Goal: Navigation & Orientation: Find specific page/section

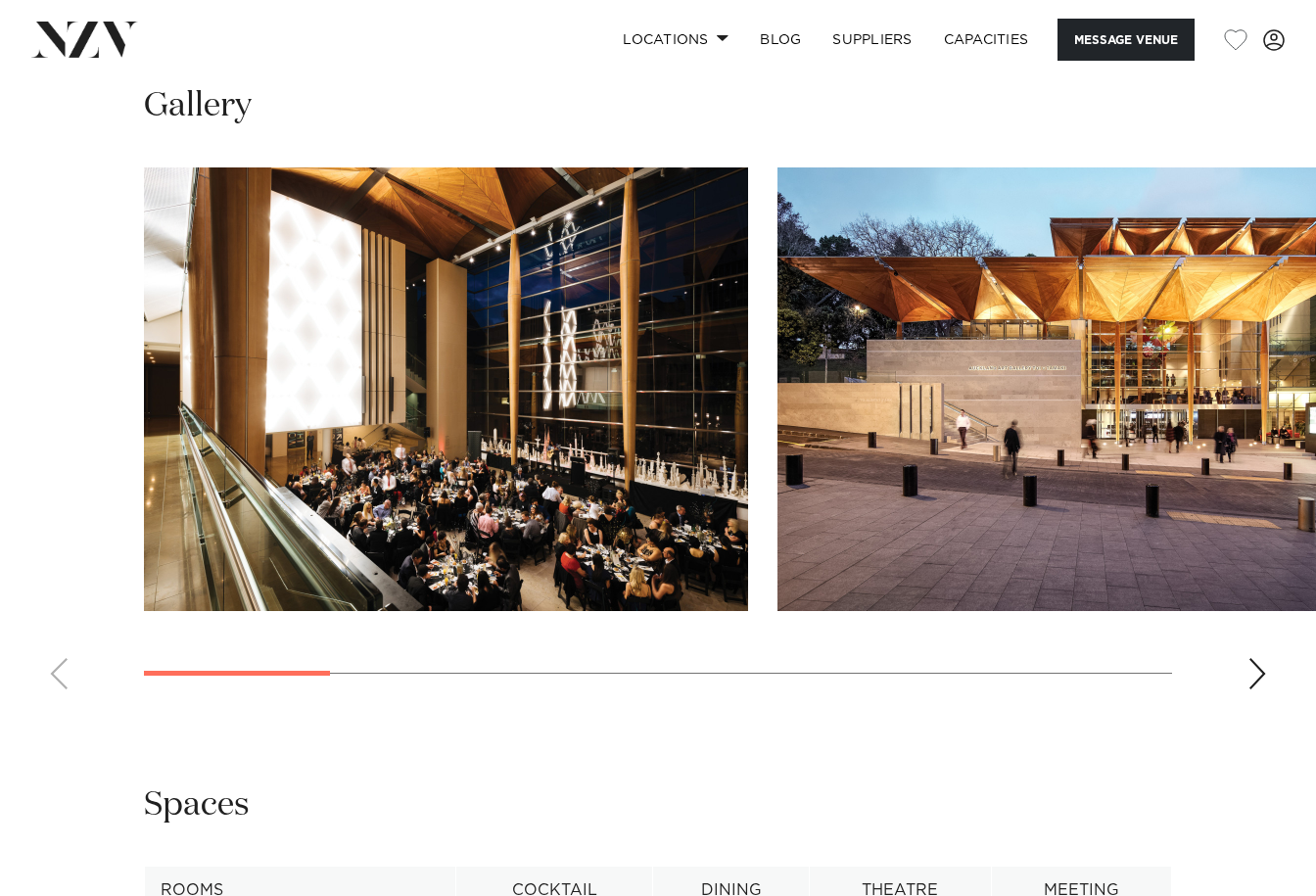
scroll to position [1859, 0]
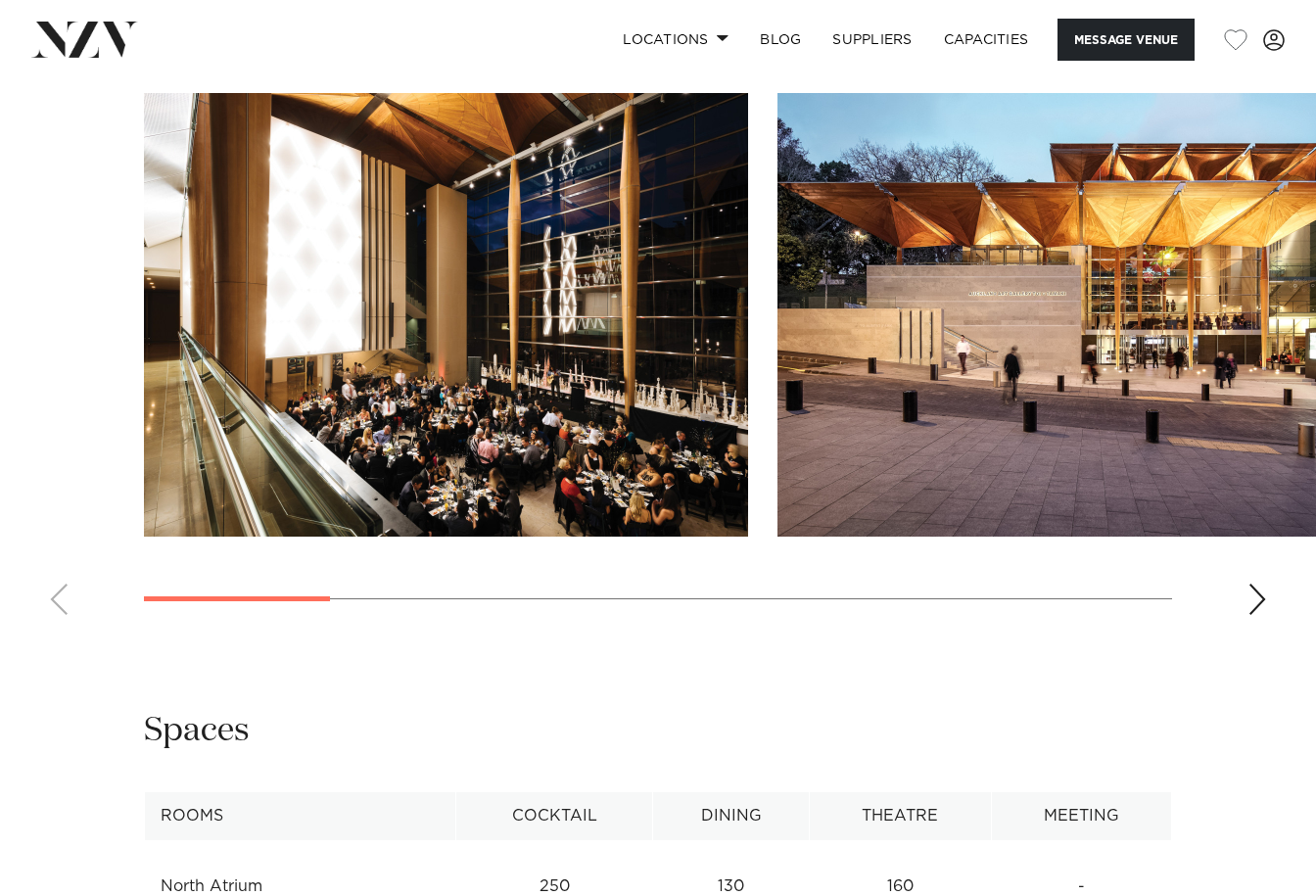
click at [1260, 615] on div "Next slide" at bounding box center [1257, 599] width 20 height 32
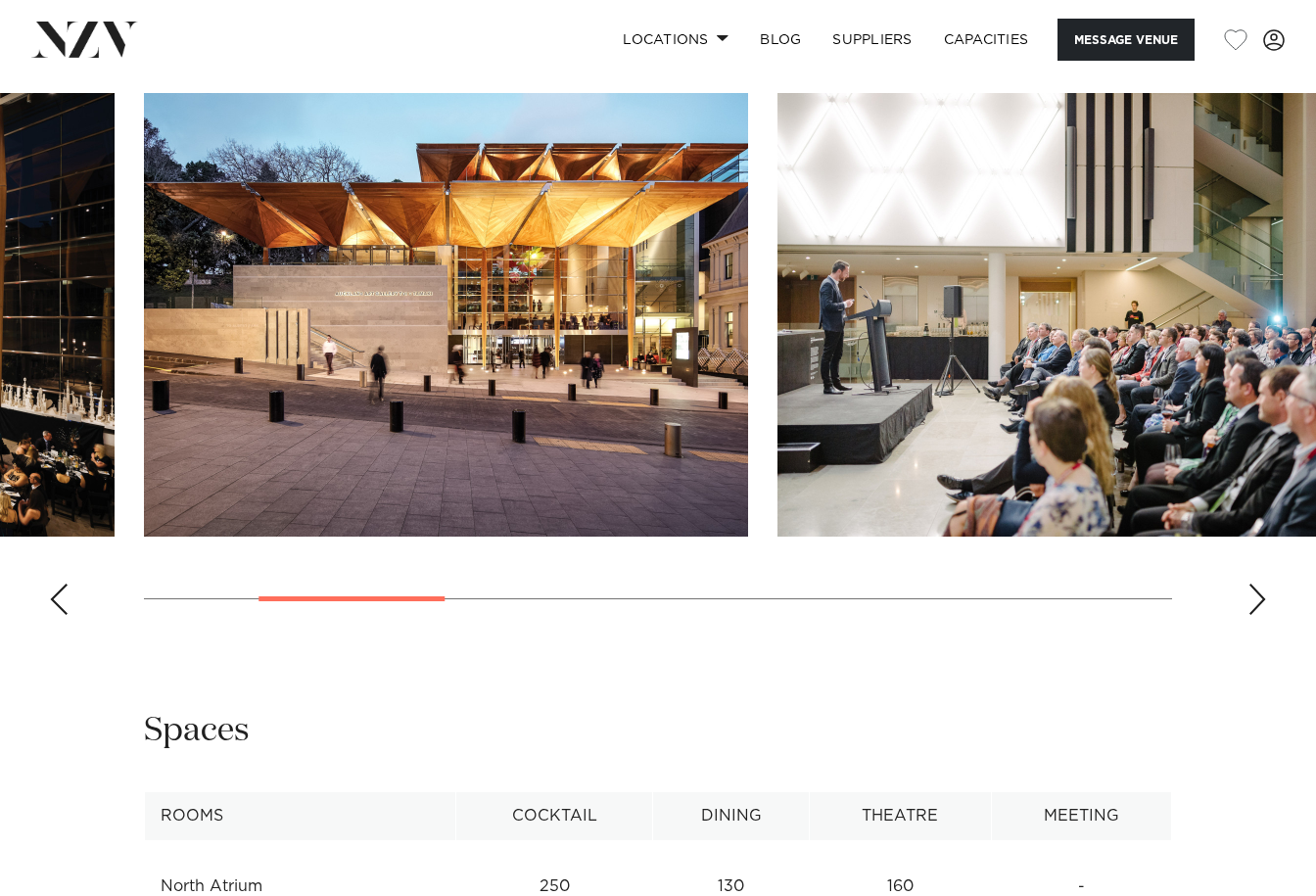
click at [1260, 615] on div "Next slide" at bounding box center [1257, 599] width 20 height 32
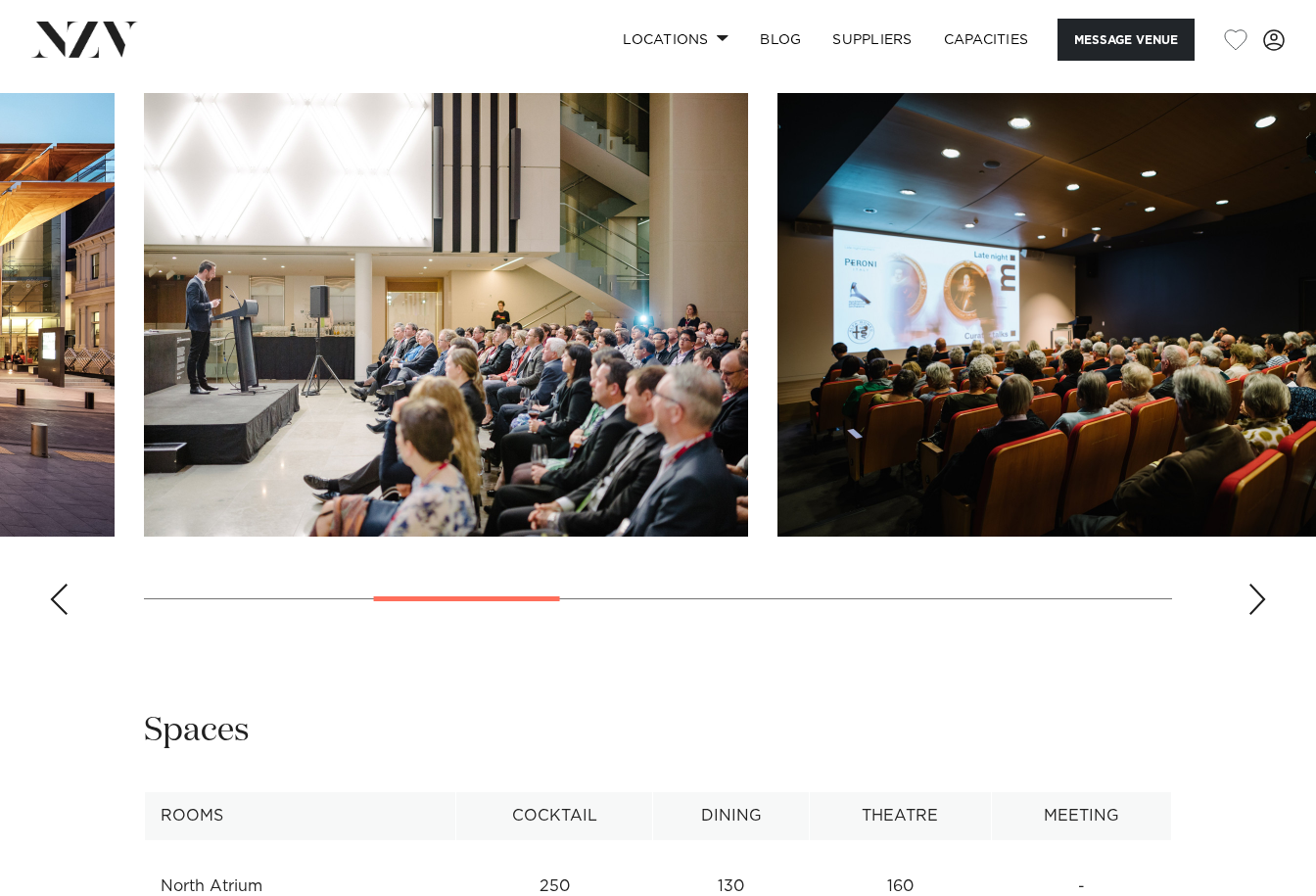
click at [1260, 615] on div "Next slide" at bounding box center [1257, 599] width 20 height 32
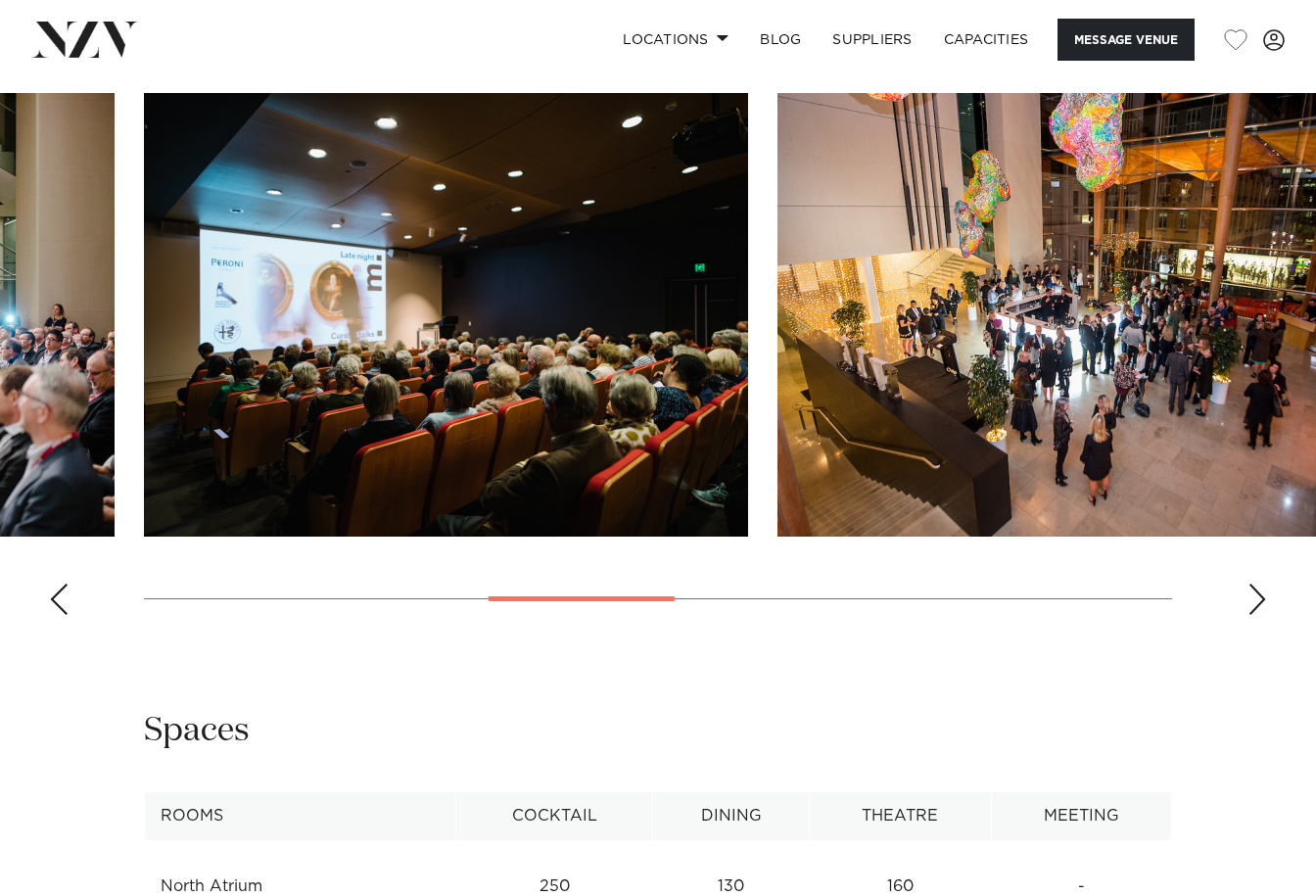
click at [1260, 615] on div "Next slide" at bounding box center [1257, 599] width 20 height 32
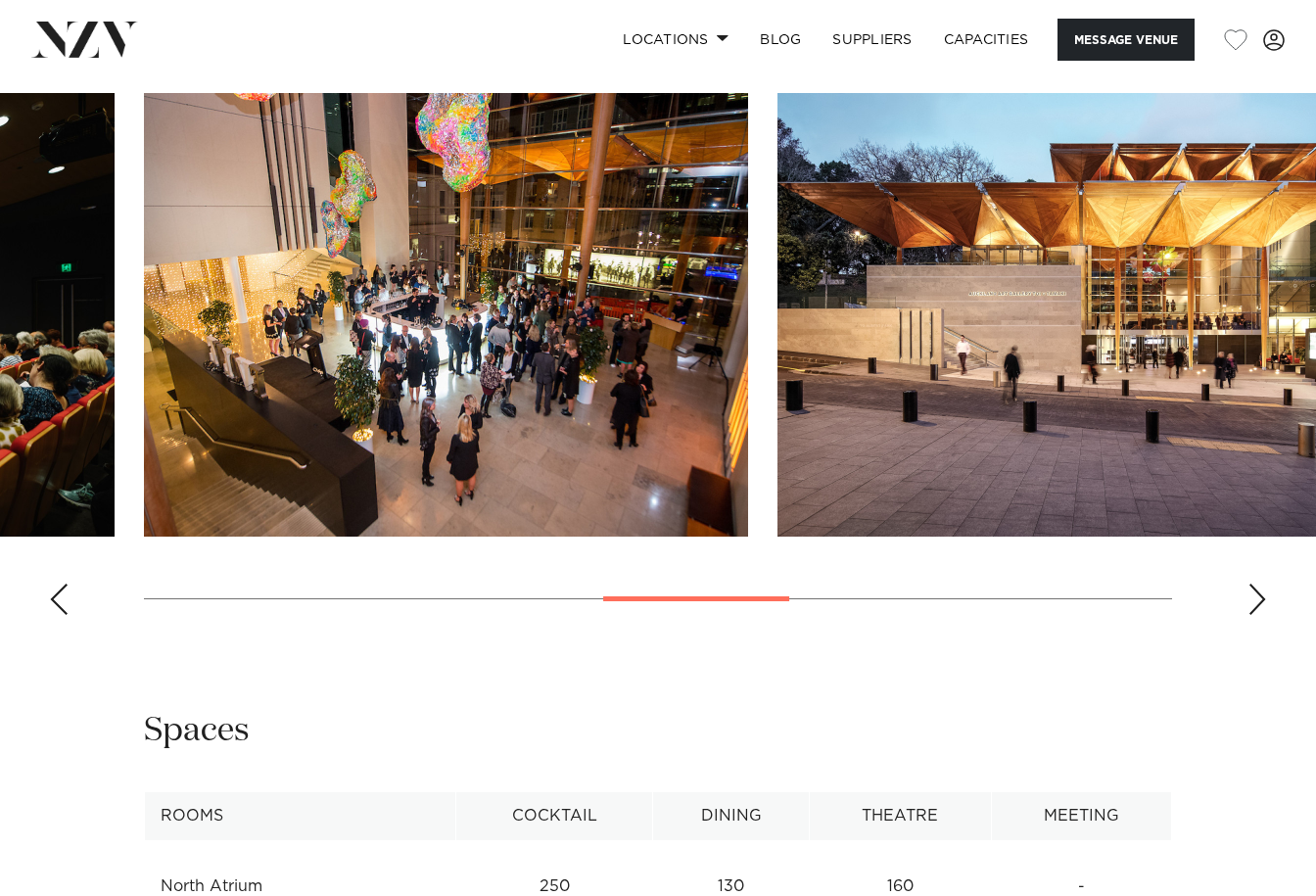
click at [1260, 615] on div "Next slide" at bounding box center [1257, 599] width 20 height 32
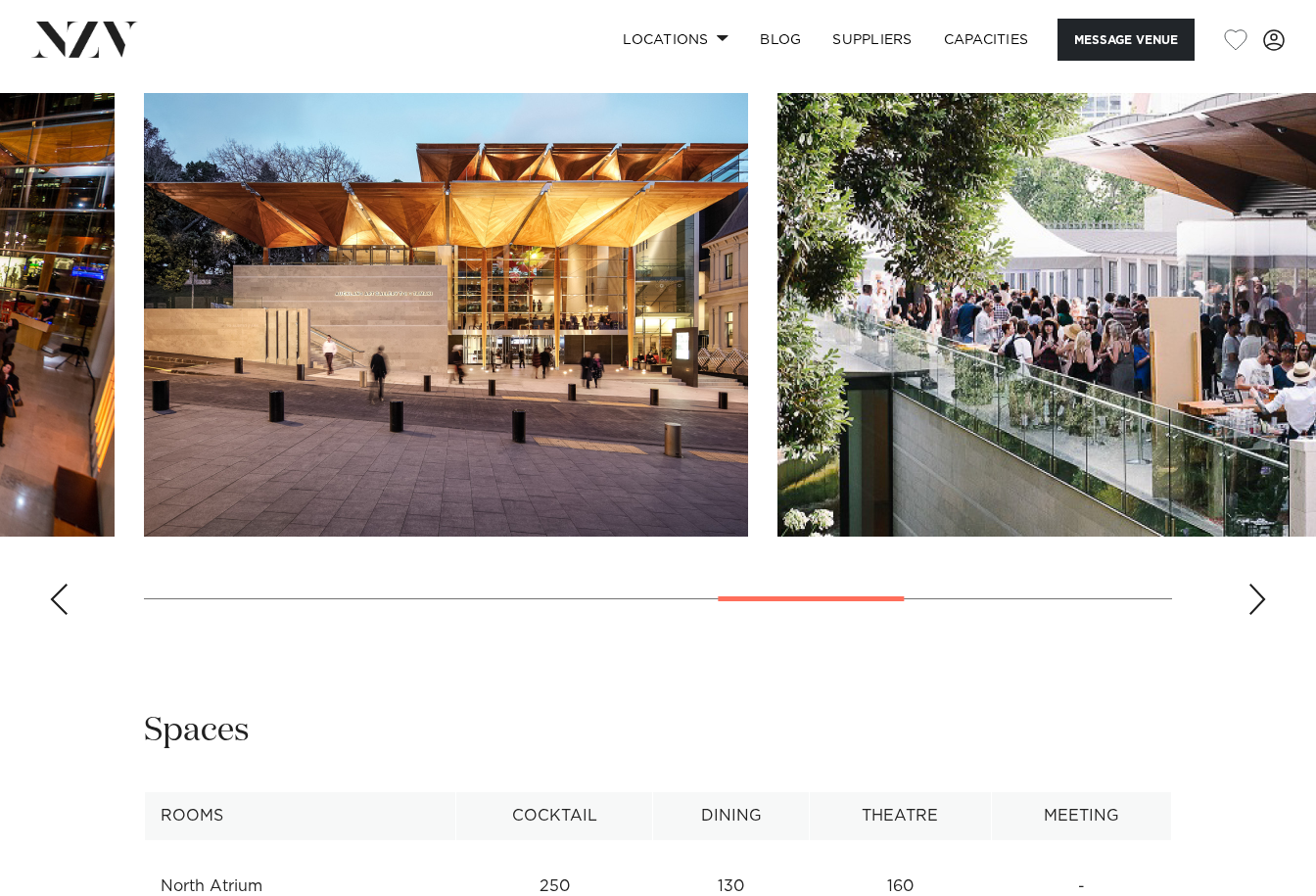
click at [1260, 615] on div "Next slide" at bounding box center [1257, 599] width 20 height 32
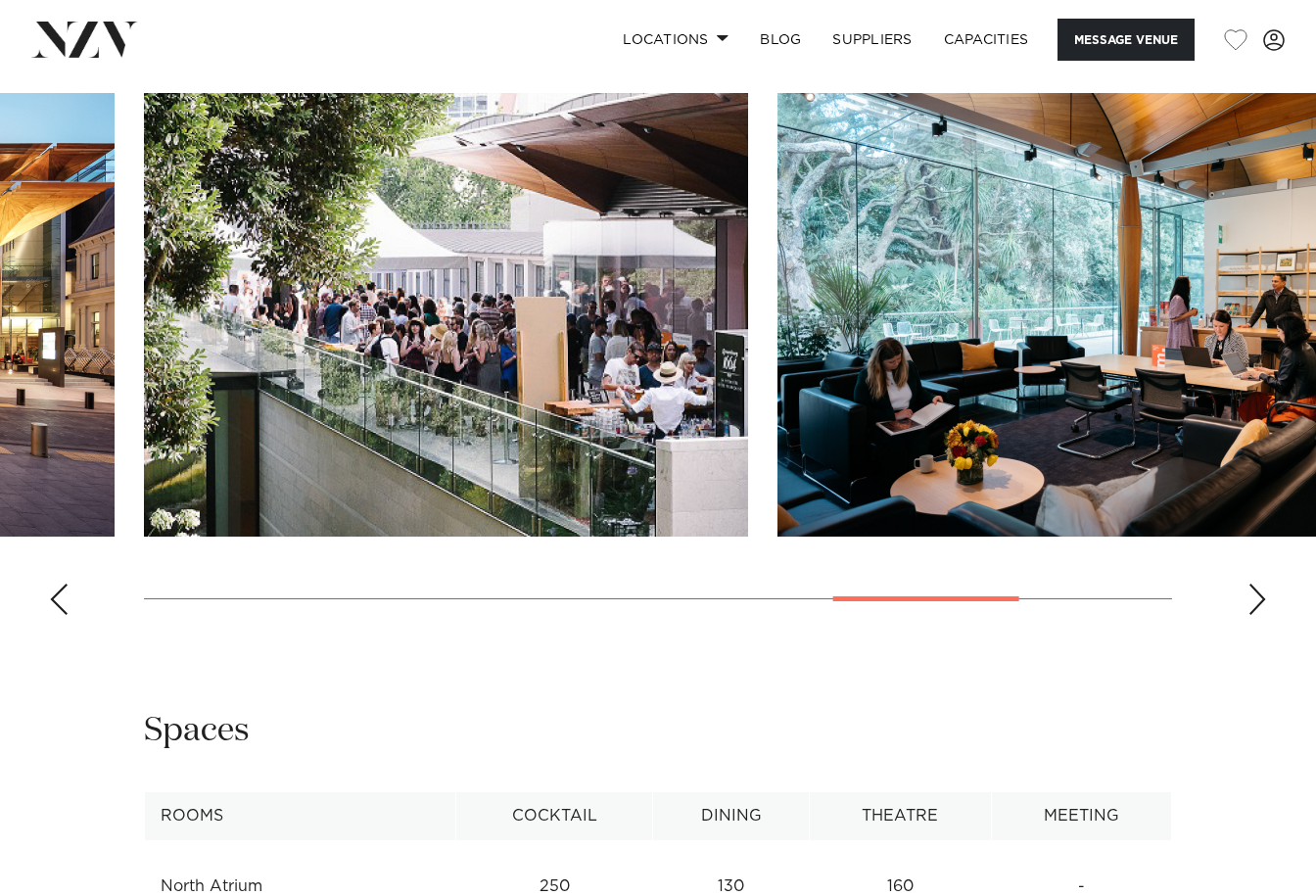
click at [1260, 615] on div "Next slide" at bounding box center [1257, 599] width 20 height 32
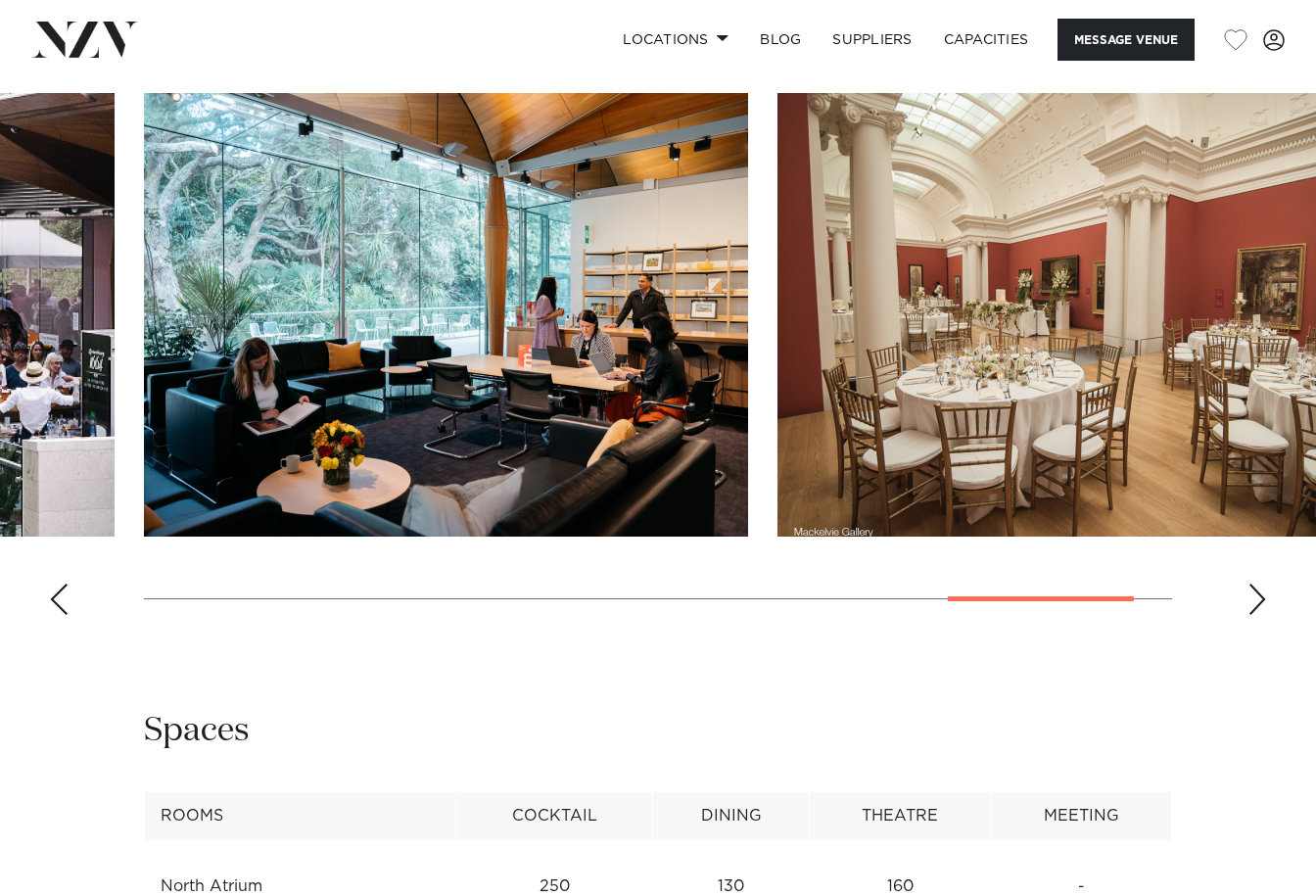
click at [1260, 615] on div "Next slide" at bounding box center [1257, 599] width 20 height 32
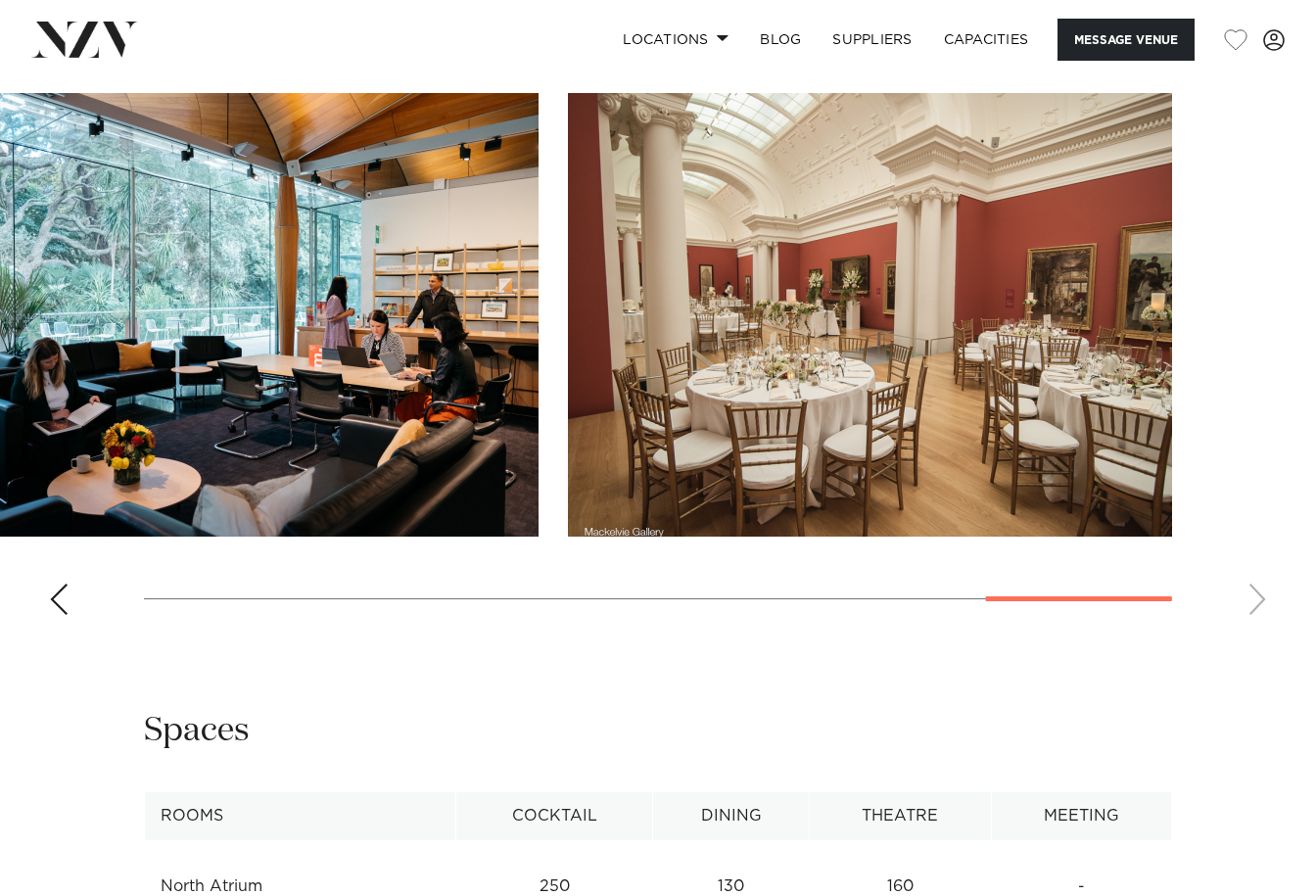
scroll to position [1174, 0]
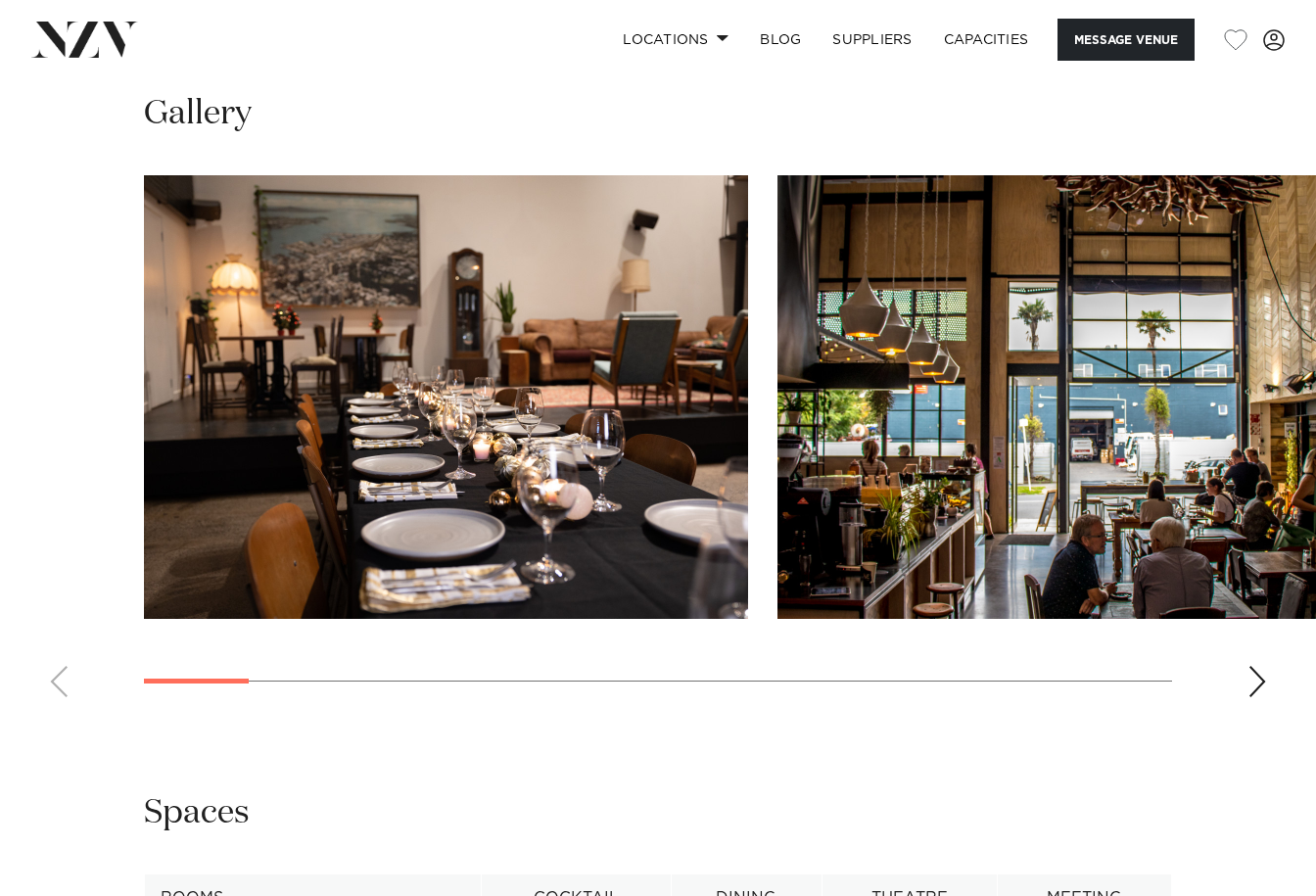
scroll to position [1664, 0]
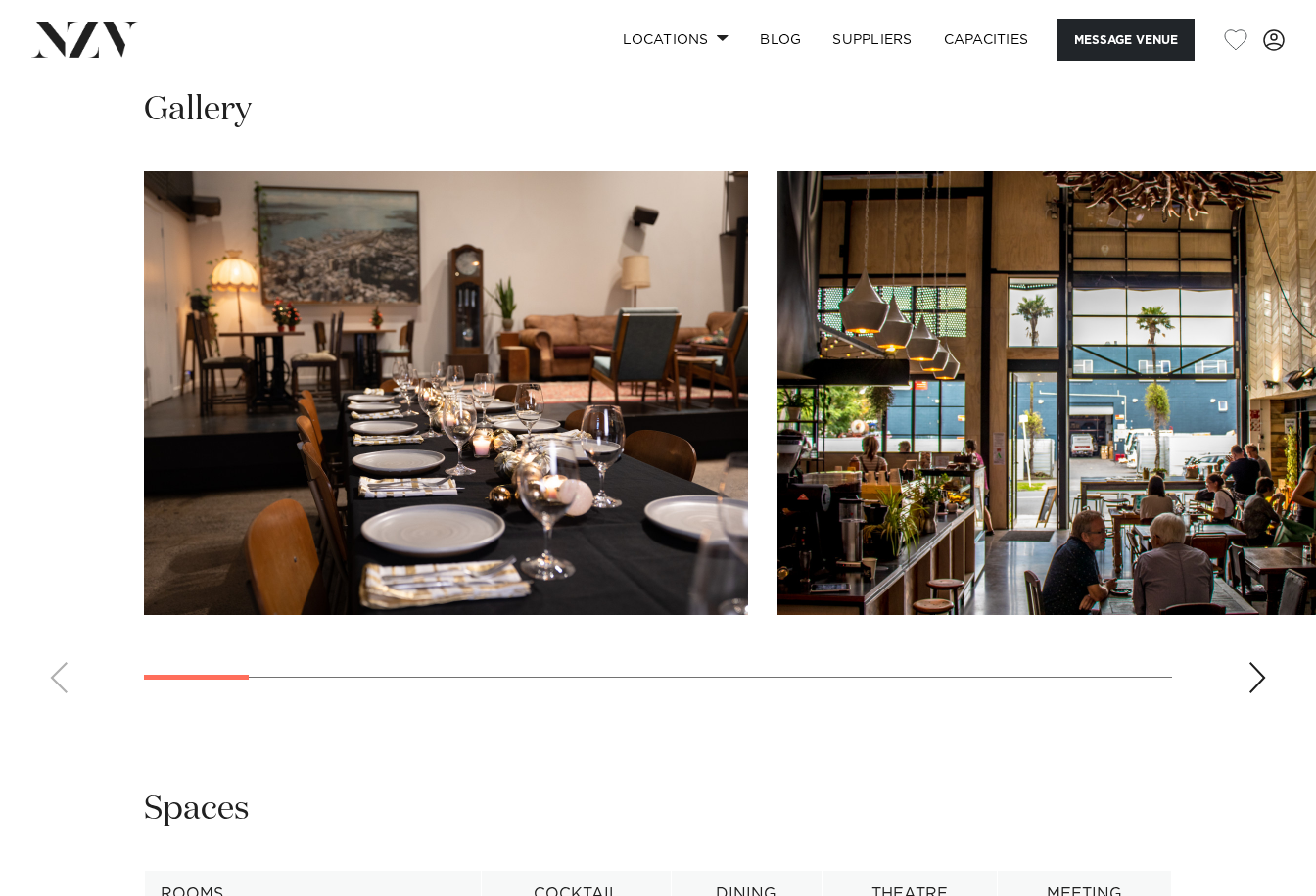
click at [1259, 665] on div "Next slide" at bounding box center [1257, 677] width 20 height 32
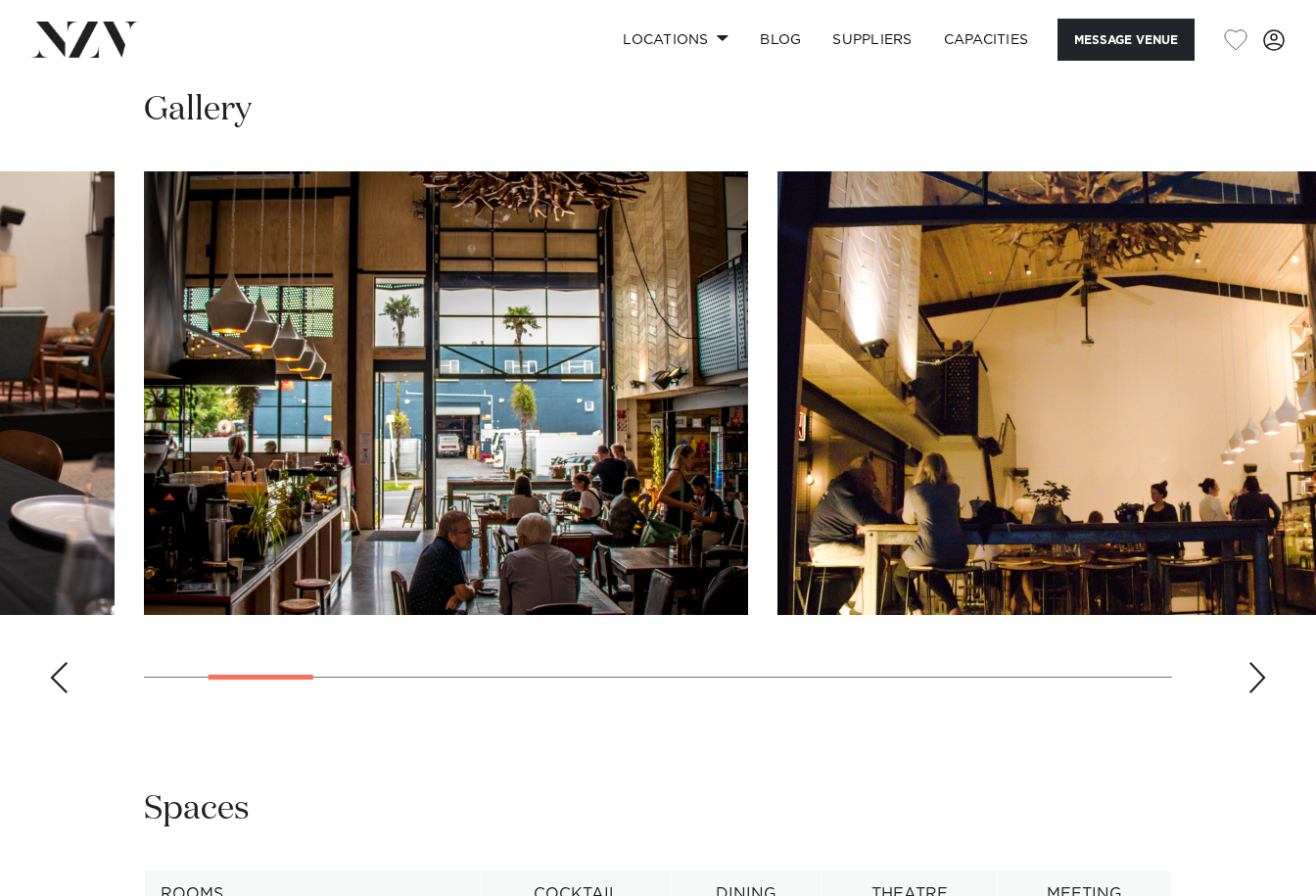
click at [1259, 665] on div "Next slide" at bounding box center [1257, 677] width 20 height 32
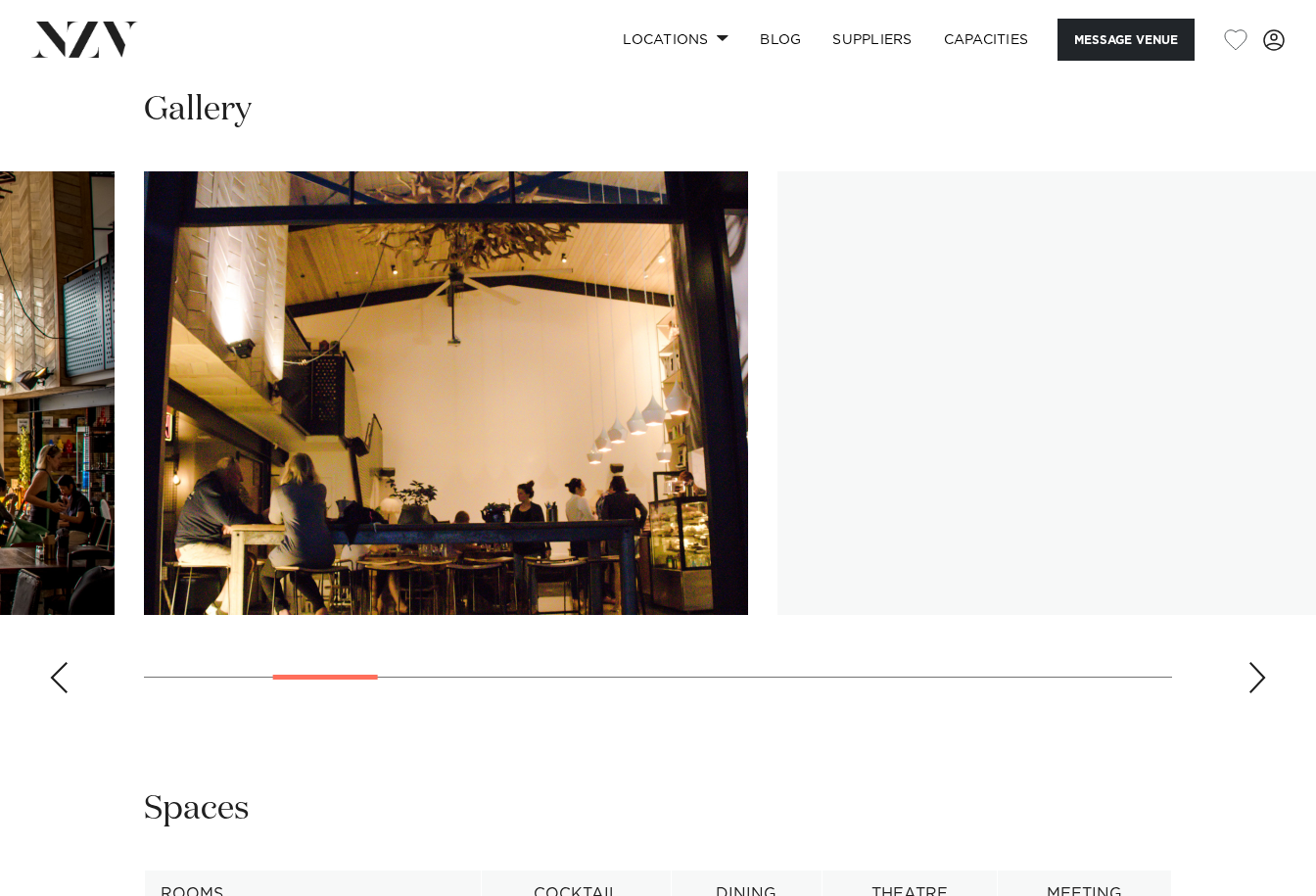
click at [1259, 665] on div "Next slide" at bounding box center [1257, 677] width 20 height 32
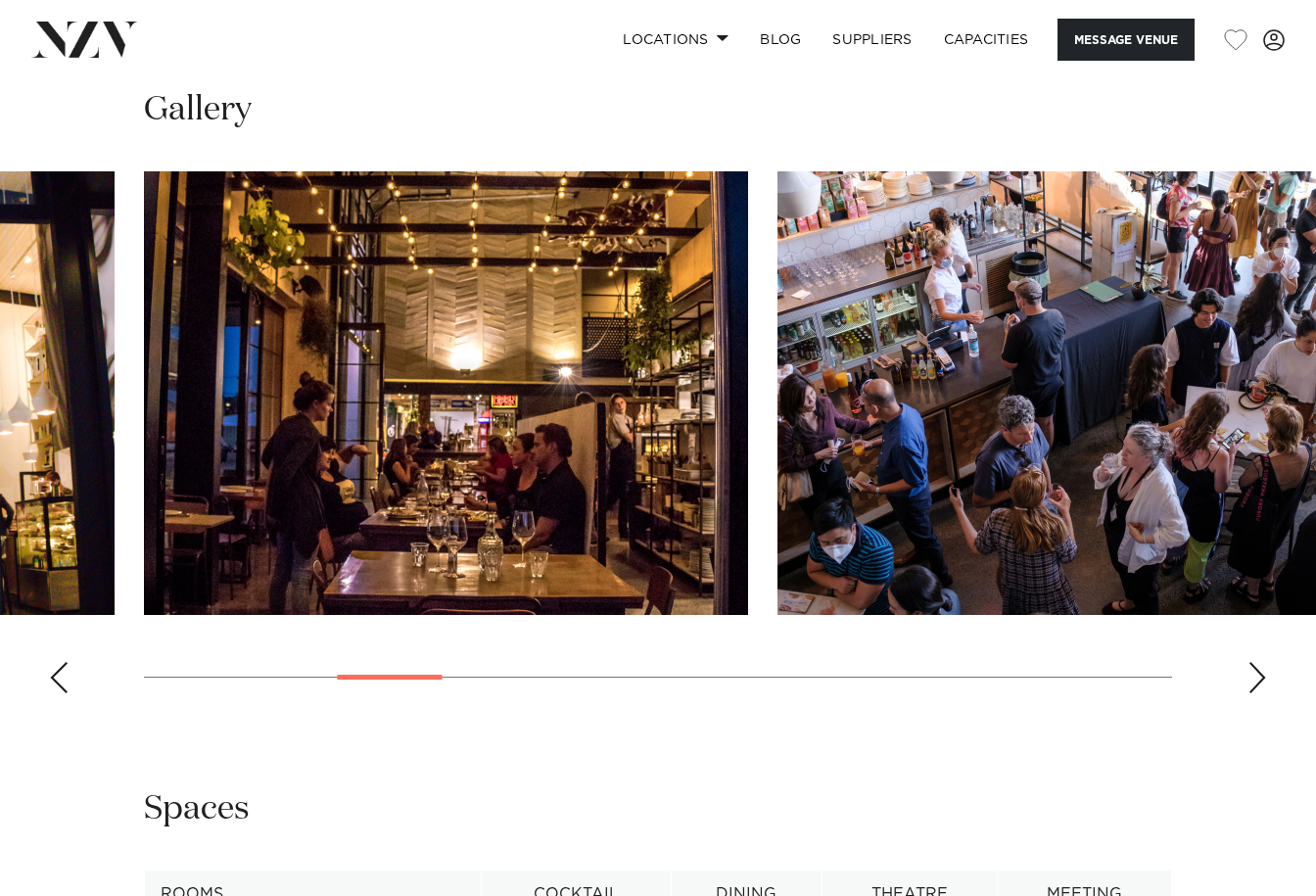
click at [1259, 665] on div "Next slide" at bounding box center [1257, 677] width 20 height 32
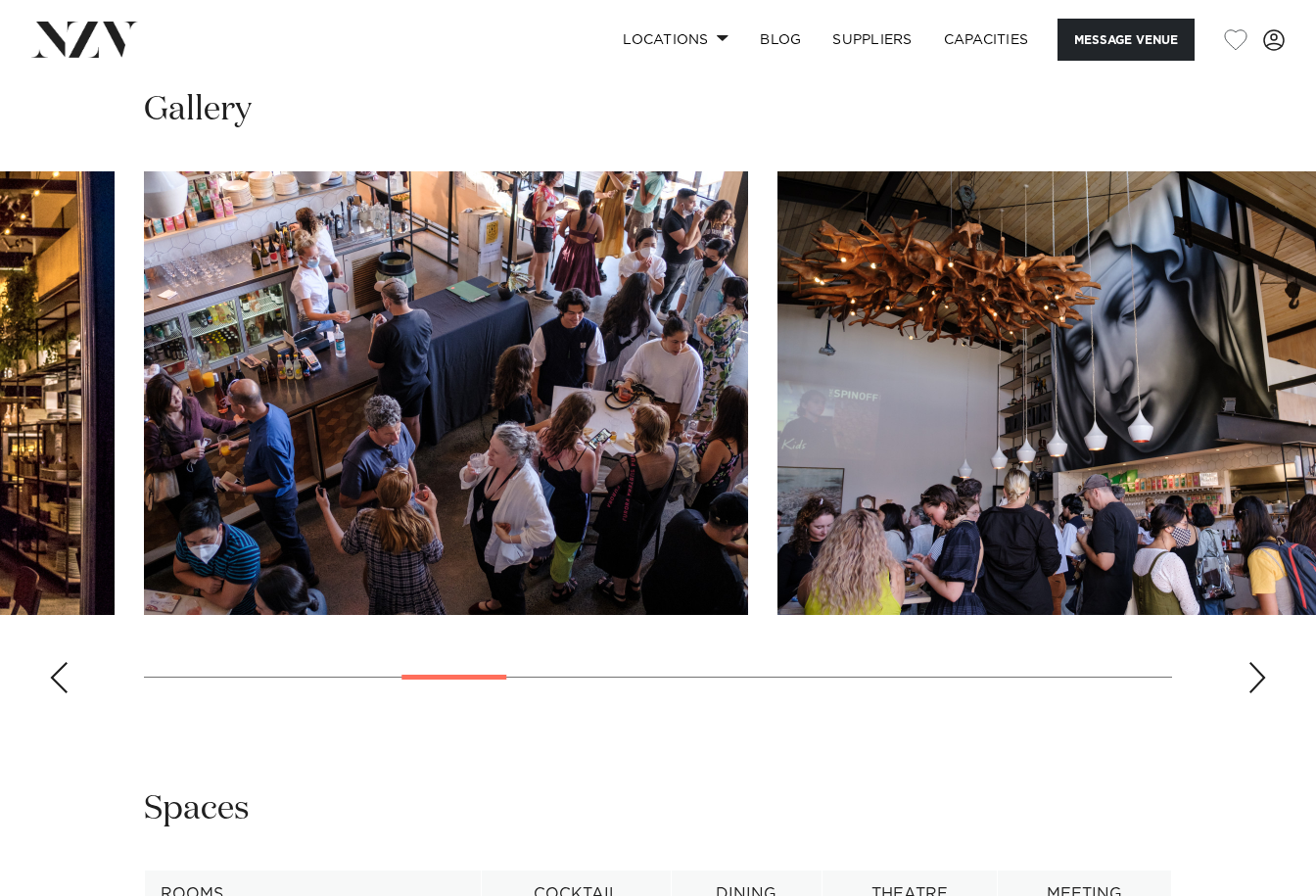
click at [1259, 665] on div "Next slide" at bounding box center [1257, 677] width 20 height 32
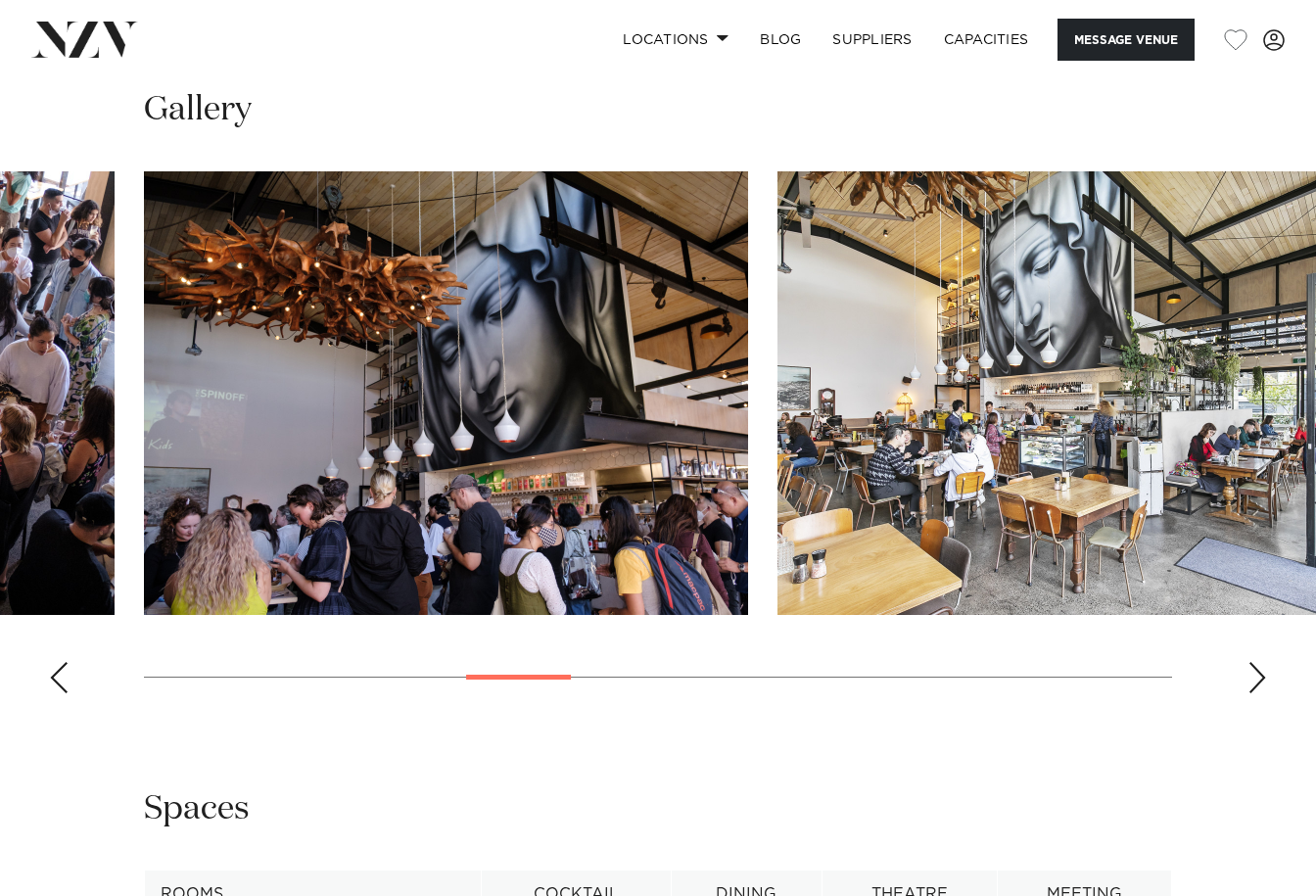
click at [1259, 664] on div "Next slide" at bounding box center [1257, 677] width 20 height 32
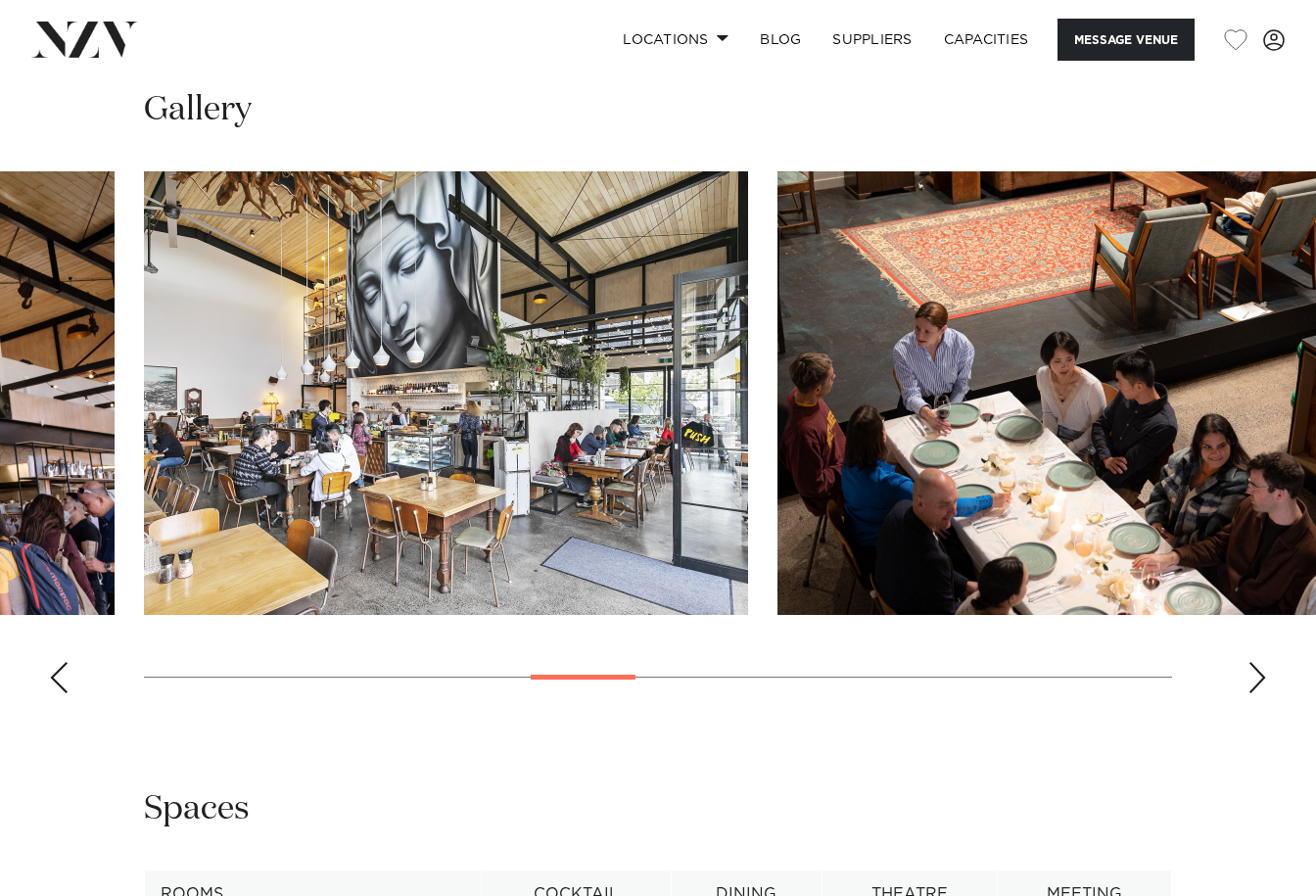
click at [1259, 664] on div "Next slide" at bounding box center [1257, 677] width 20 height 32
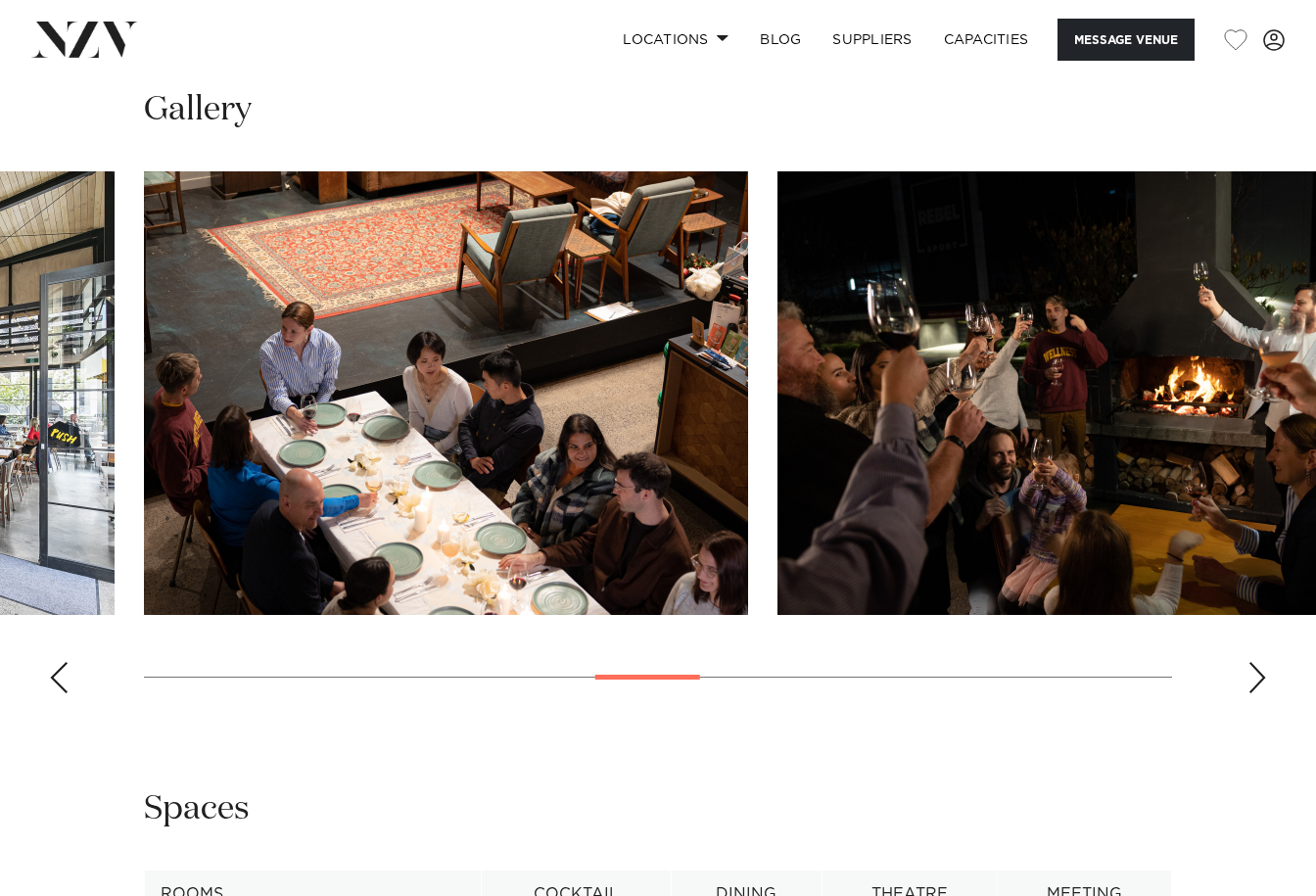
click at [1259, 662] on div "Next slide" at bounding box center [1257, 677] width 20 height 32
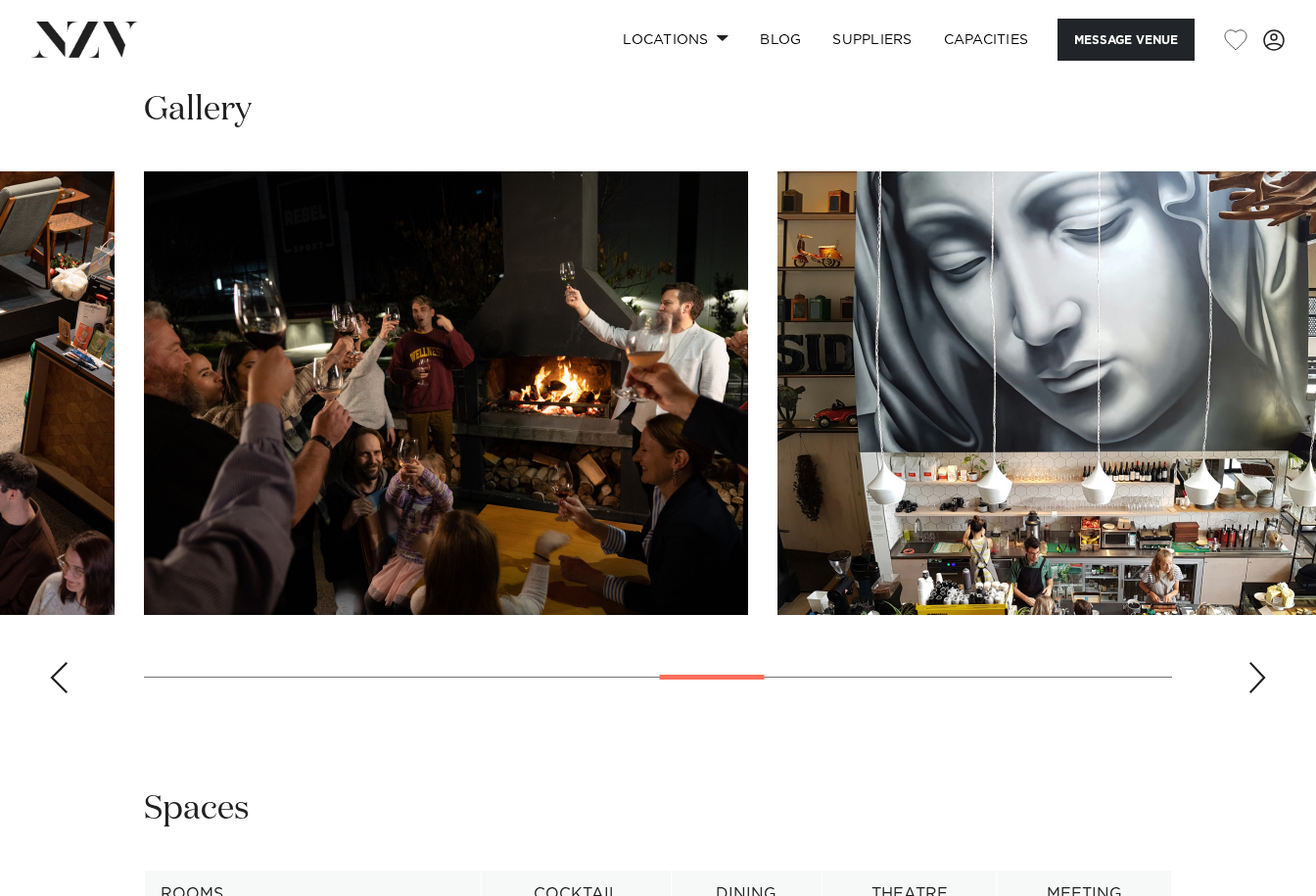
click at [1259, 662] on div "Next slide" at bounding box center [1257, 677] width 20 height 32
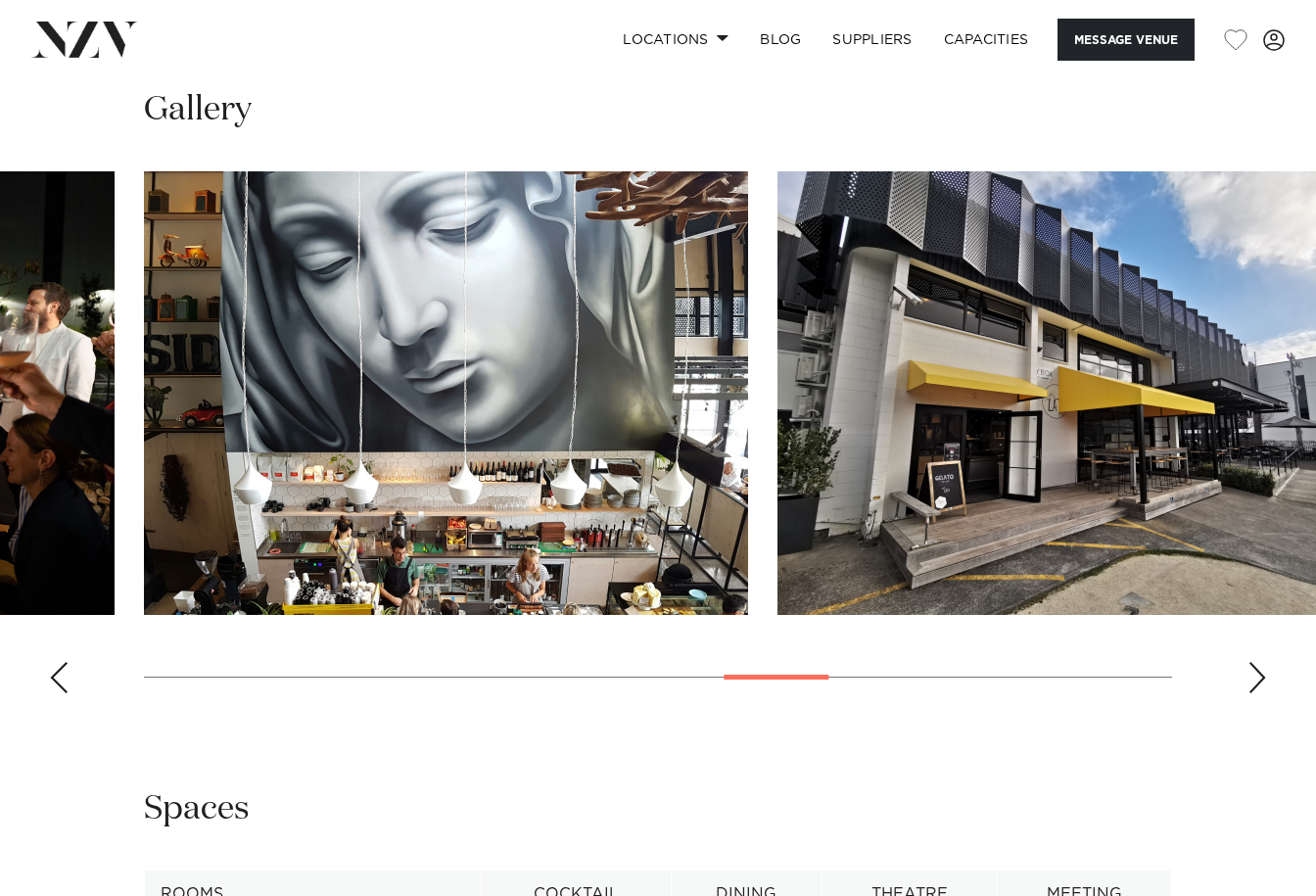
click at [1259, 662] on div "Next slide" at bounding box center [1257, 677] width 20 height 32
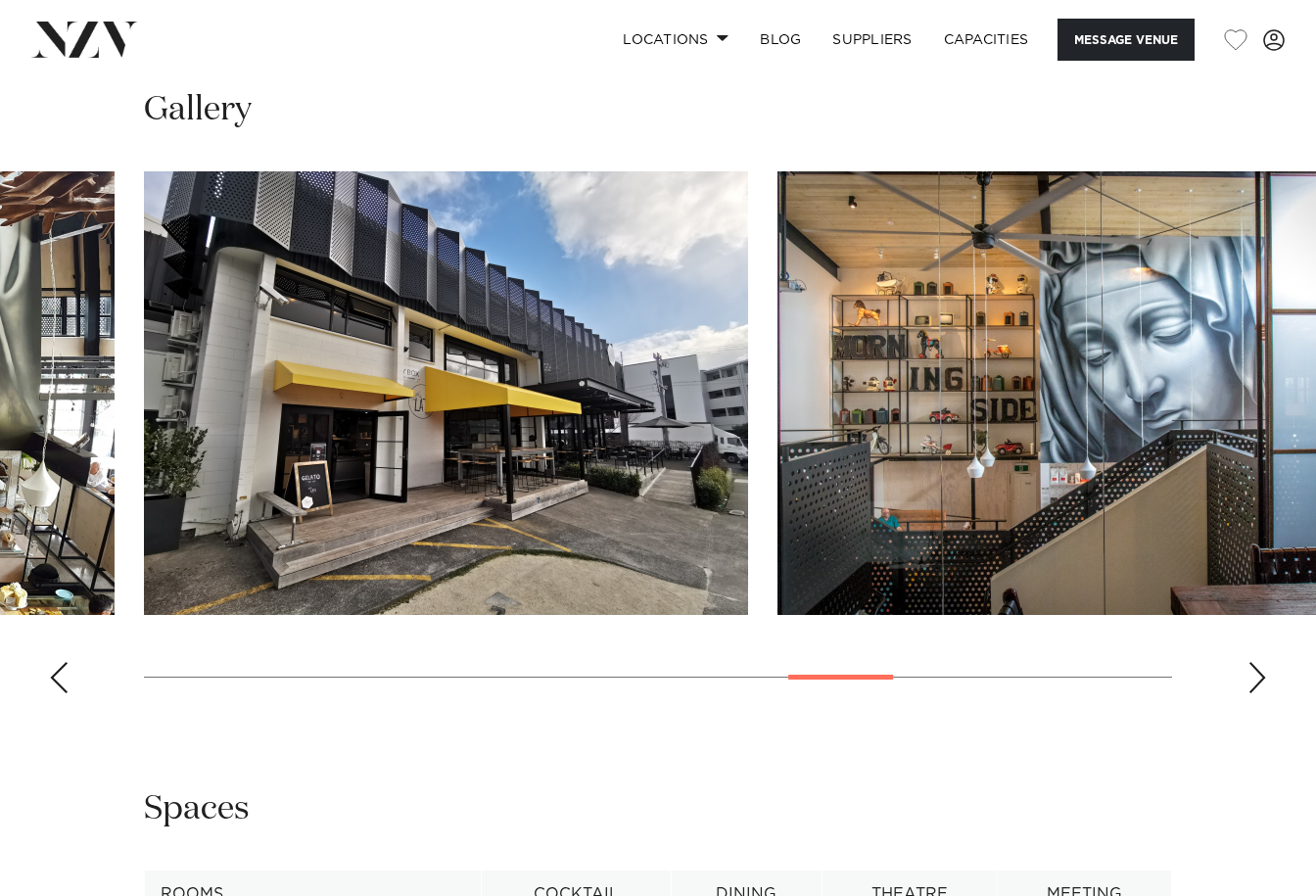
click at [1259, 662] on div "Next slide" at bounding box center [1257, 677] width 20 height 32
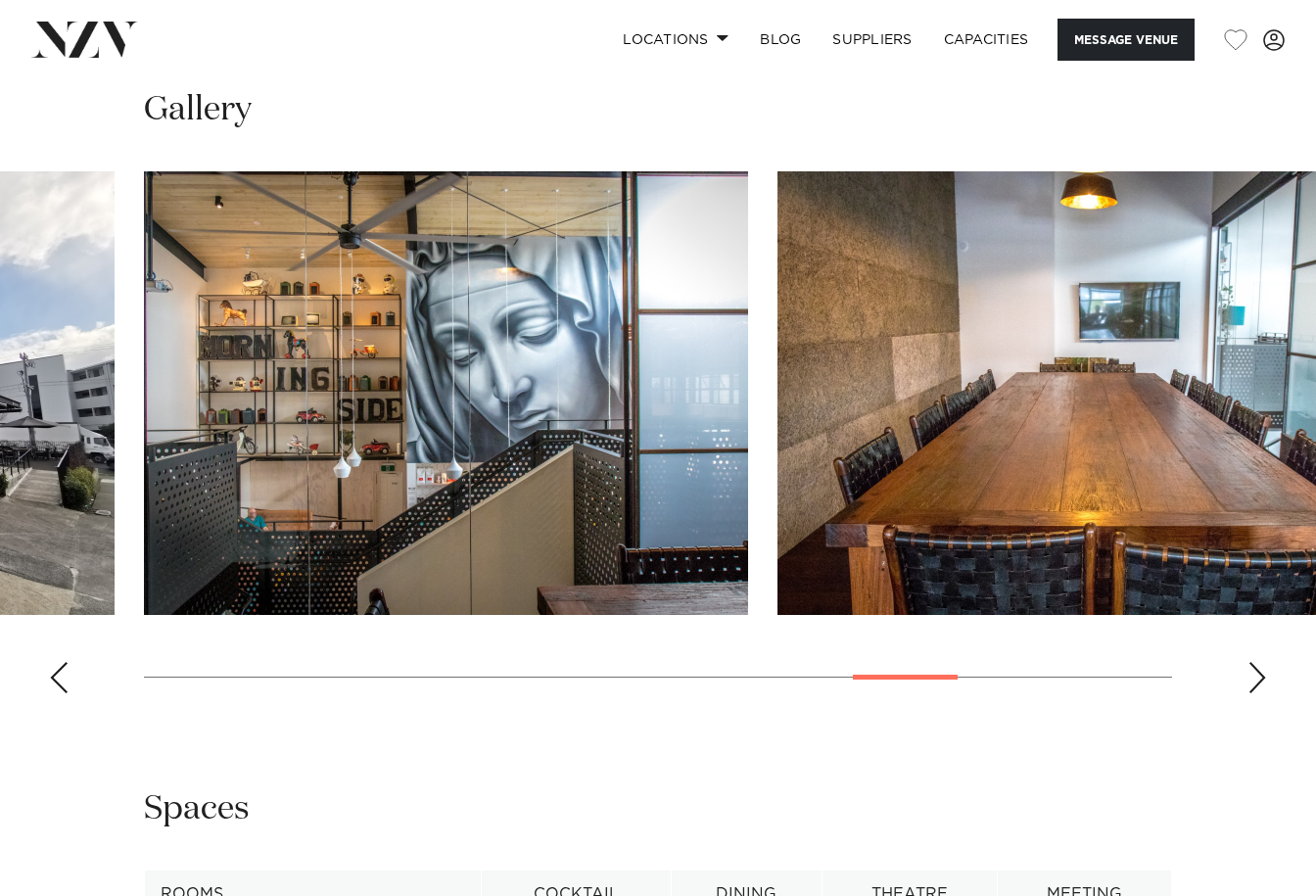
click at [1259, 662] on div "Next slide" at bounding box center [1257, 677] width 20 height 32
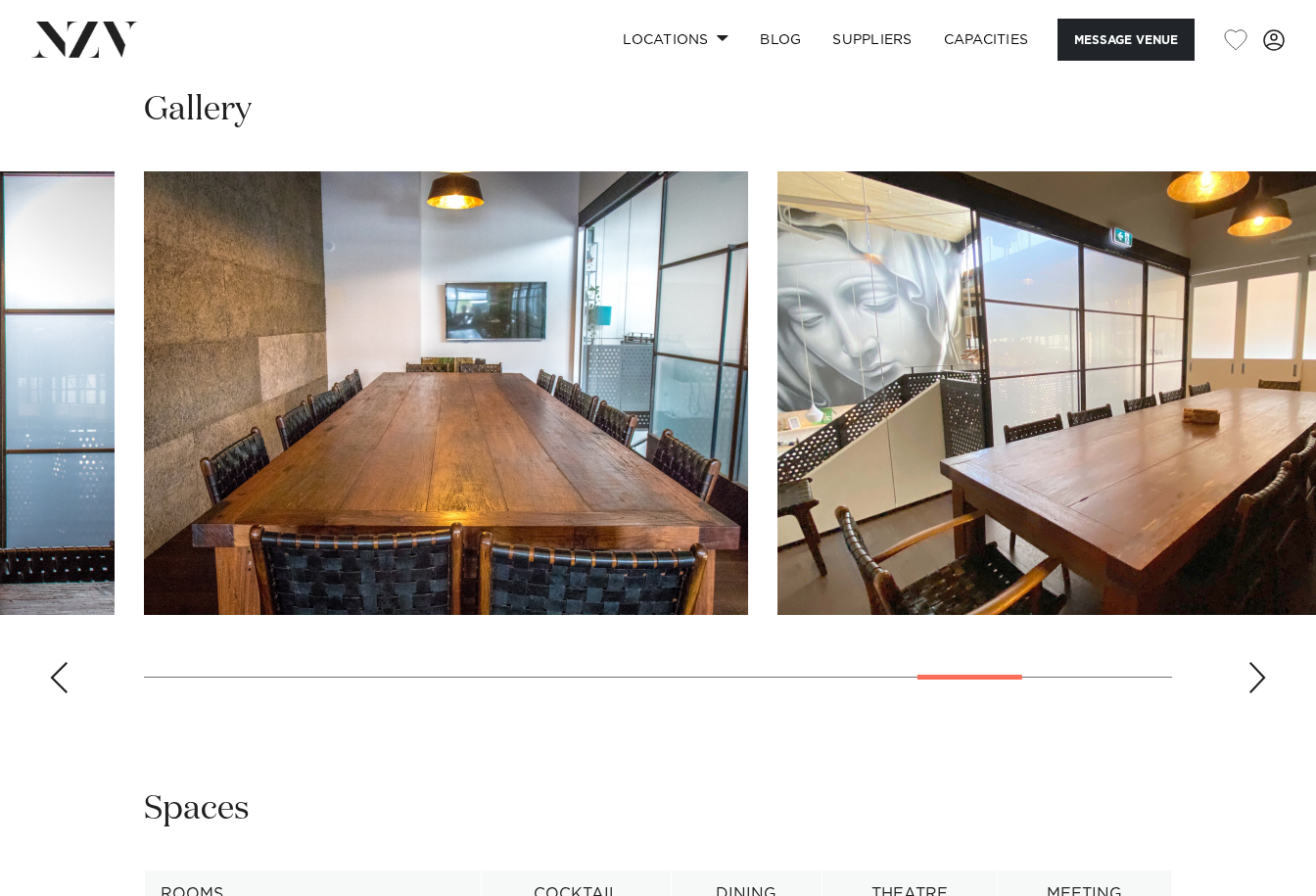
click at [1259, 662] on div "Next slide" at bounding box center [1257, 677] width 20 height 32
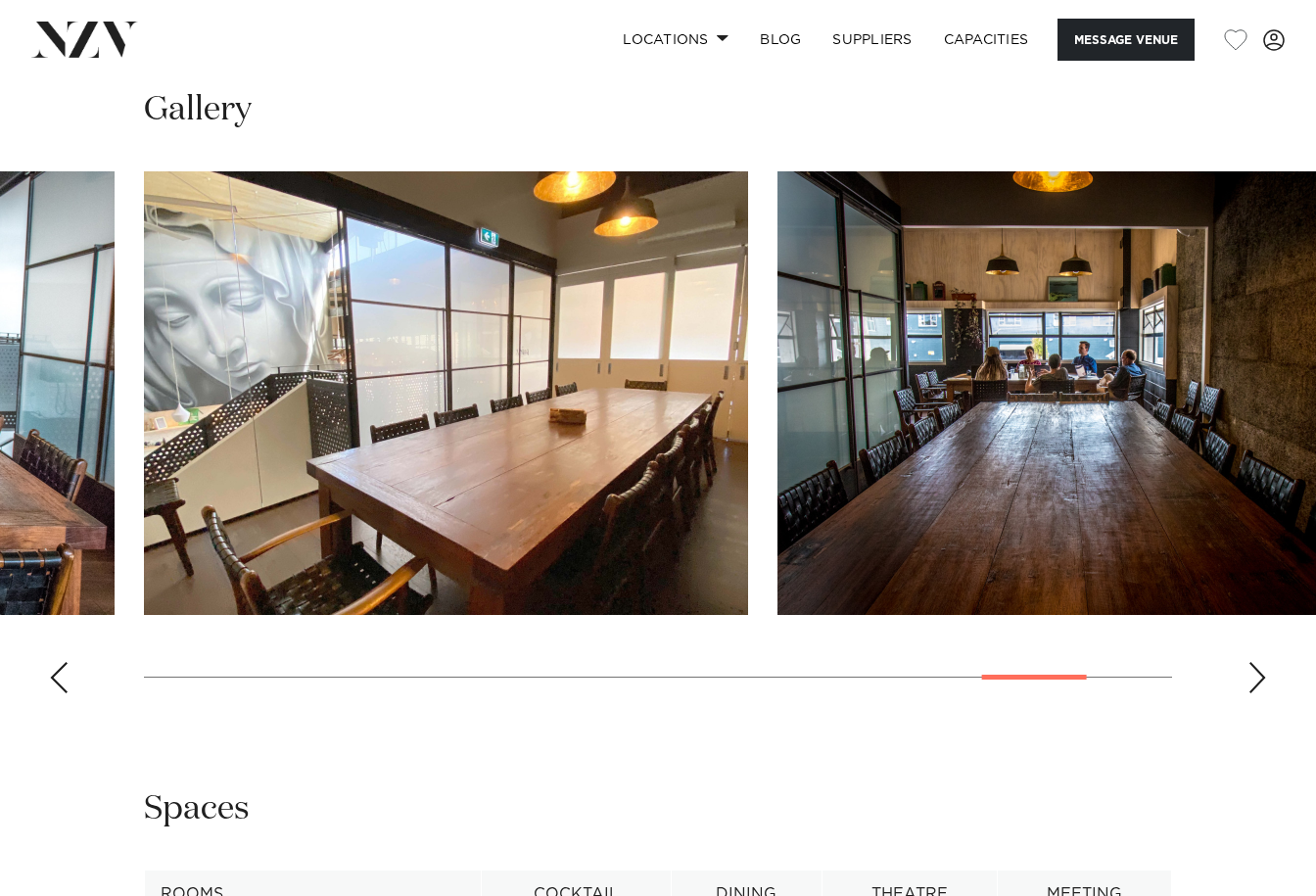
click at [1259, 662] on div "Next slide" at bounding box center [1257, 677] width 20 height 32
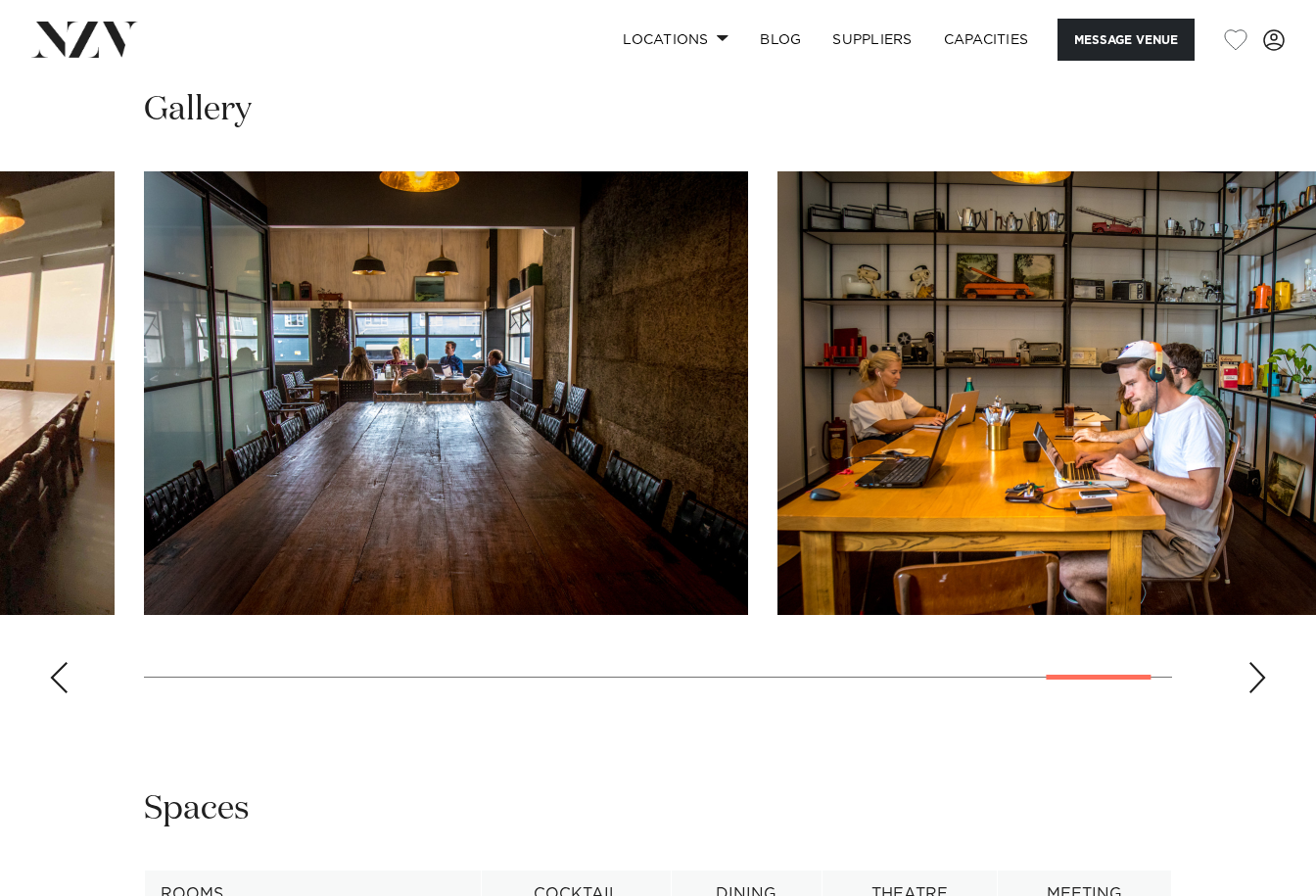
click at [1259, 662] on div "Next slide" at bounding box center [1257, 677] width 20 height 32
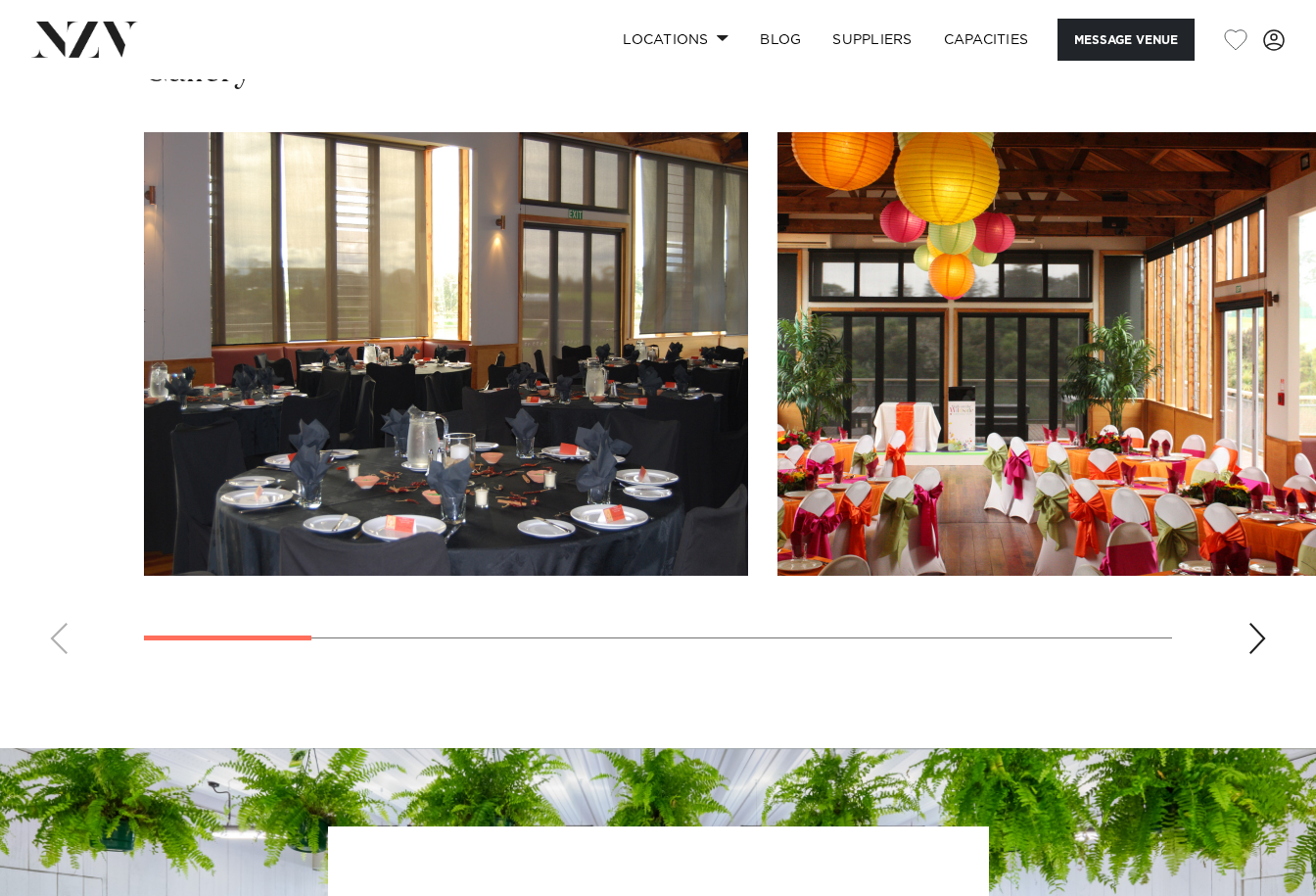
scroll to position [1761, 0]
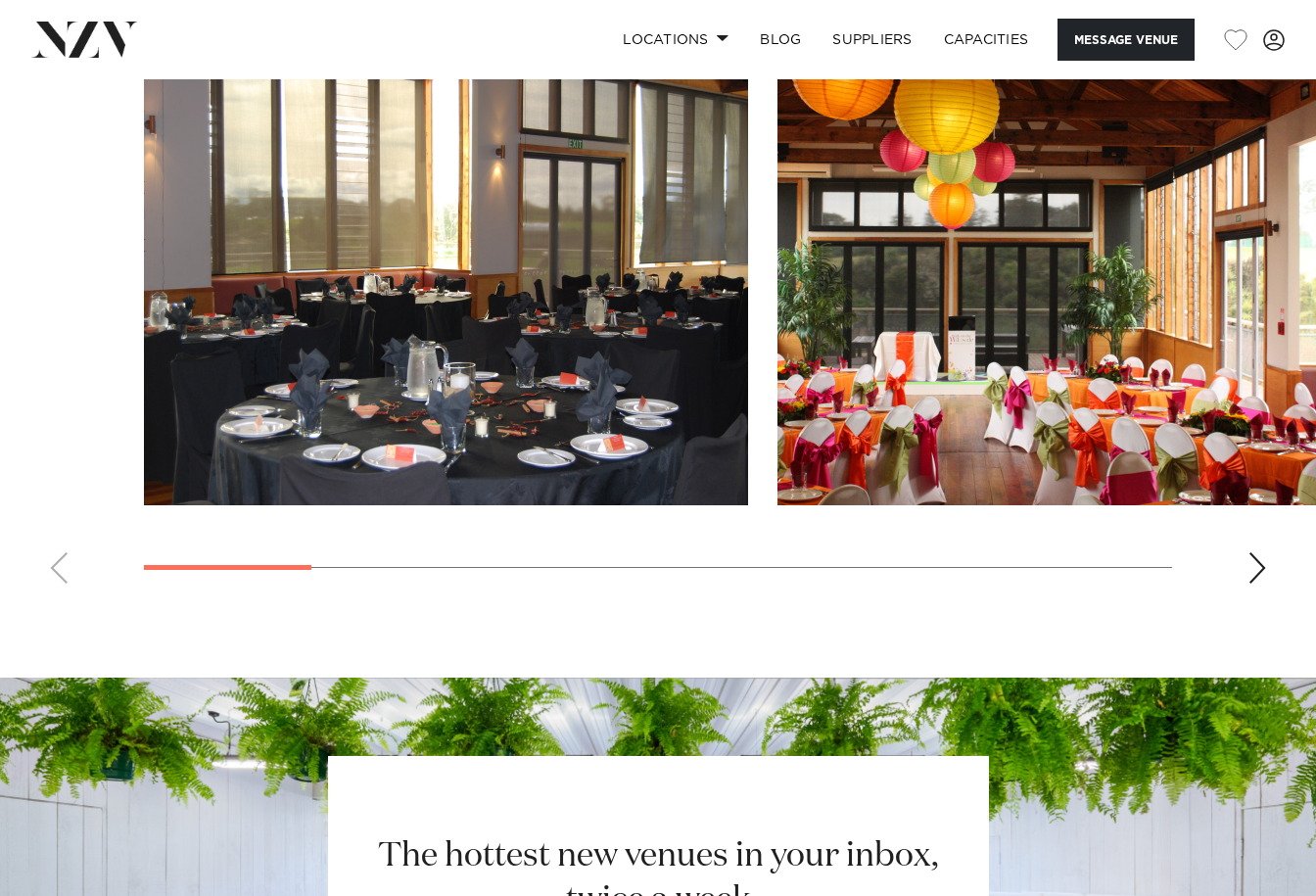
click at [1259, 560] on div "Next slide" at bounding box center [1257, 568] width 20 height 32
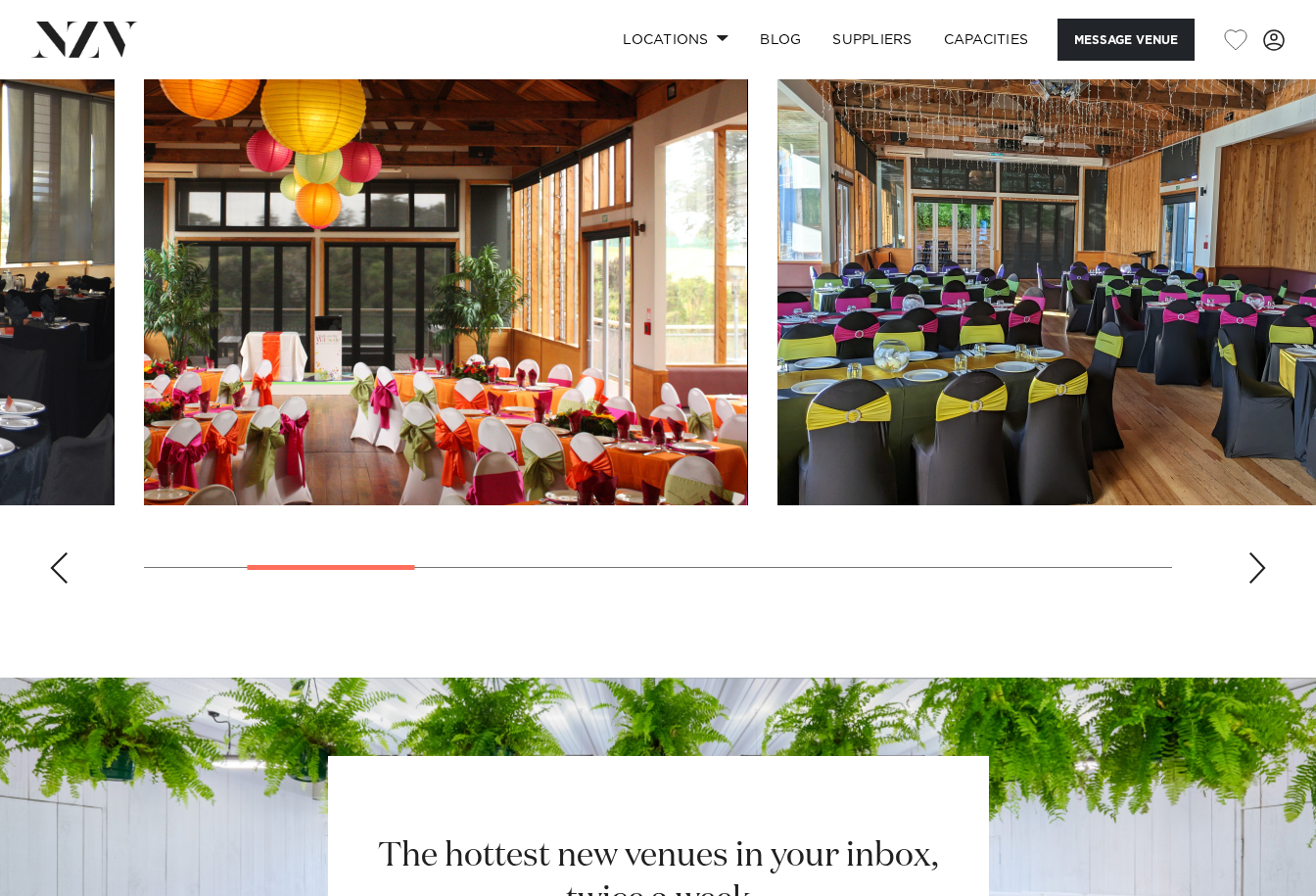
click at [1259, 560] on div "Next slide" at bounding box center [1257, 568] width 20 height 32
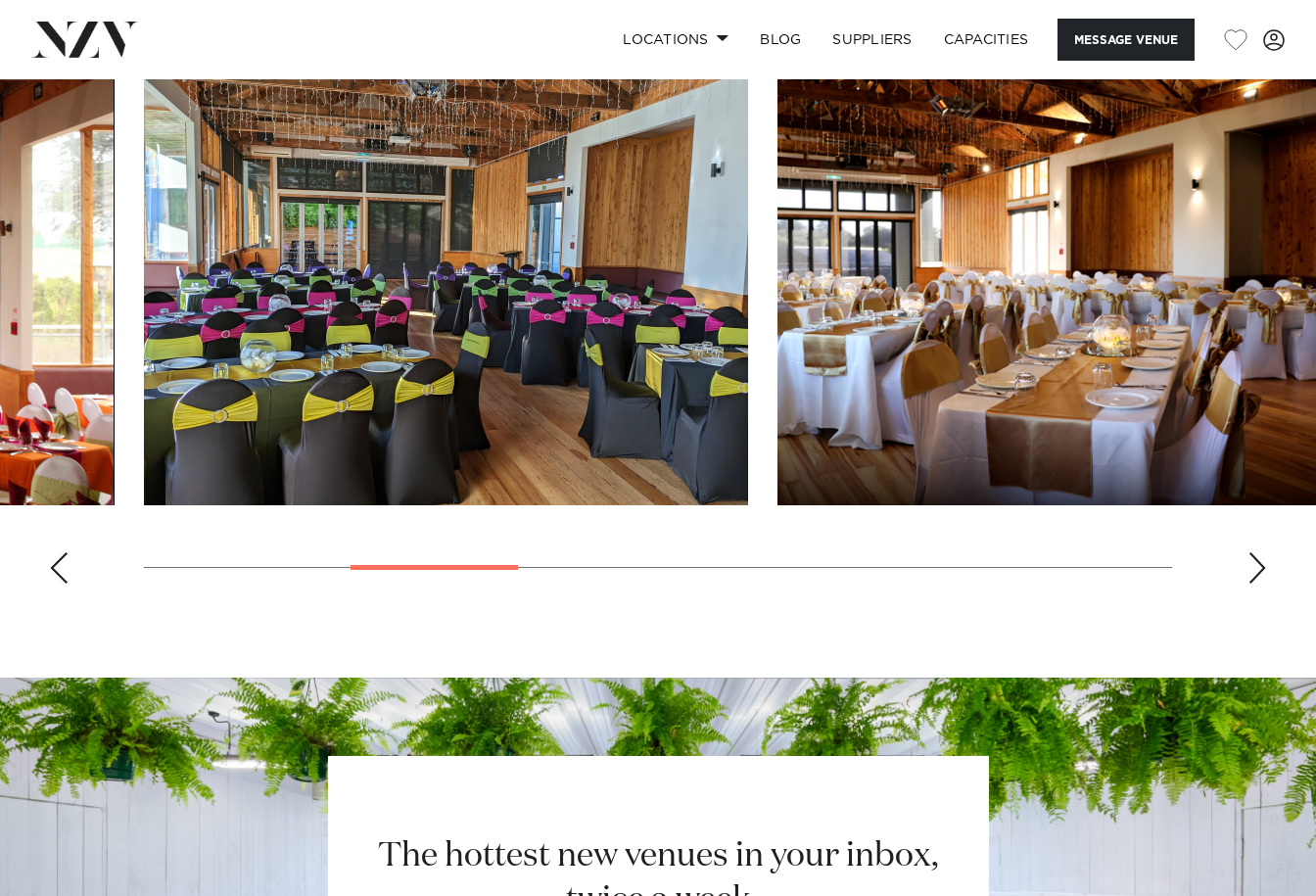
click at [1259, 560] on div "Next slide" at bounding box center [1257, 568] width 20 height 32
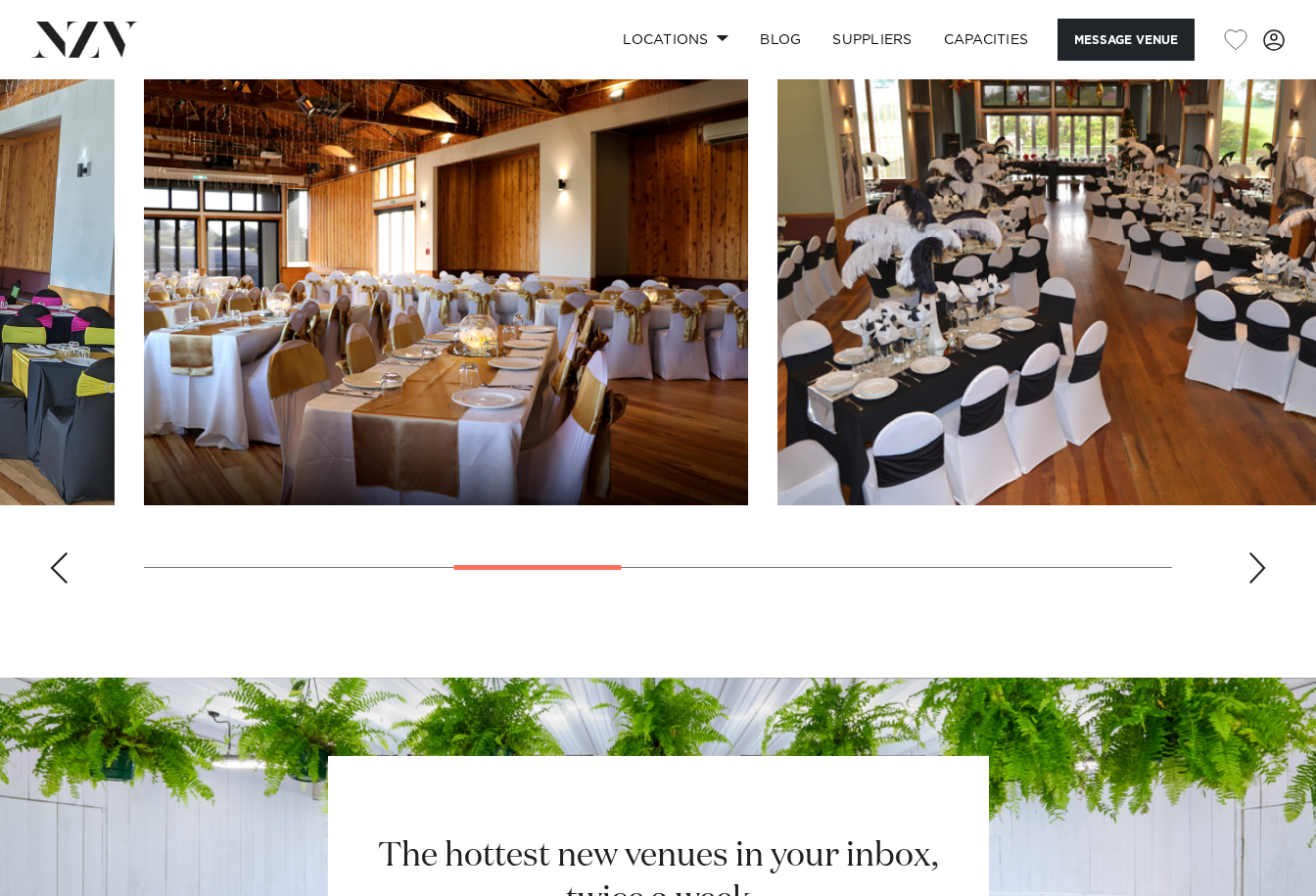
click at [1259, 560] on div "Next slide" at bounding box center [1257, 568] width 20 height 32
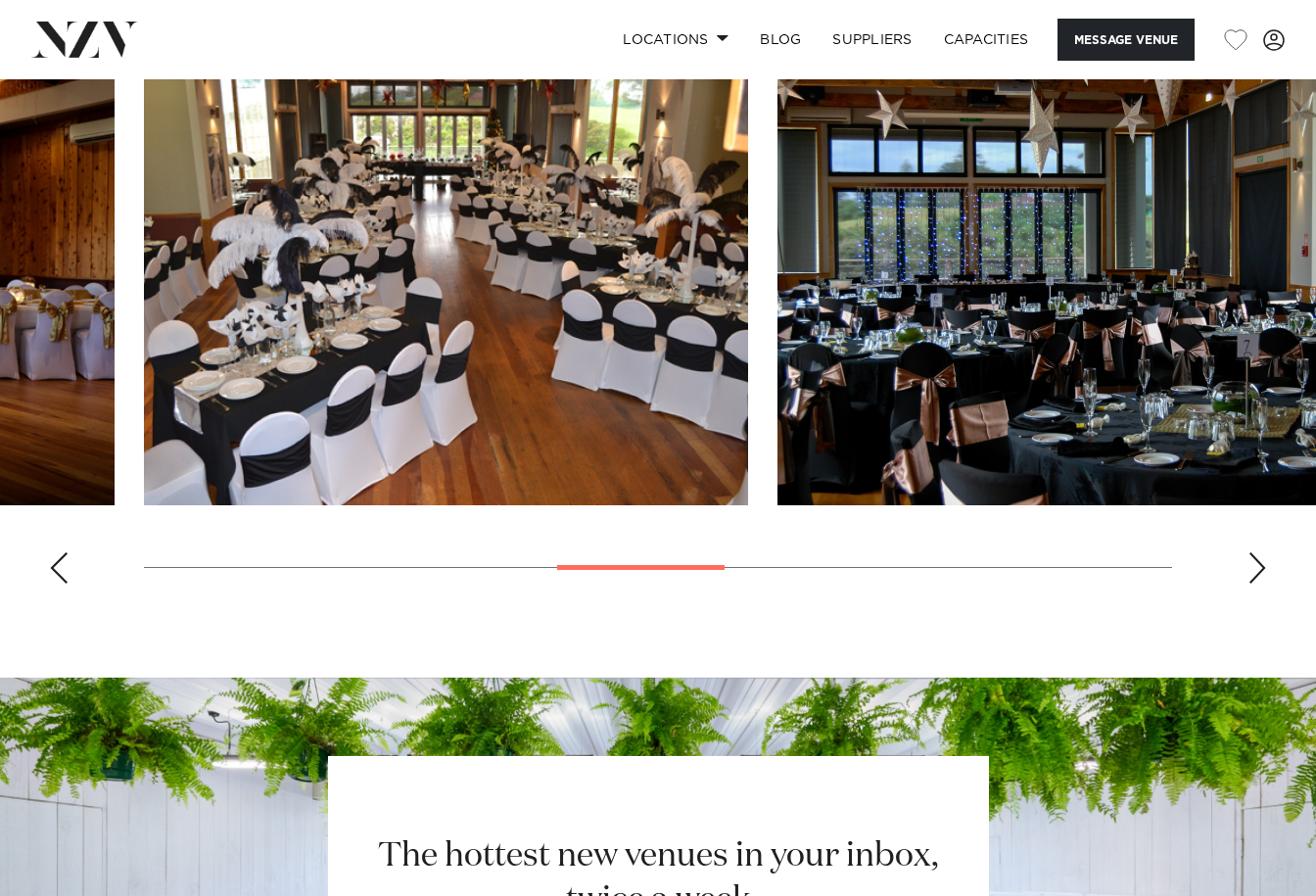
click at [1259, 560] on div "Next slide" at bounding box center [1257, 568] width 20 height 32
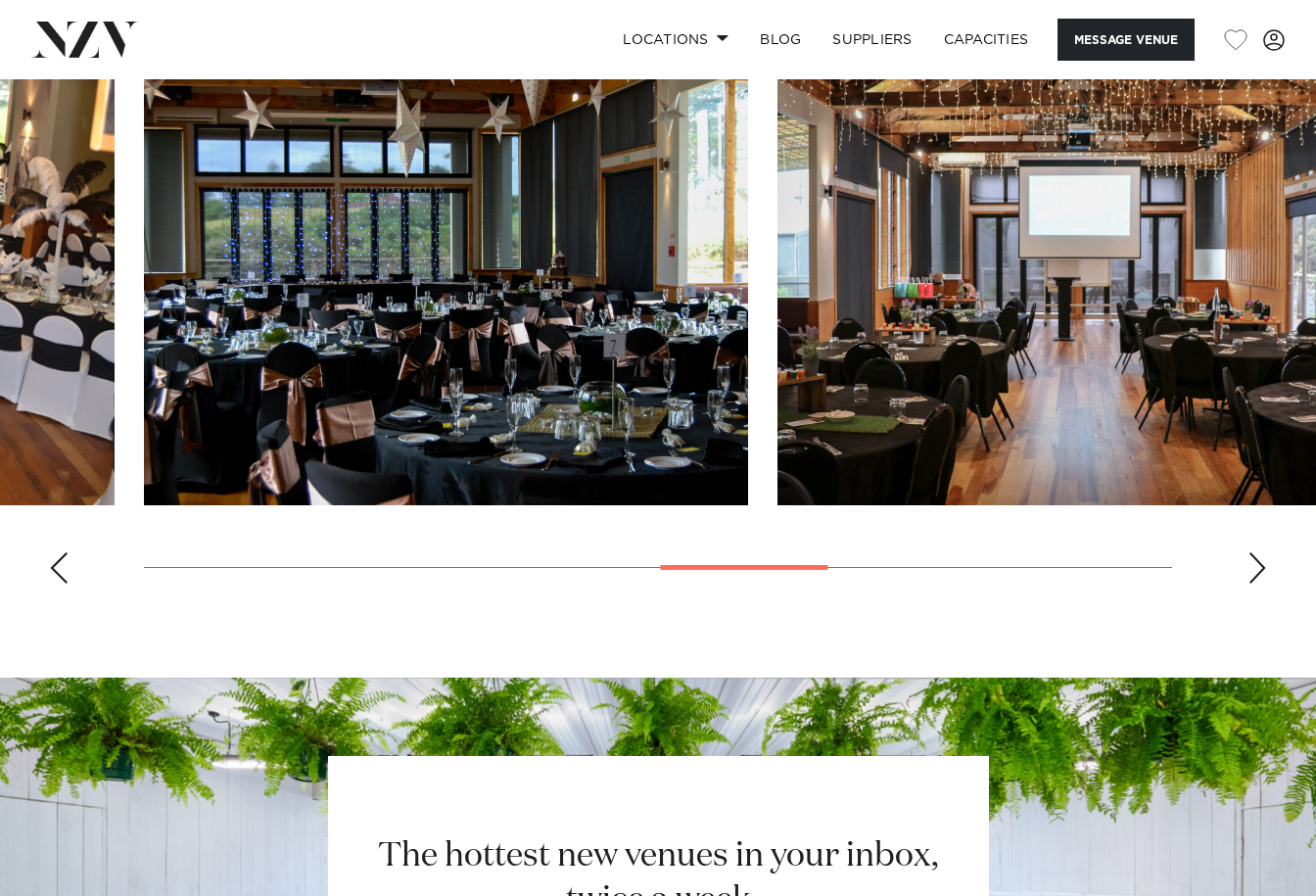
click at [1259, 560] on div "Next slide" at bounding box center [1257, 568] width 20 height 32
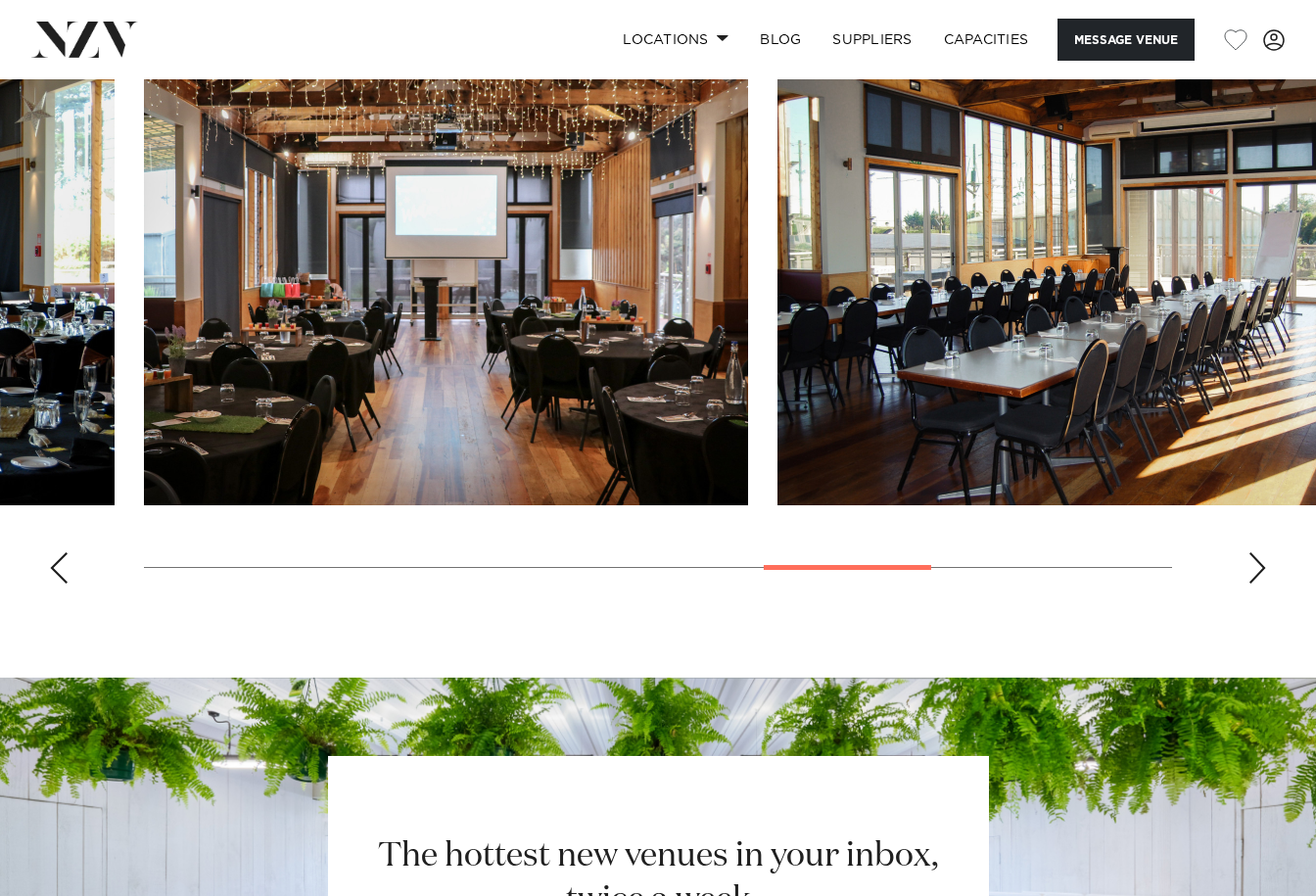
click at [1259, 559] on div "Next slide" at bounding box center [1257, 568] width 20 height 32
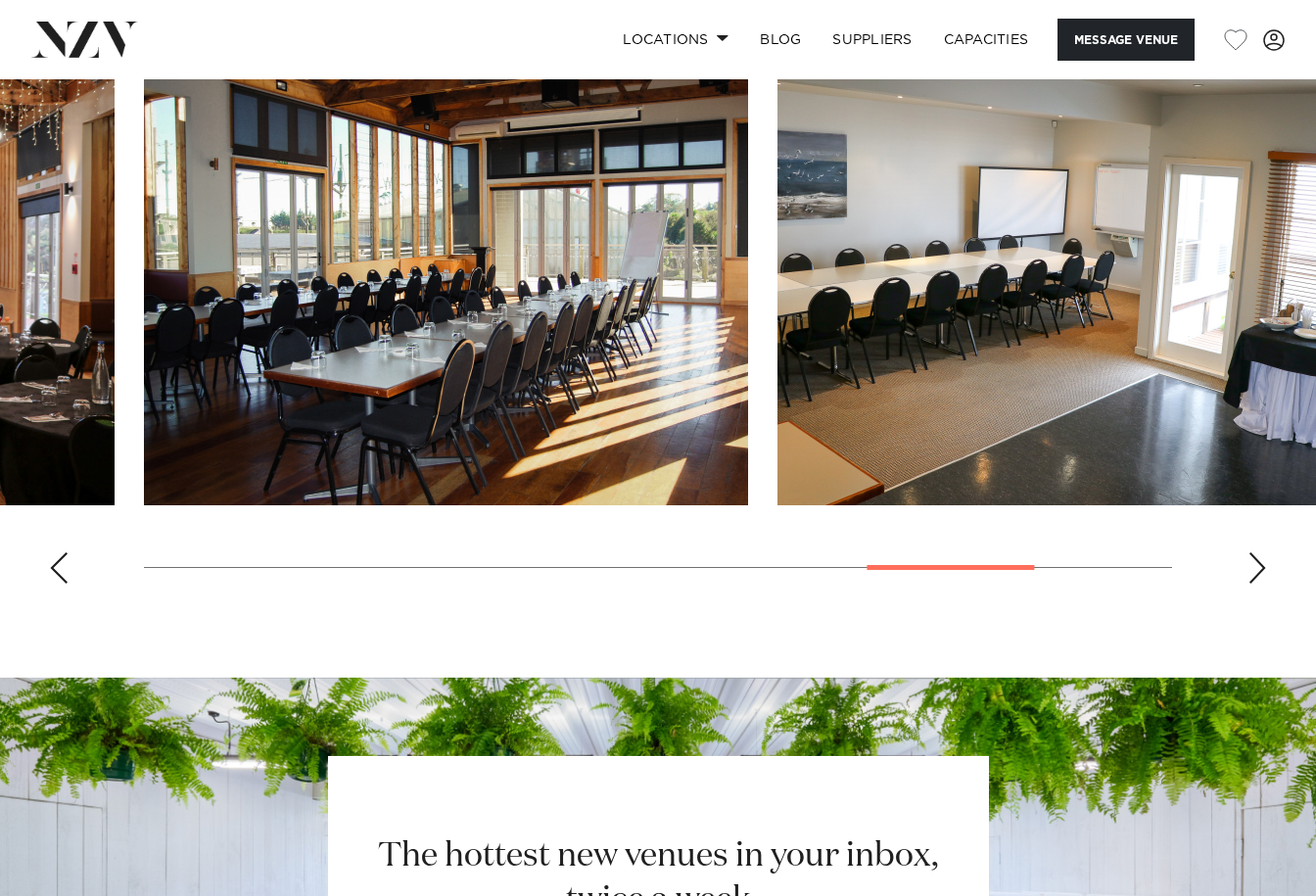
click at [1259, 559] on div "Next slide" at bounding box center [1257, 568] width 20 height 32
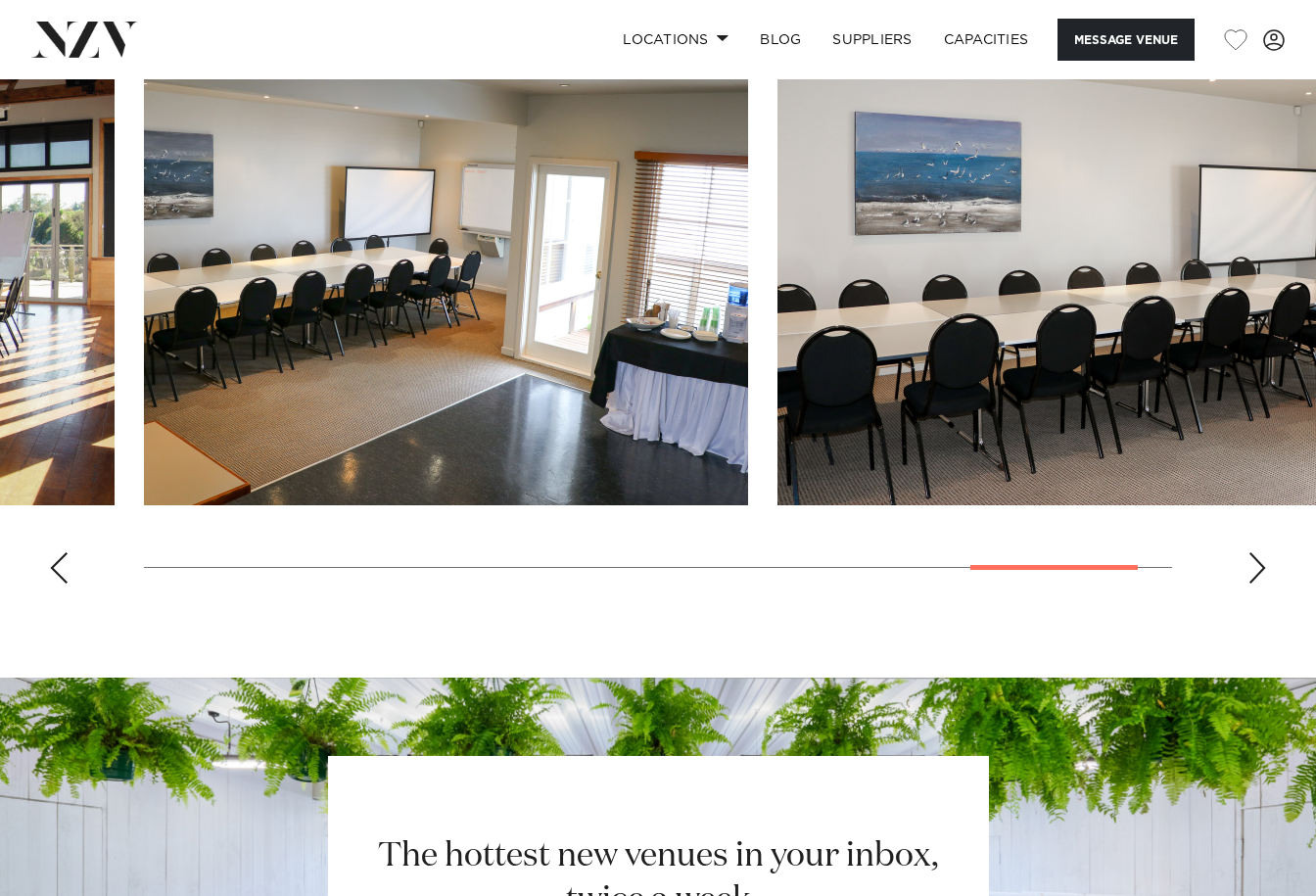
click at [1259, 558] on div "Next slide" at bounding box center [1257, 568] width 20 height 32
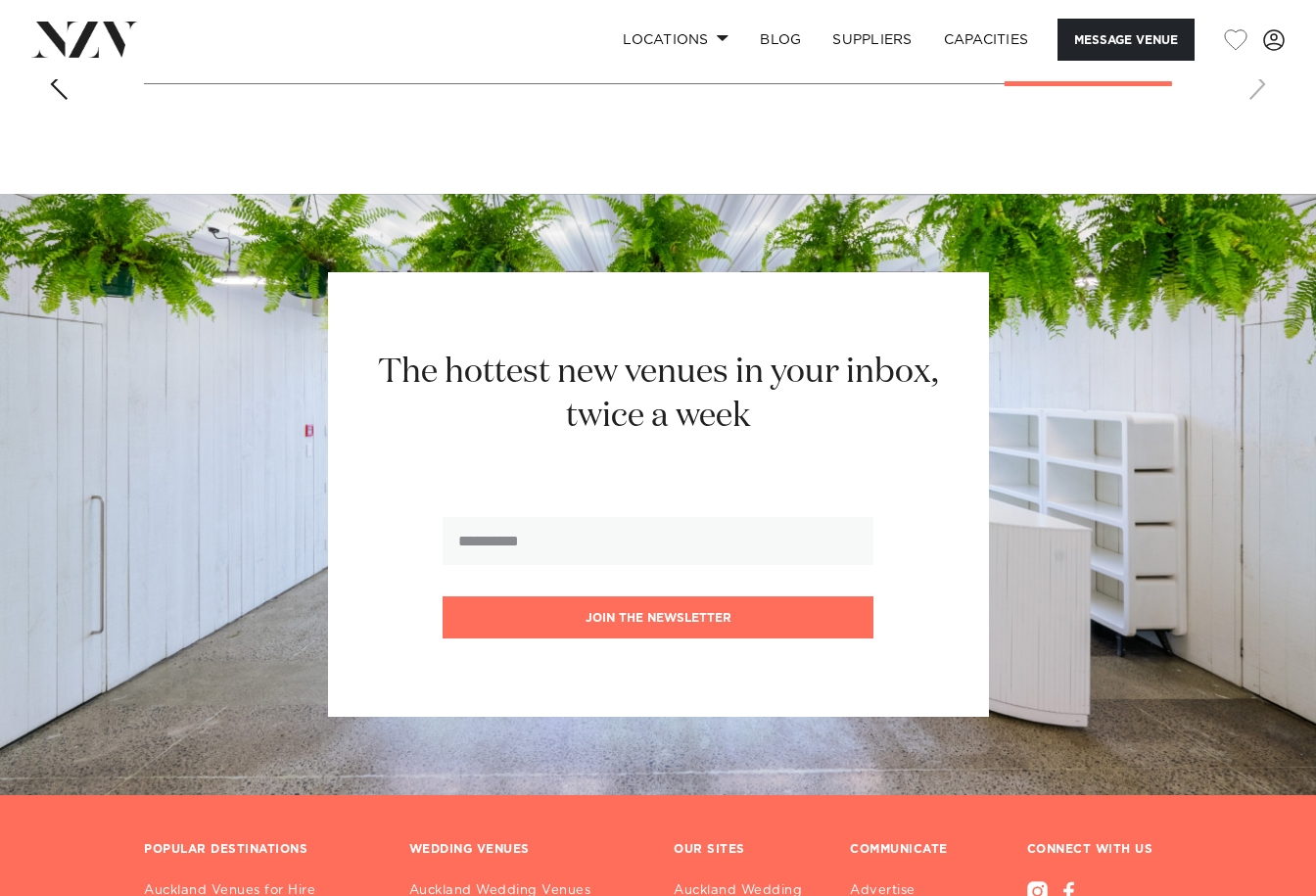
scroll to position [2349, 0]
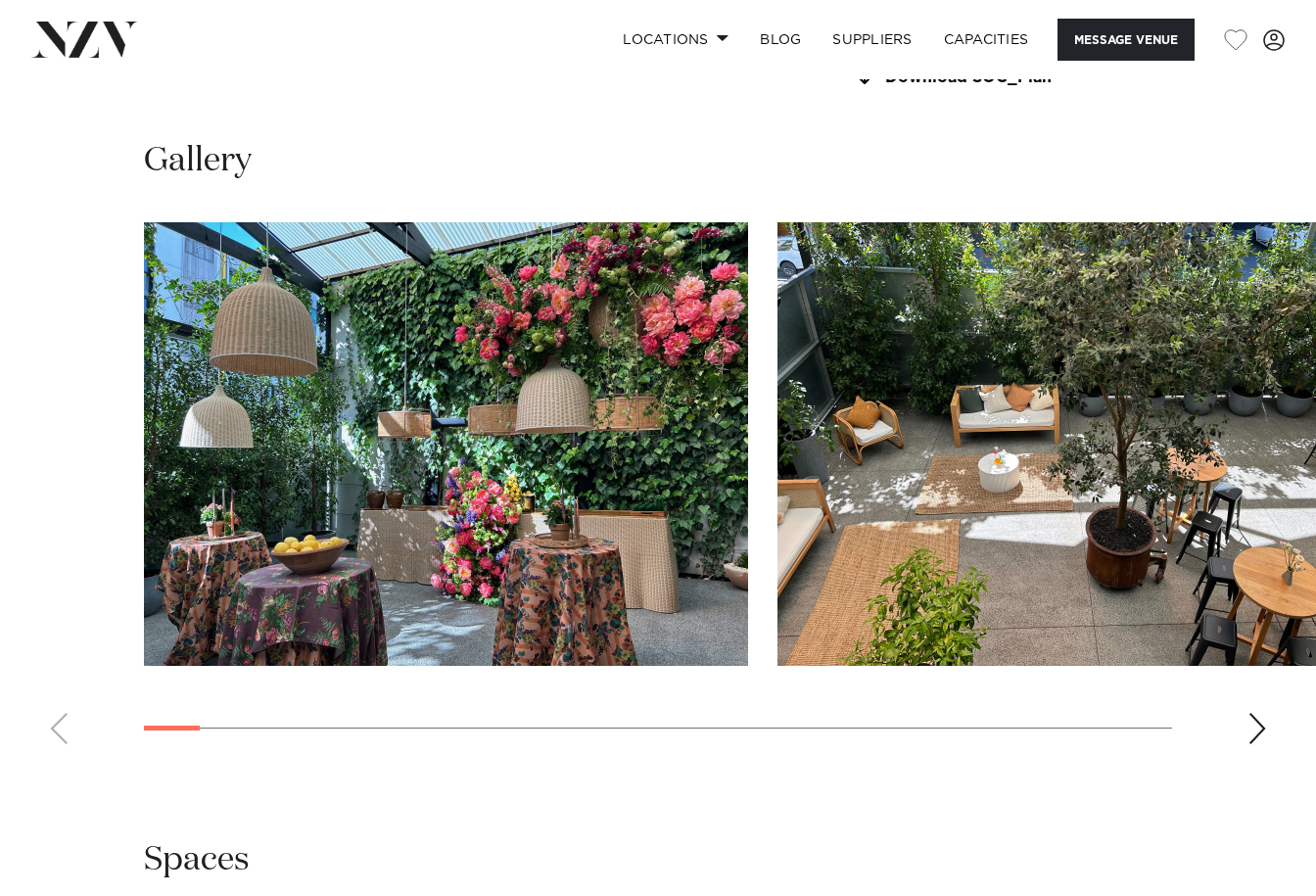
scroll to position [1859, 0]
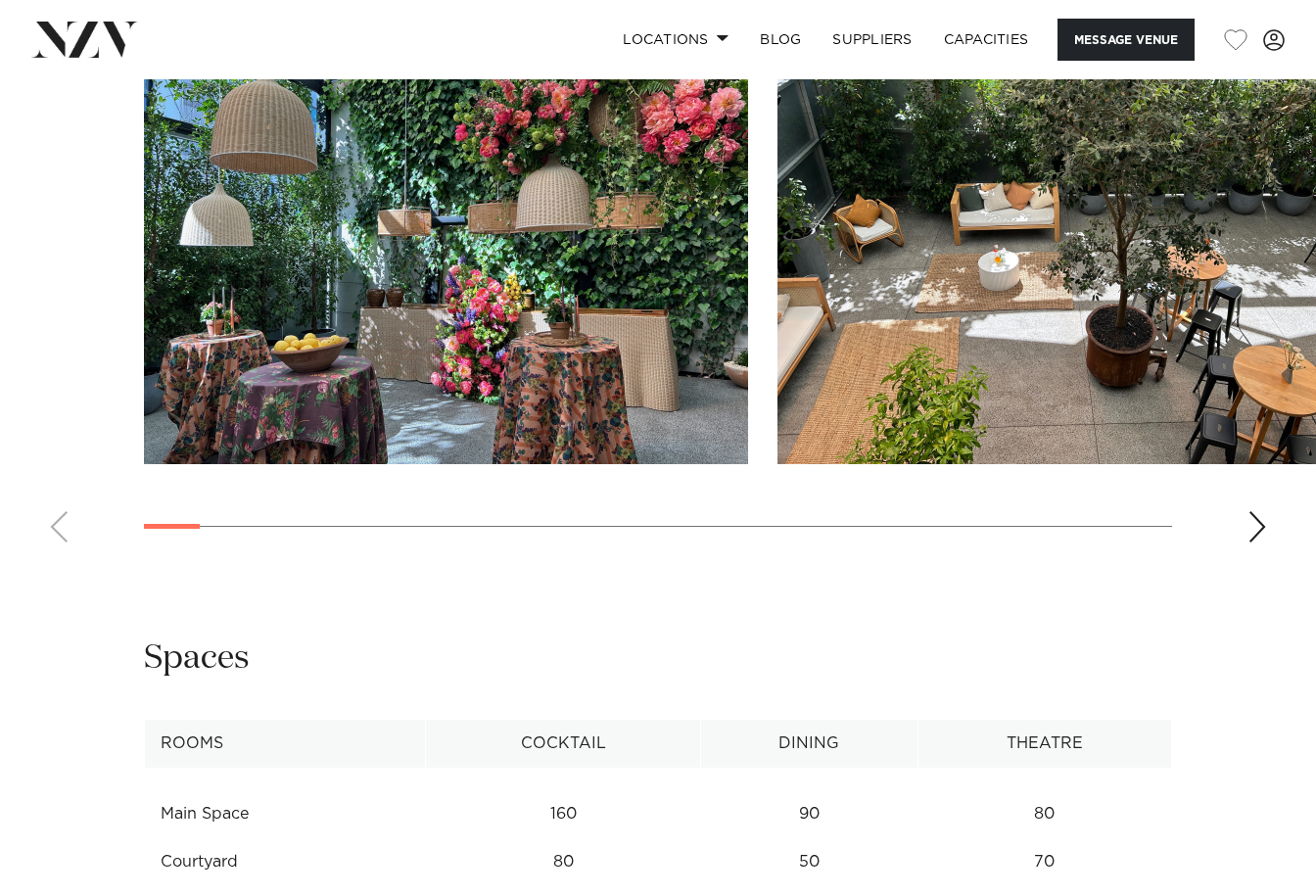
click at [1255, 523] on div "Next slide" at bounding box center [1257, 527] width 20 height 32
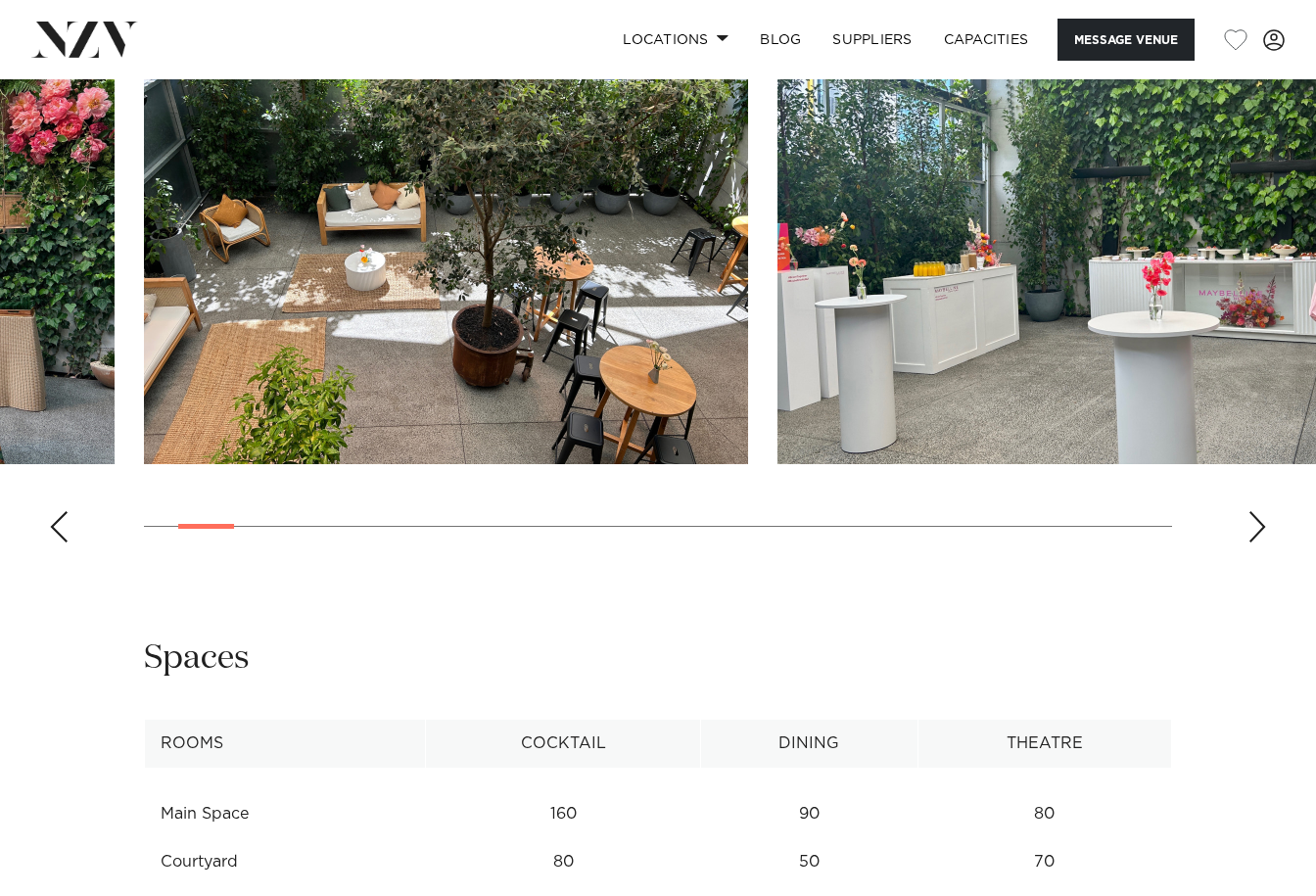
click at [1254, 521] on div "Next slide" at bounding box center [1257, 527] width 20 height 32
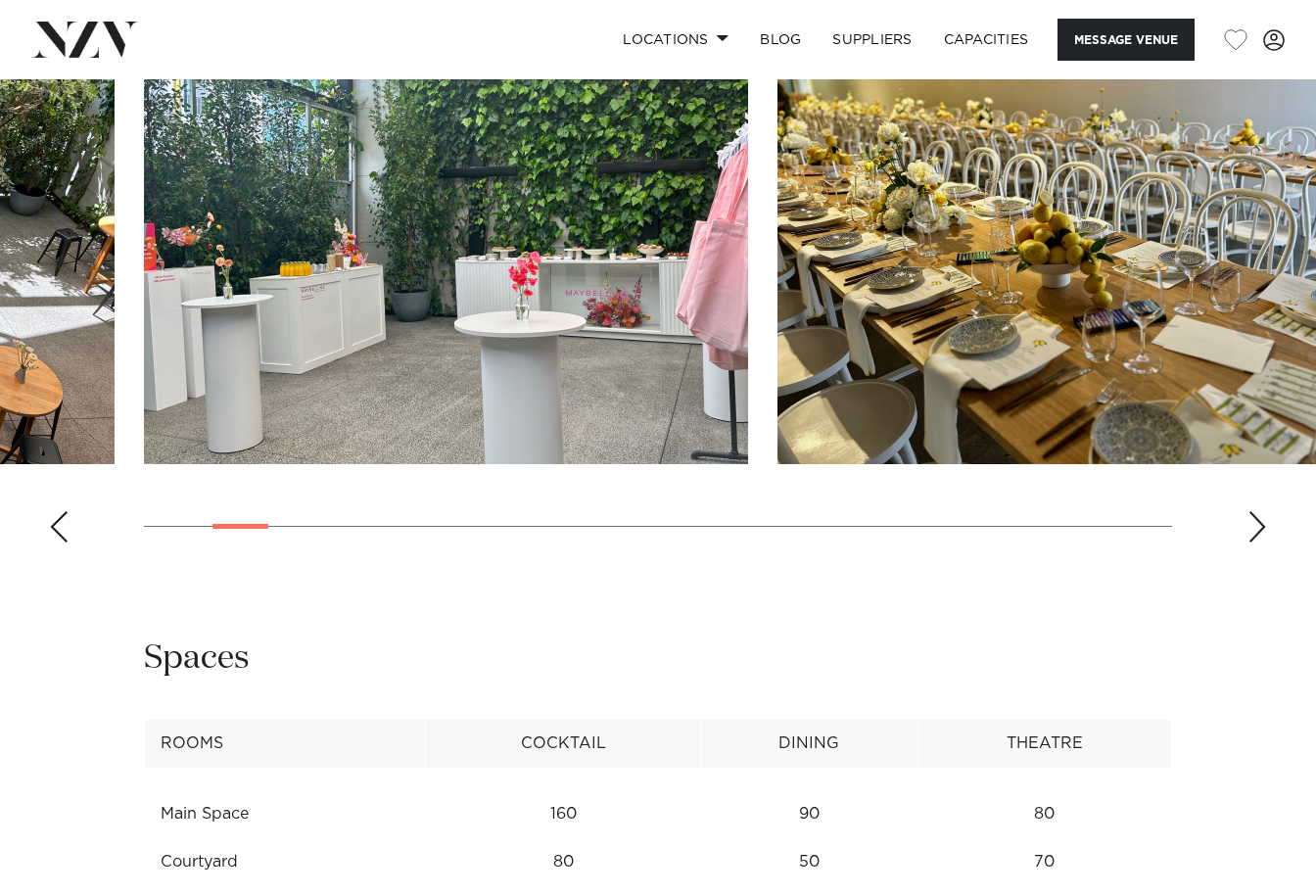
click at [1254, 521] on div "Next slide" at bounding box center [1257, 527] width 20 height 32
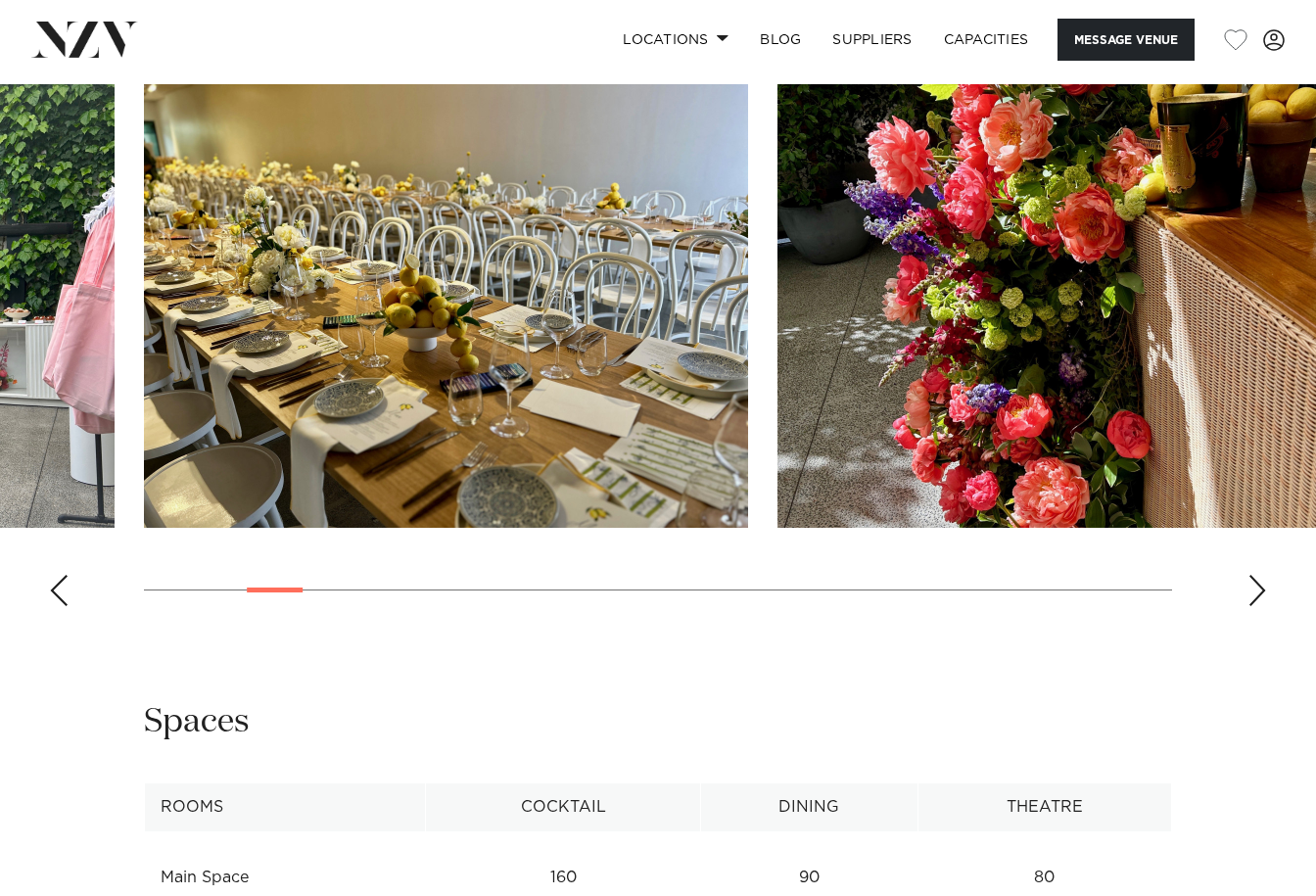
scroll to position [1761, 0]
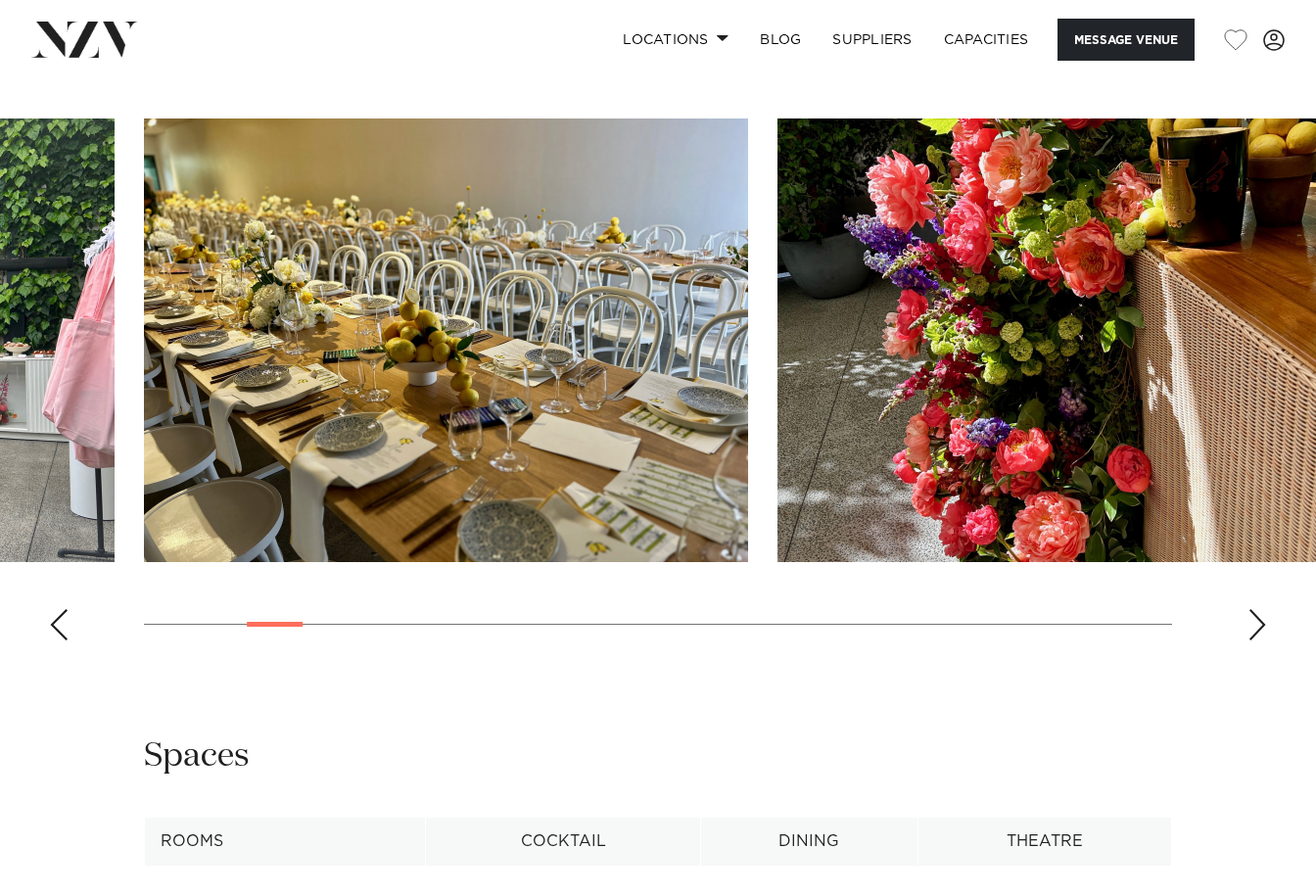
click at [1253, 619] on div "Next slide" at bounding box center [1257, 625] width 20 height 32
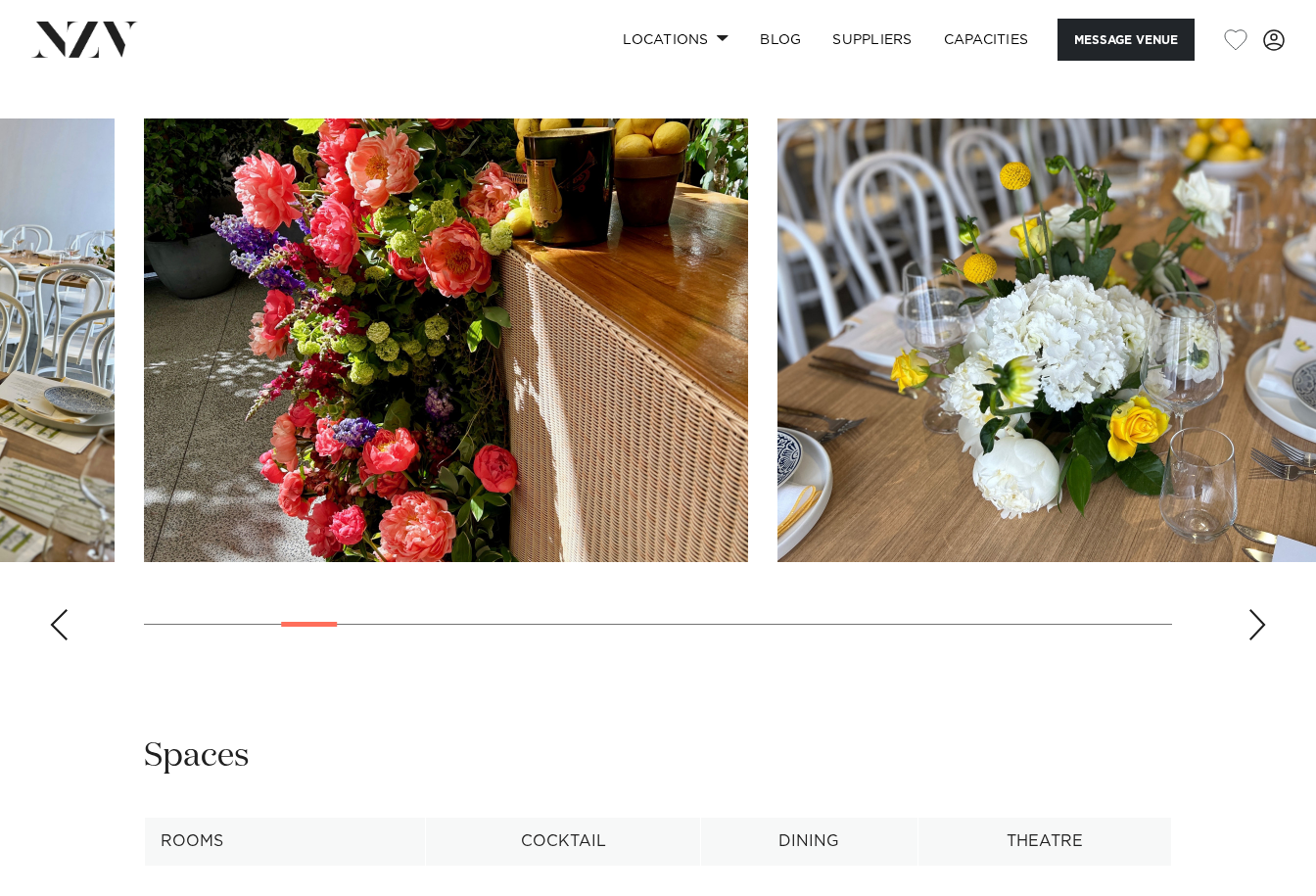
click at [1253, 619] on div "Next slide" at bounding box center [1257, 625] width 20 height 32
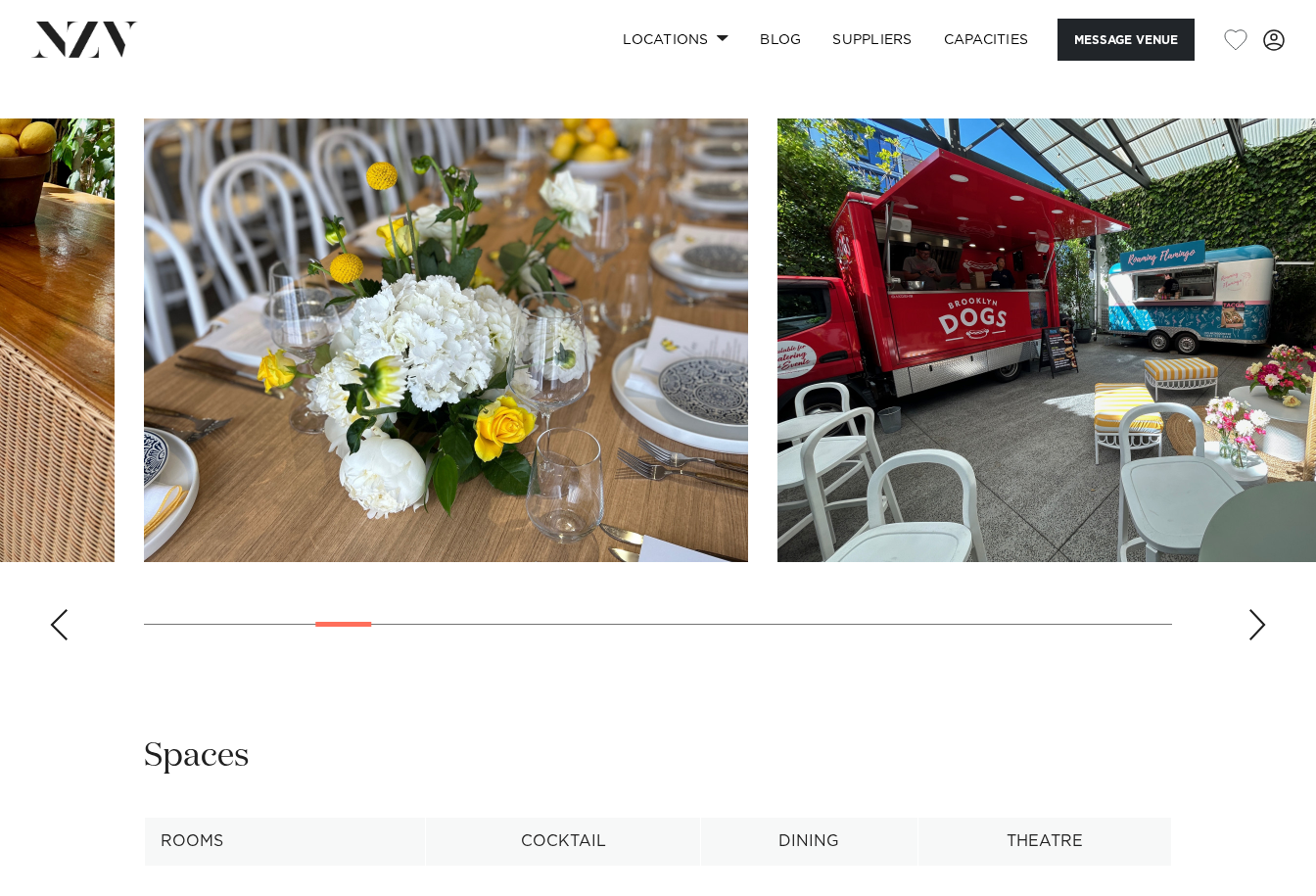
click at [1254, 618] on div "Next slide" at bounding box center [1257, 625] width 20 height 32
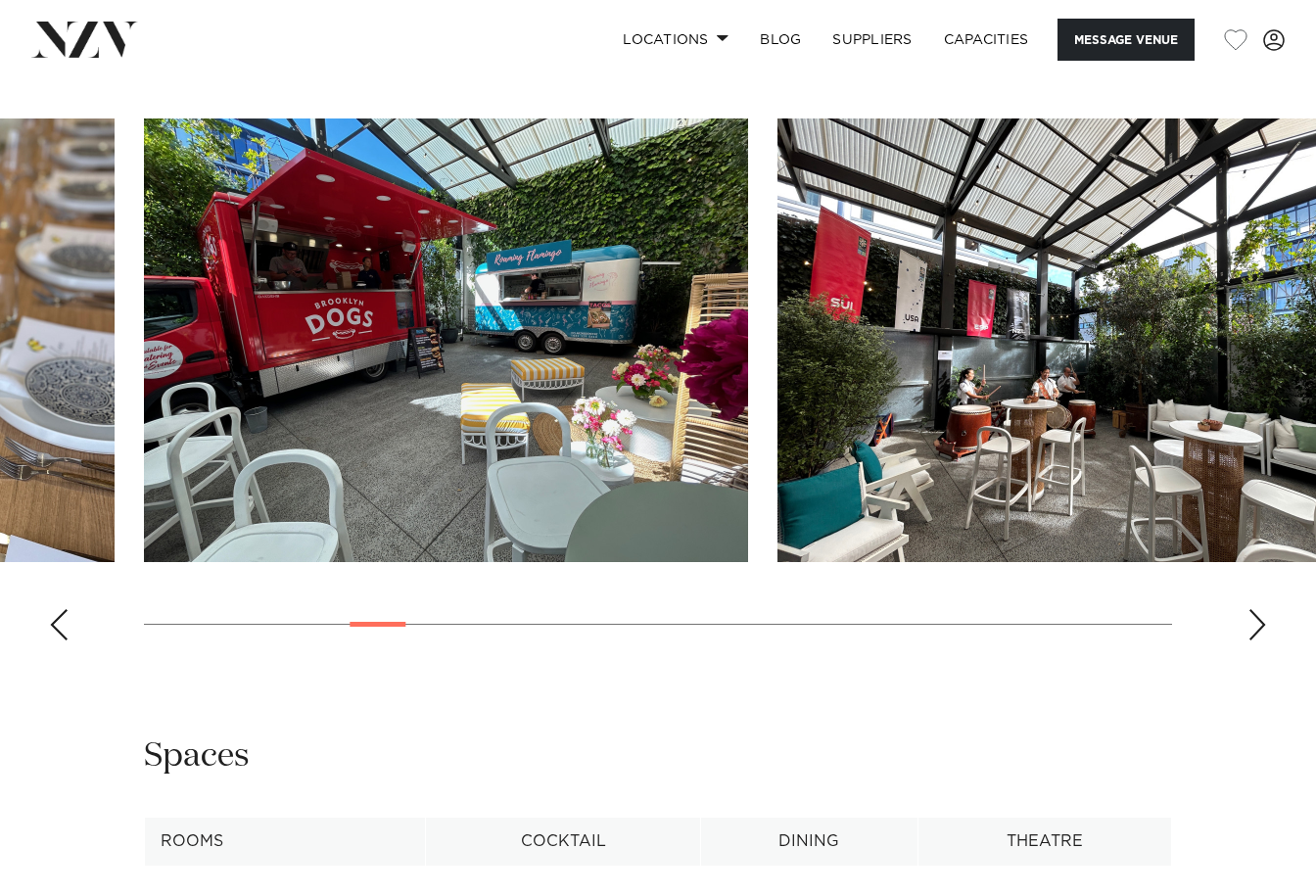
click at [1254, 617] on div "Next slide" at bounding box center [1257, 625] width 20 height 32
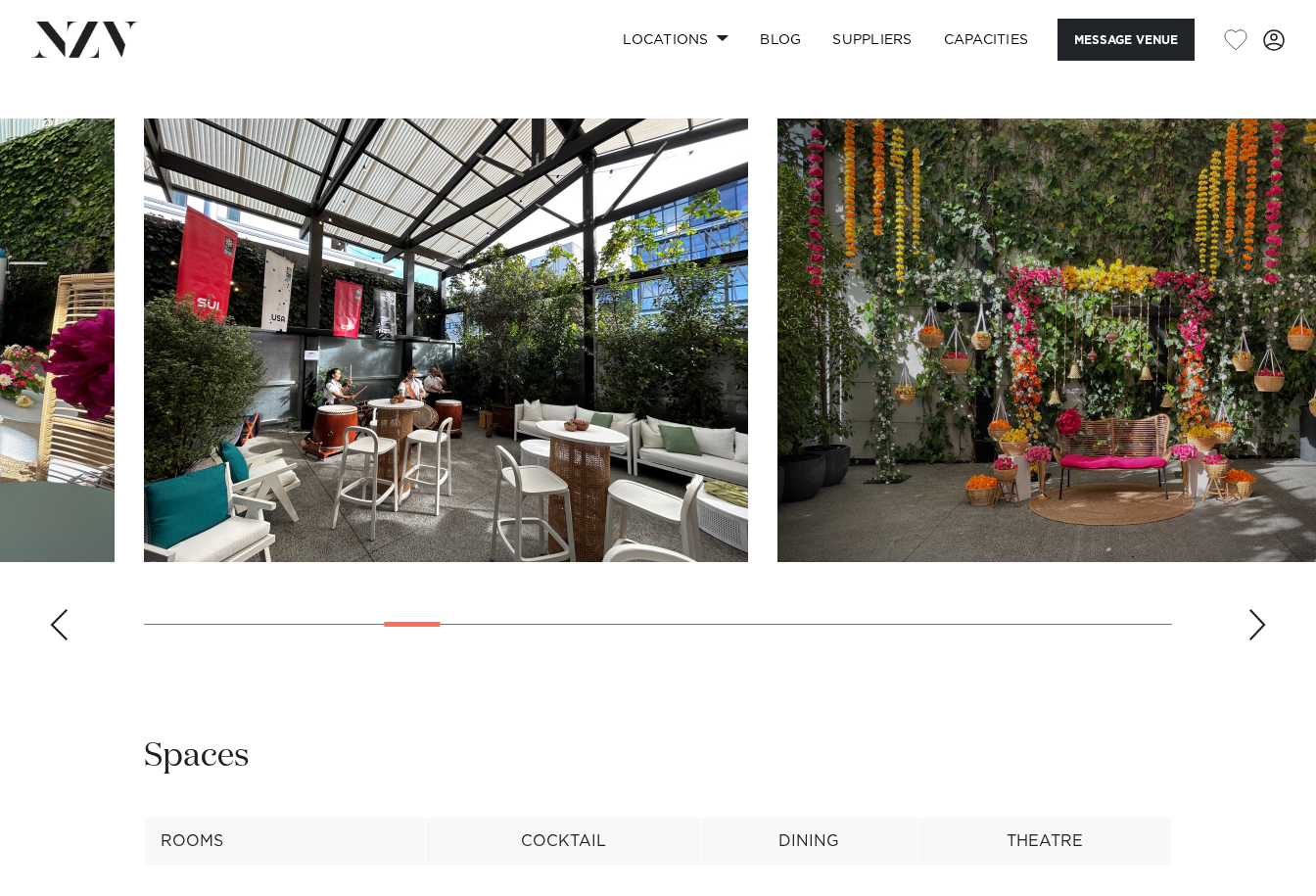
click at [1254, 617] on div "Next slide" at bounding box center [1257, 625] width 20 height 32
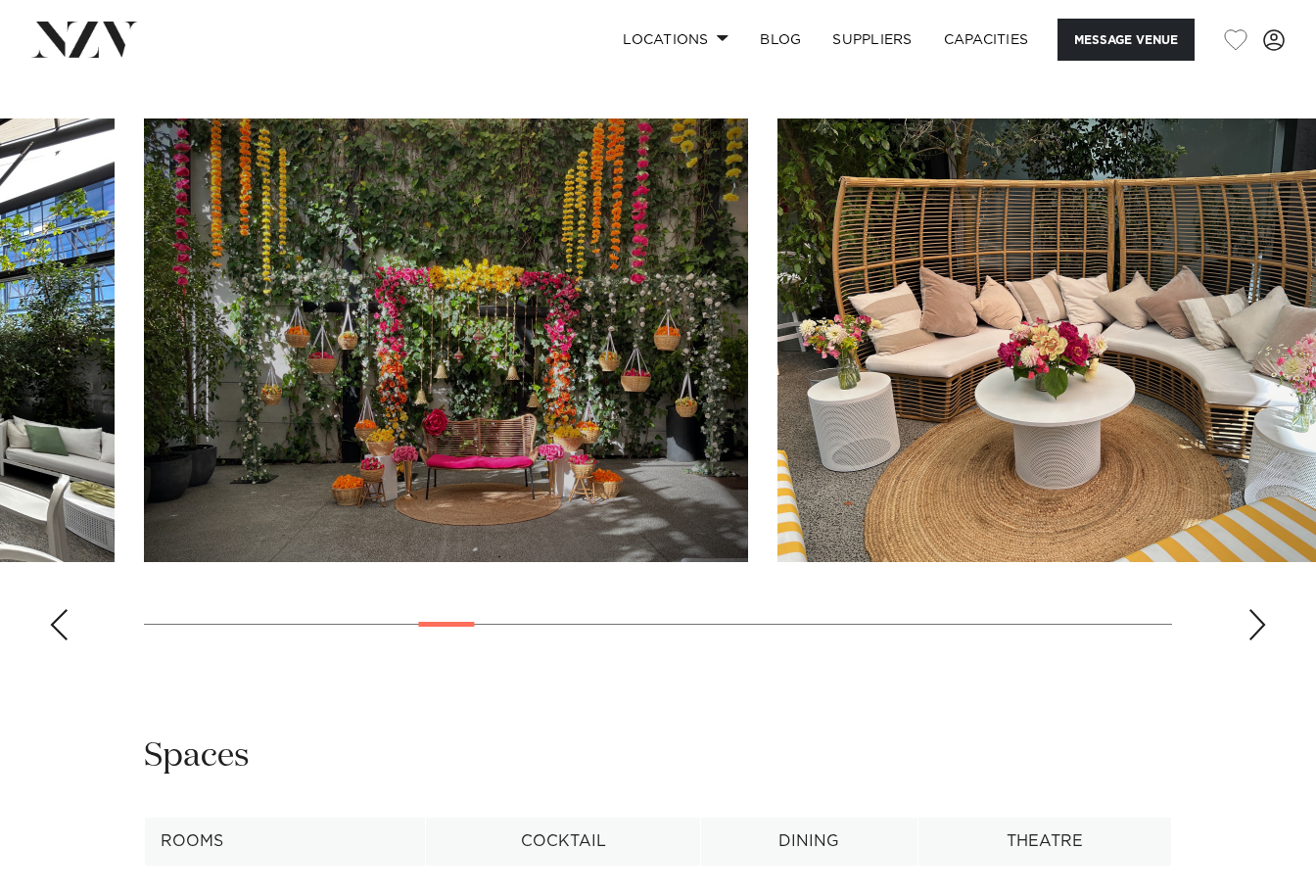
click at [1257, 617] on div "Next slide" at bounding box center [1257, 625] width 20 height 32
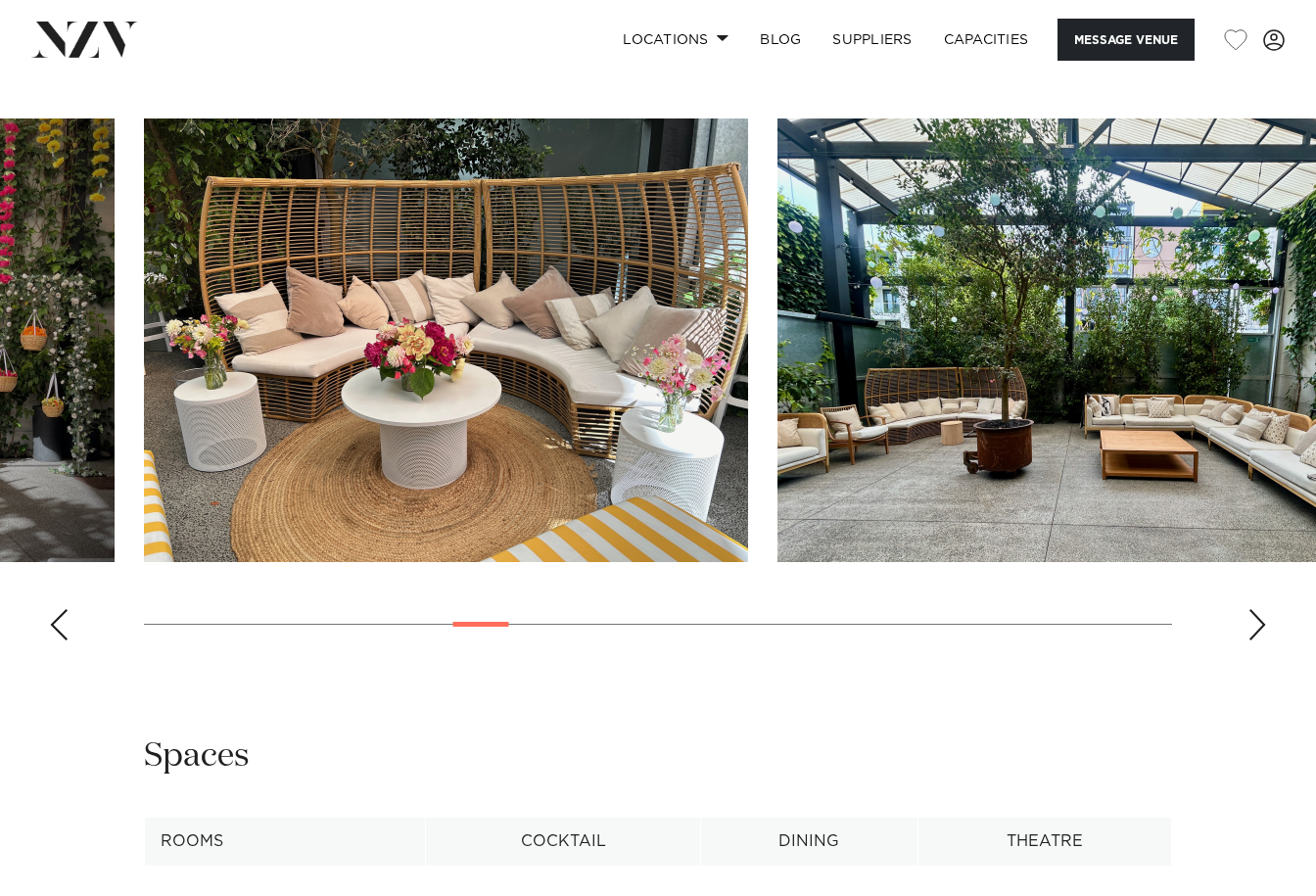
click at [1257, 617] on div "Next slide" at bounding box center [1257, 625] width 20 height 32
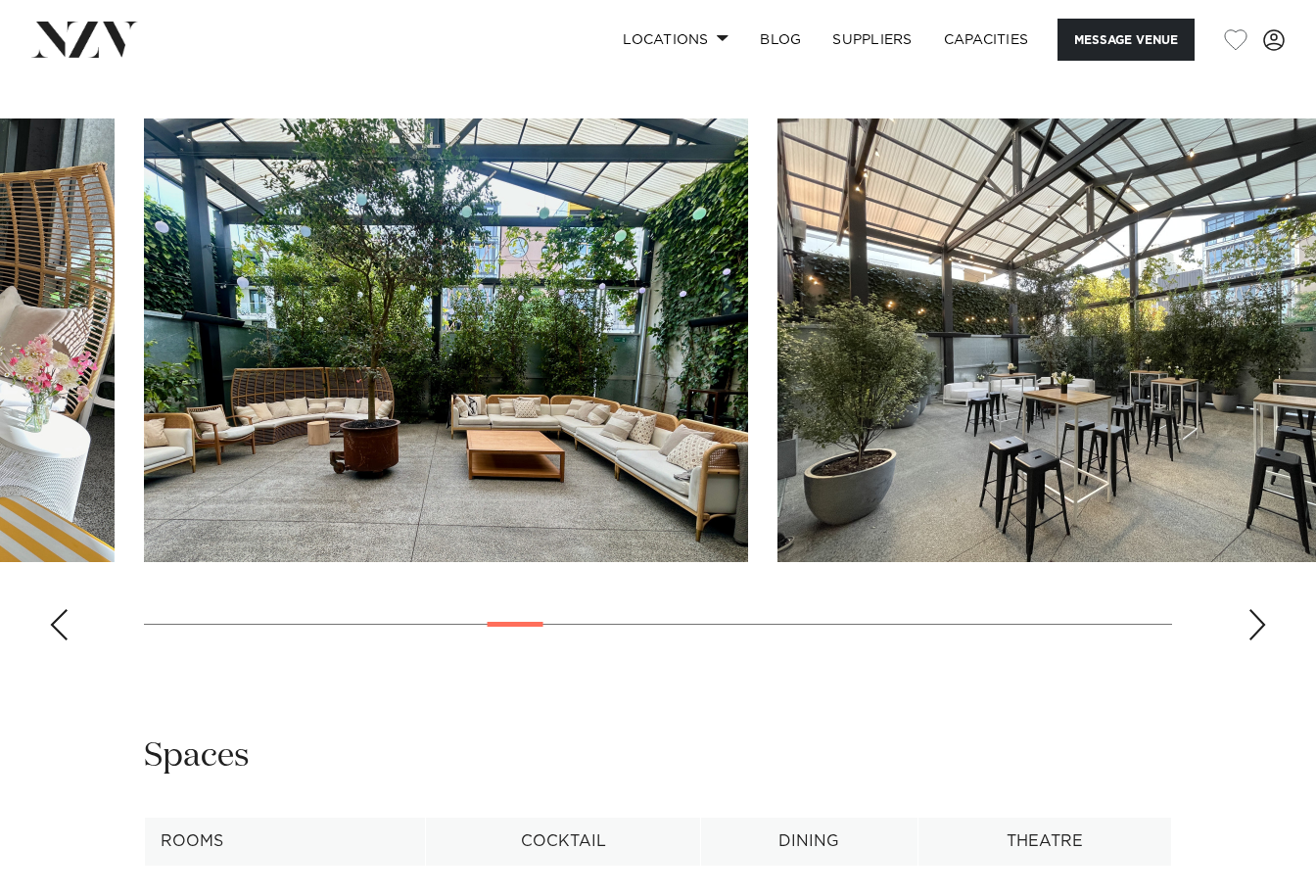
click at [1257, 617] on div "Next slide" at bounding box center [1257, 625] width 20 height 32
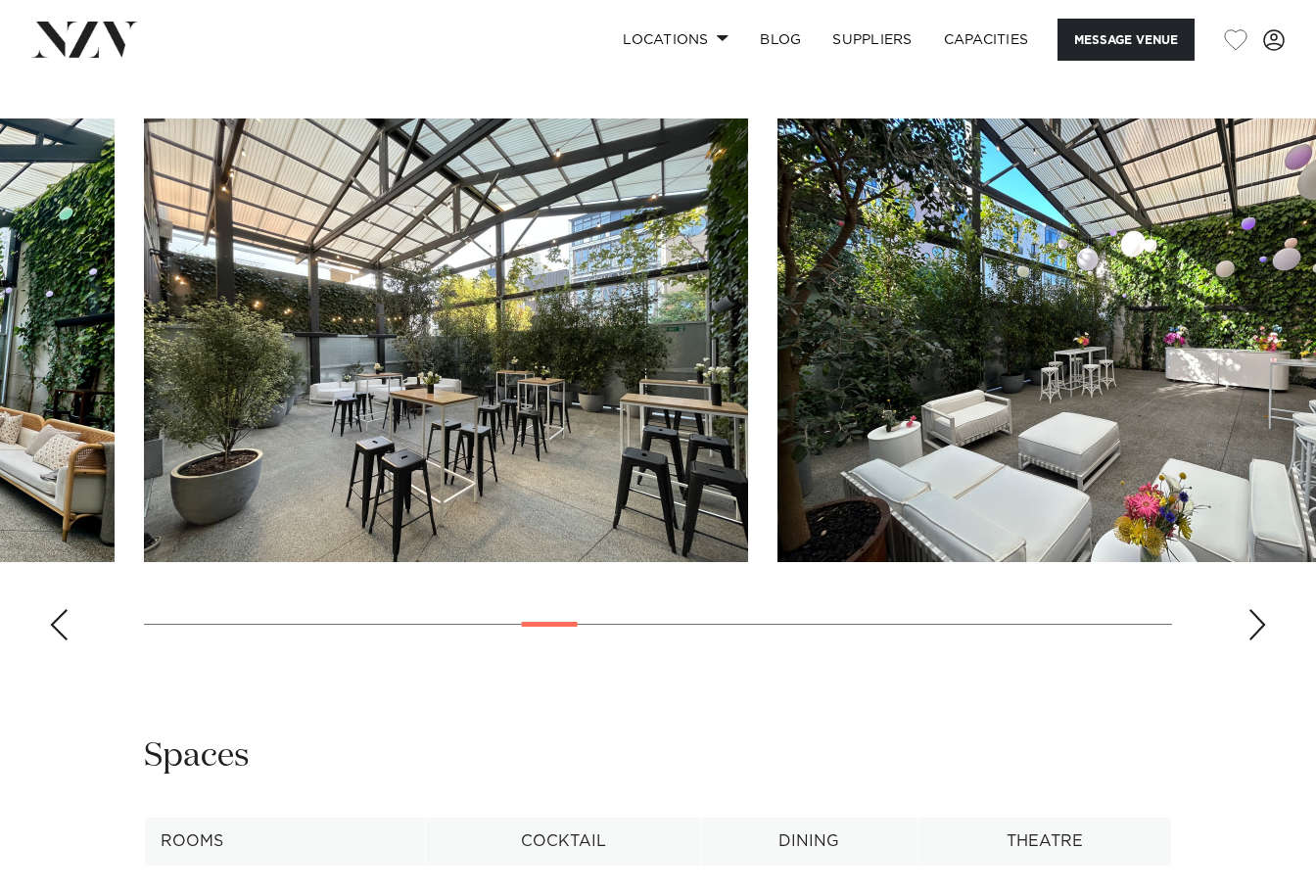
click at [1257, 617] on div "Next slide" at bounding box center [1257, 625] width 20 height 32
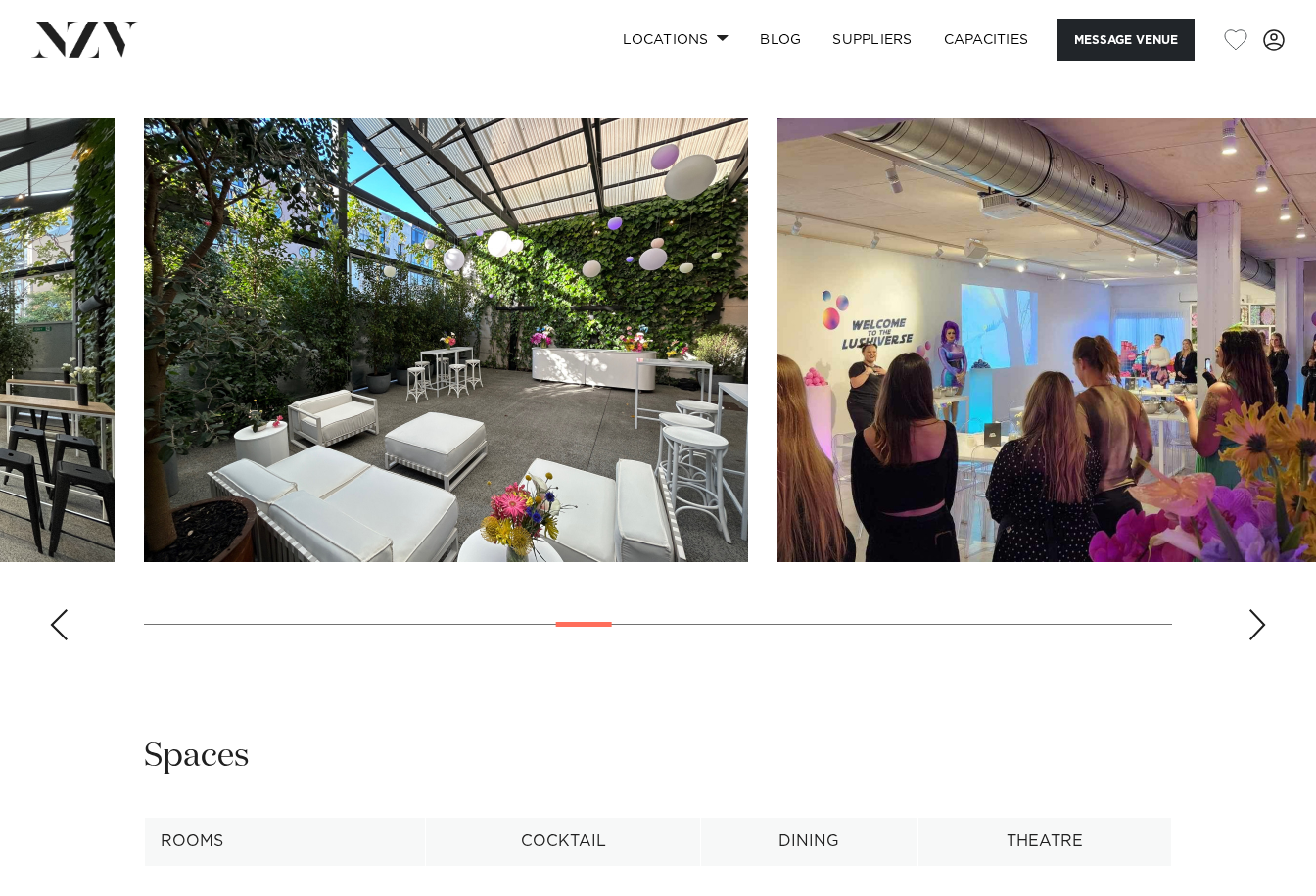
click at [1257, 617] on div "Next slide" at bounding box center [1257, 625] width 20 height 32
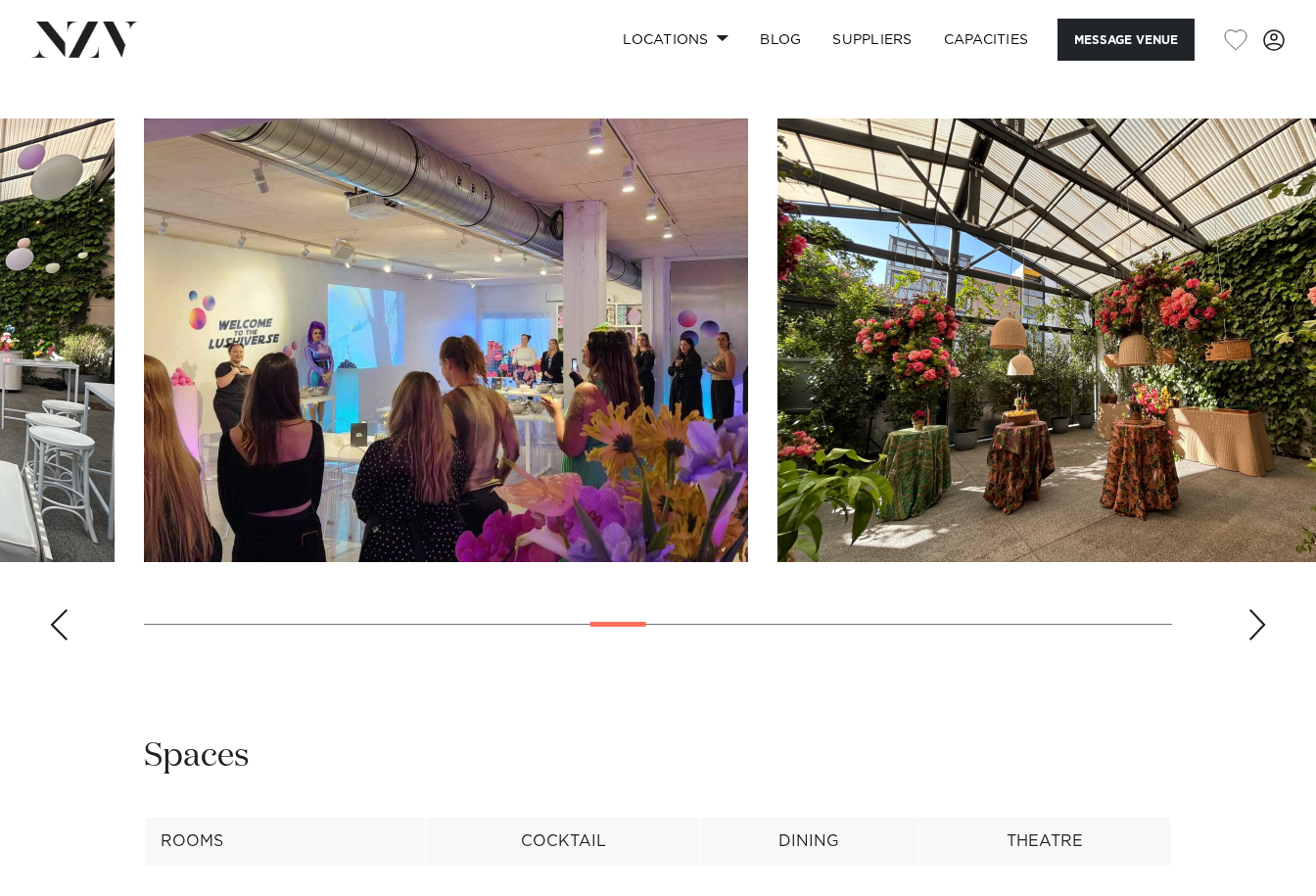
click at [1257, 617] on div "Next slide" at bounding box center [1257, 625] width 20 height 32
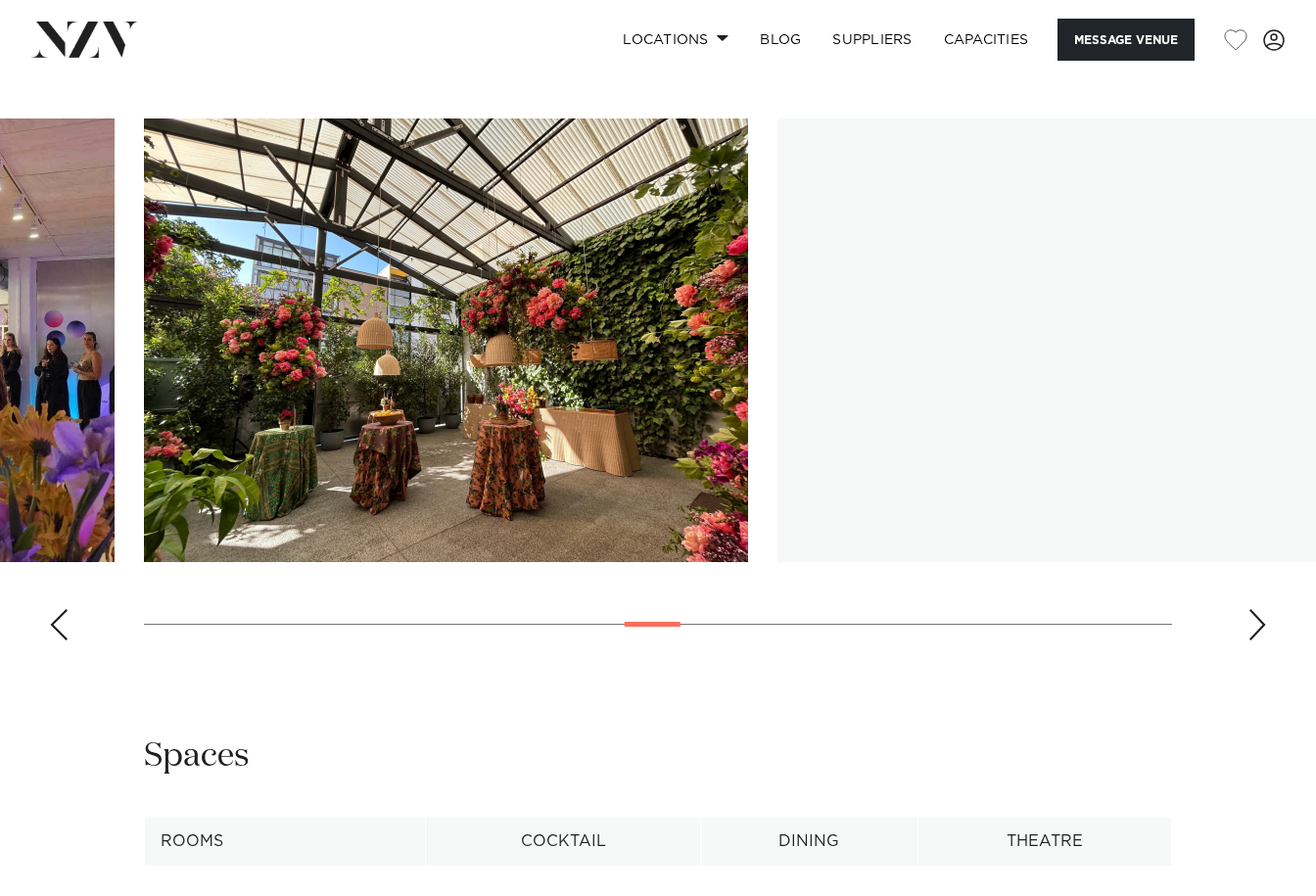
click at [1257, 617] on div "Next slide" at bounding box center [1257, 625] width 20 height 32
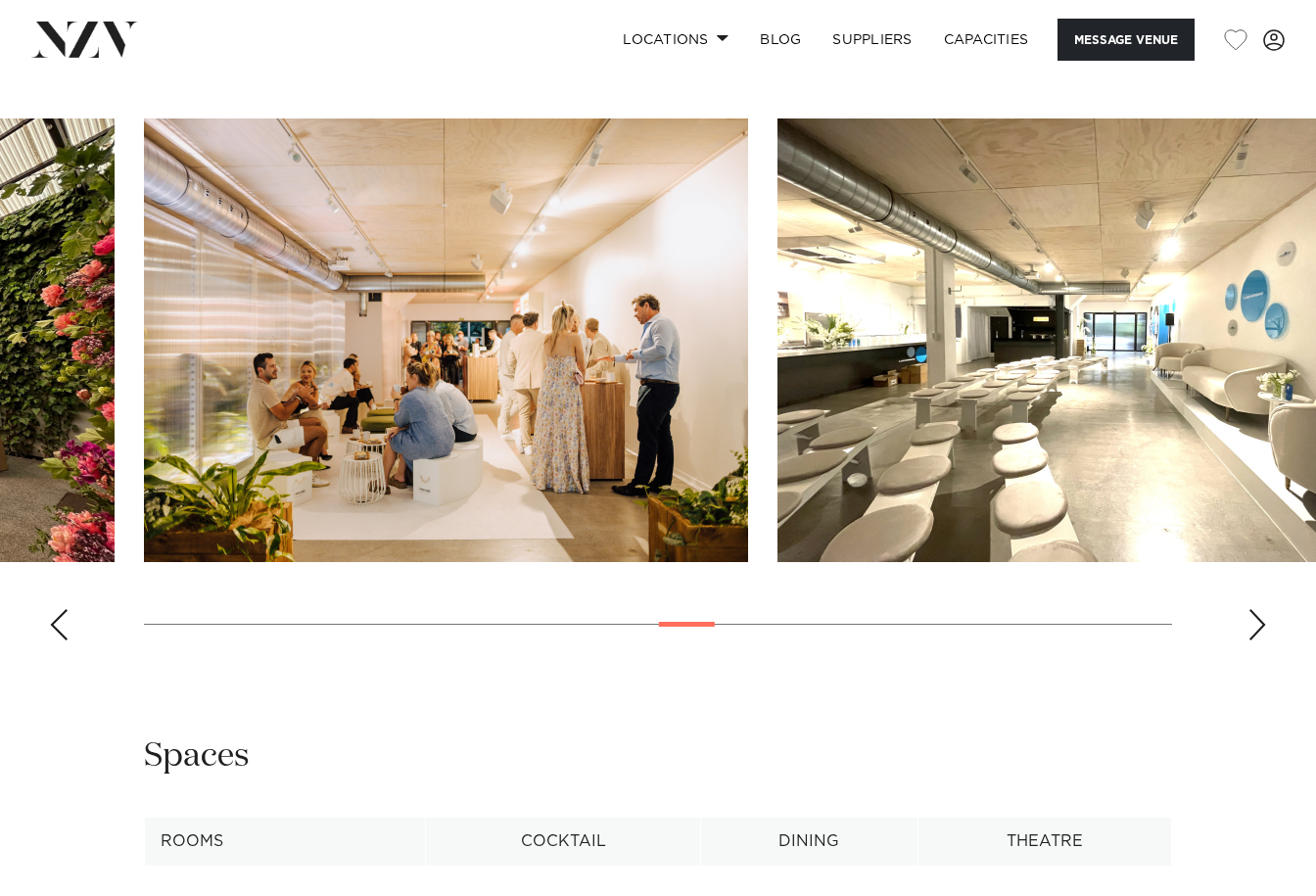
click at [1257, 617] on div "Next slide" at bounding box center [1257, 625] width 20 height 32
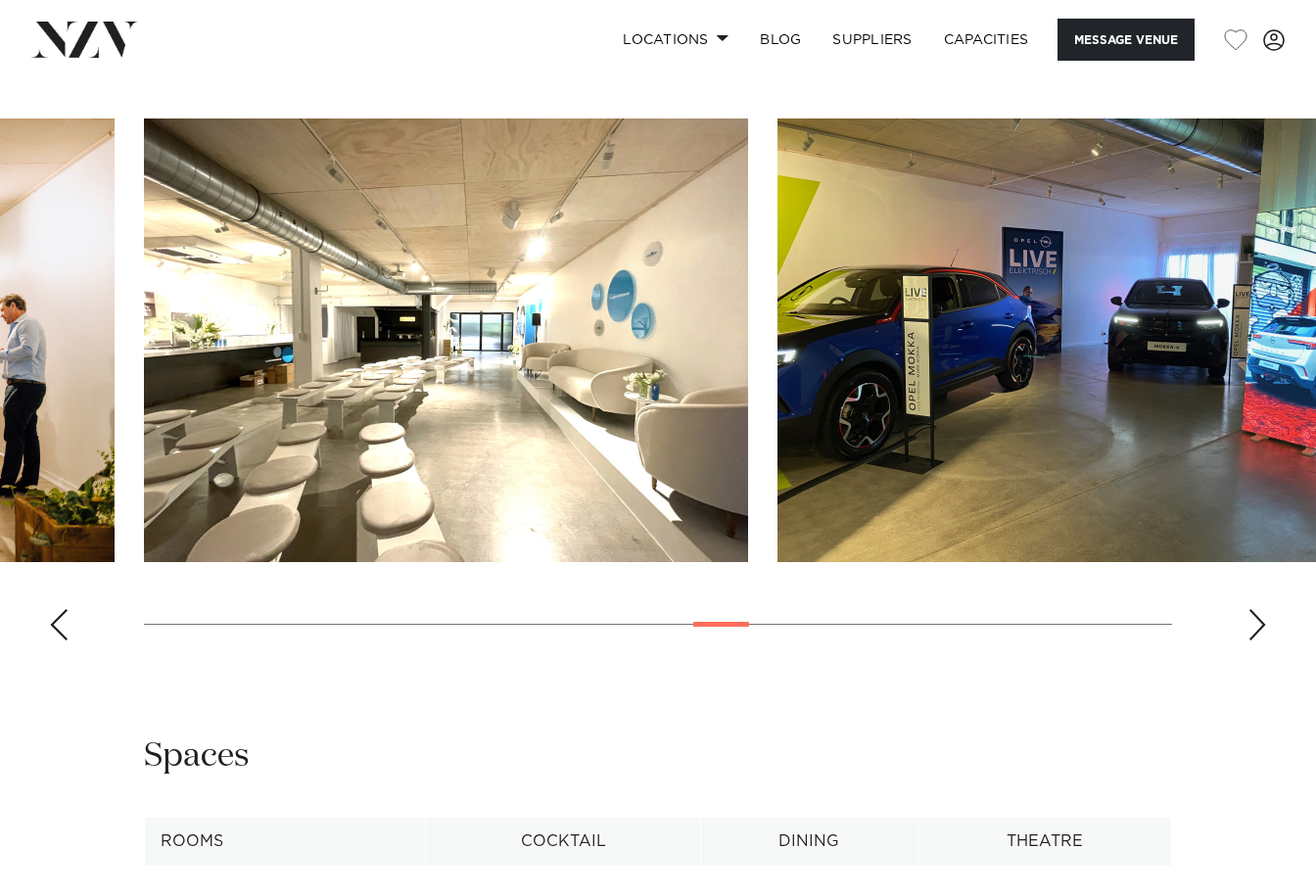
click at [1257, 617] on div "Next slide" at bounding box center [1257, 625] width 20 height 32
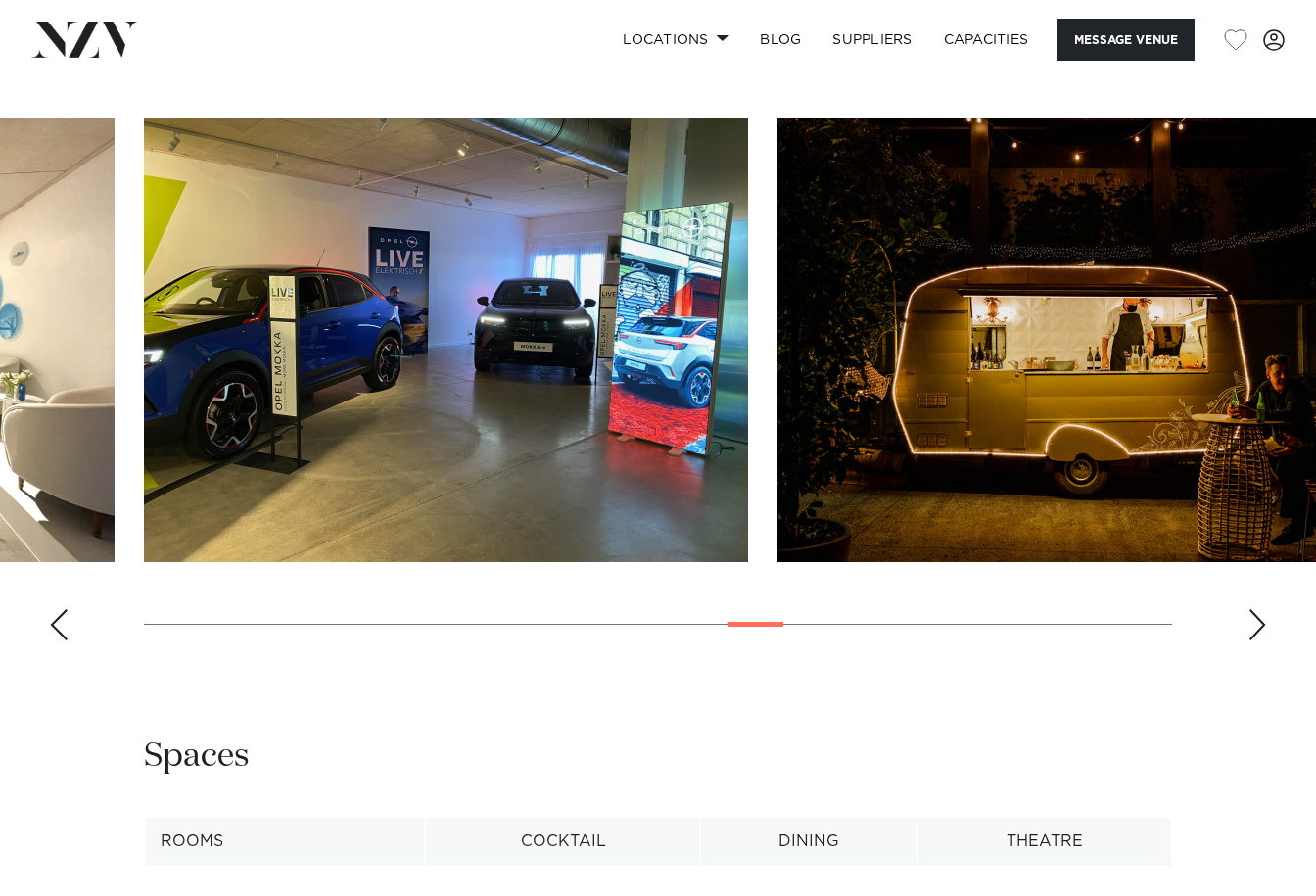
click at [1257, 617] on div "Next slide" at bounding box center [1257, 625] width 20 height 32
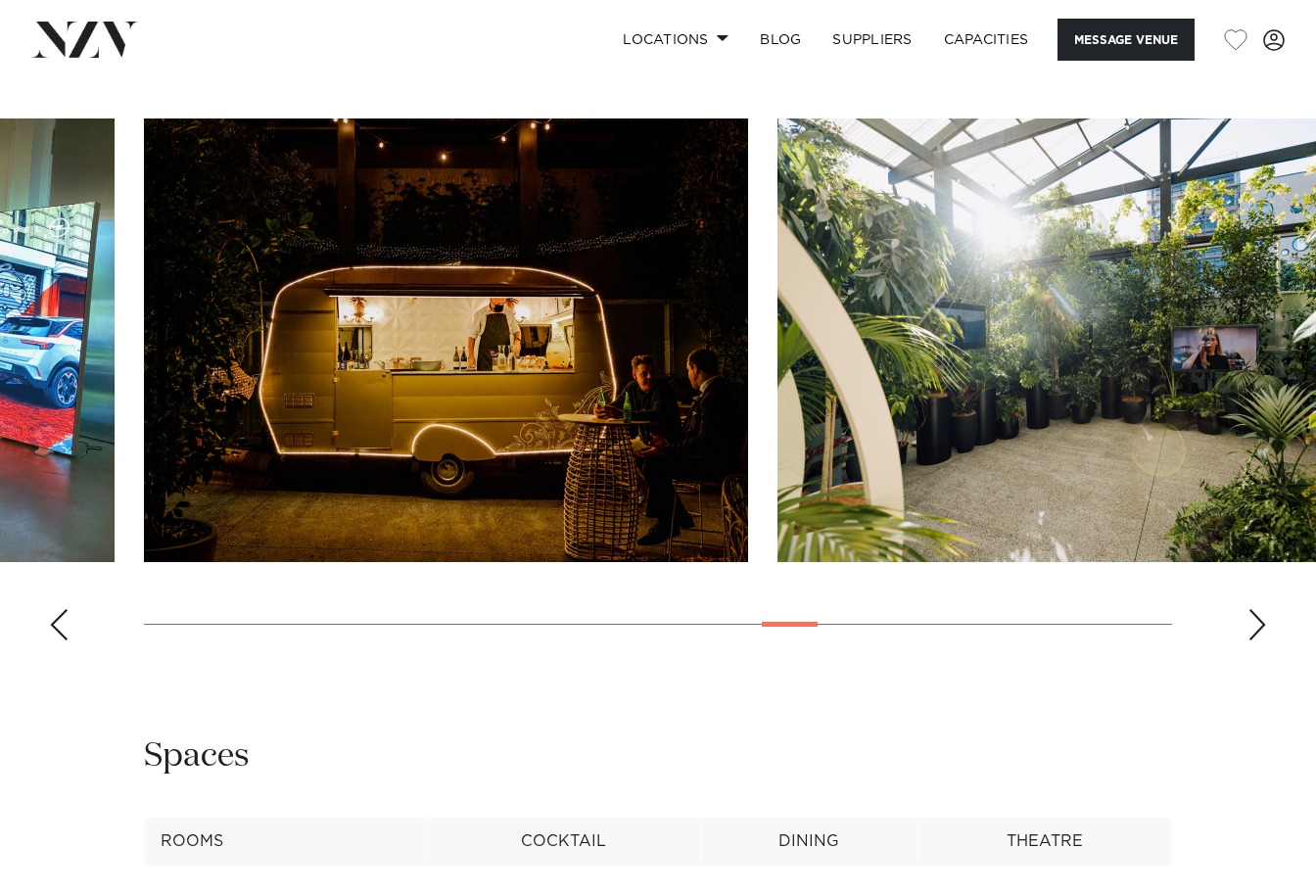
click at [1257, 617] on div "Next slide" at bounding box center [1257, 625] width 20 height 32
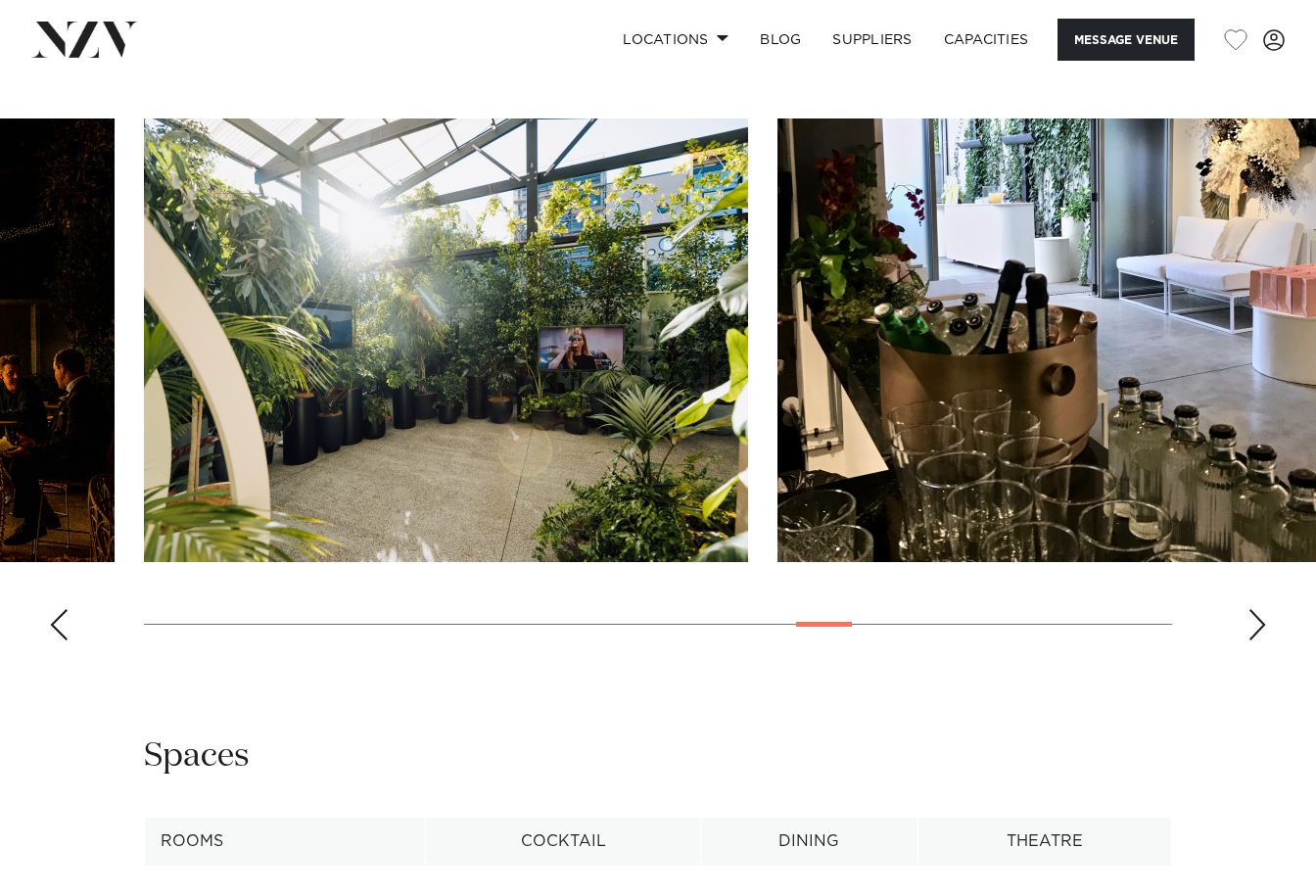
click at [1257, 617] on div "Next slide" at bounding box center [1257, 625] width 20 height 32
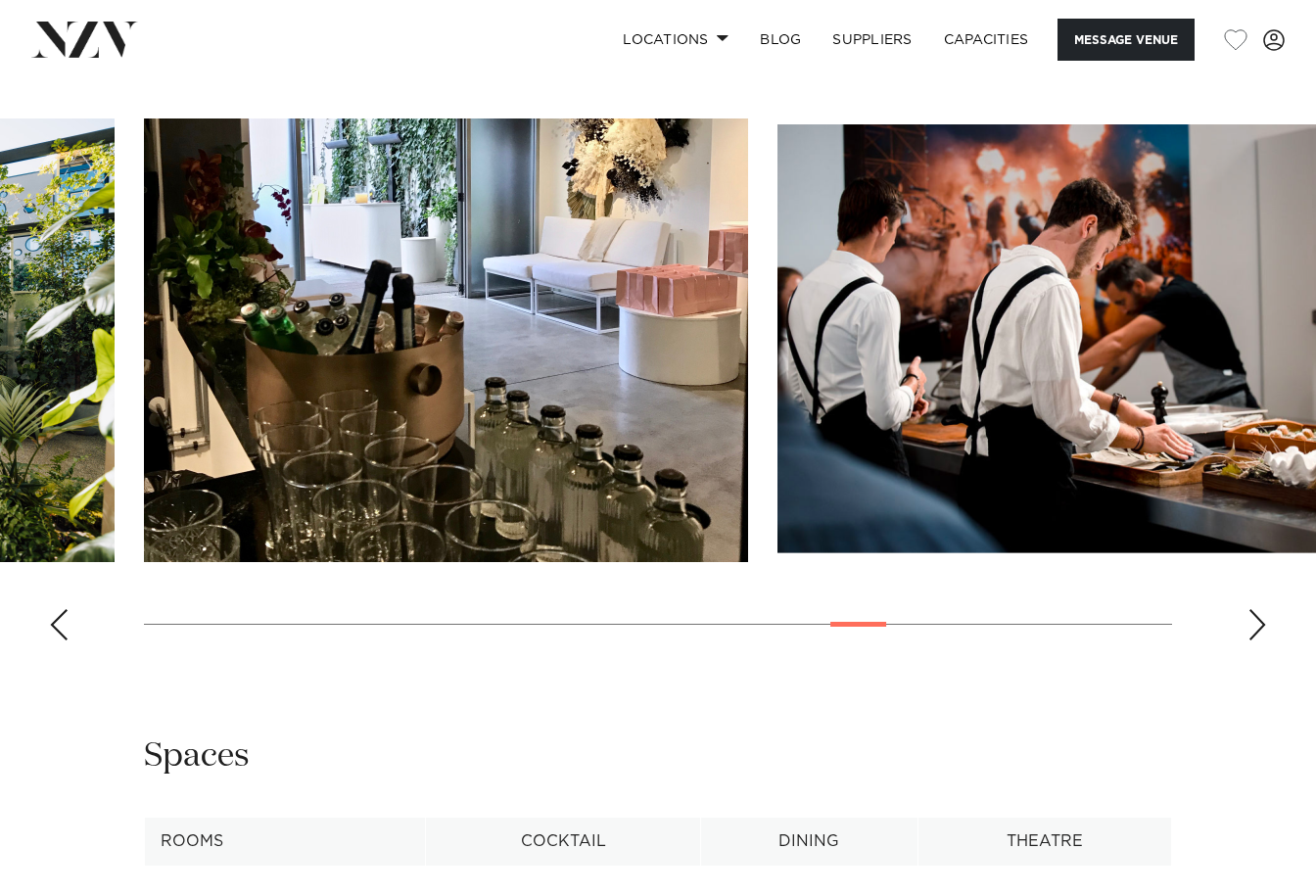
click at [1257, 617] on div "Next slide" at bounding box center [1257, 625] width 20 height 32
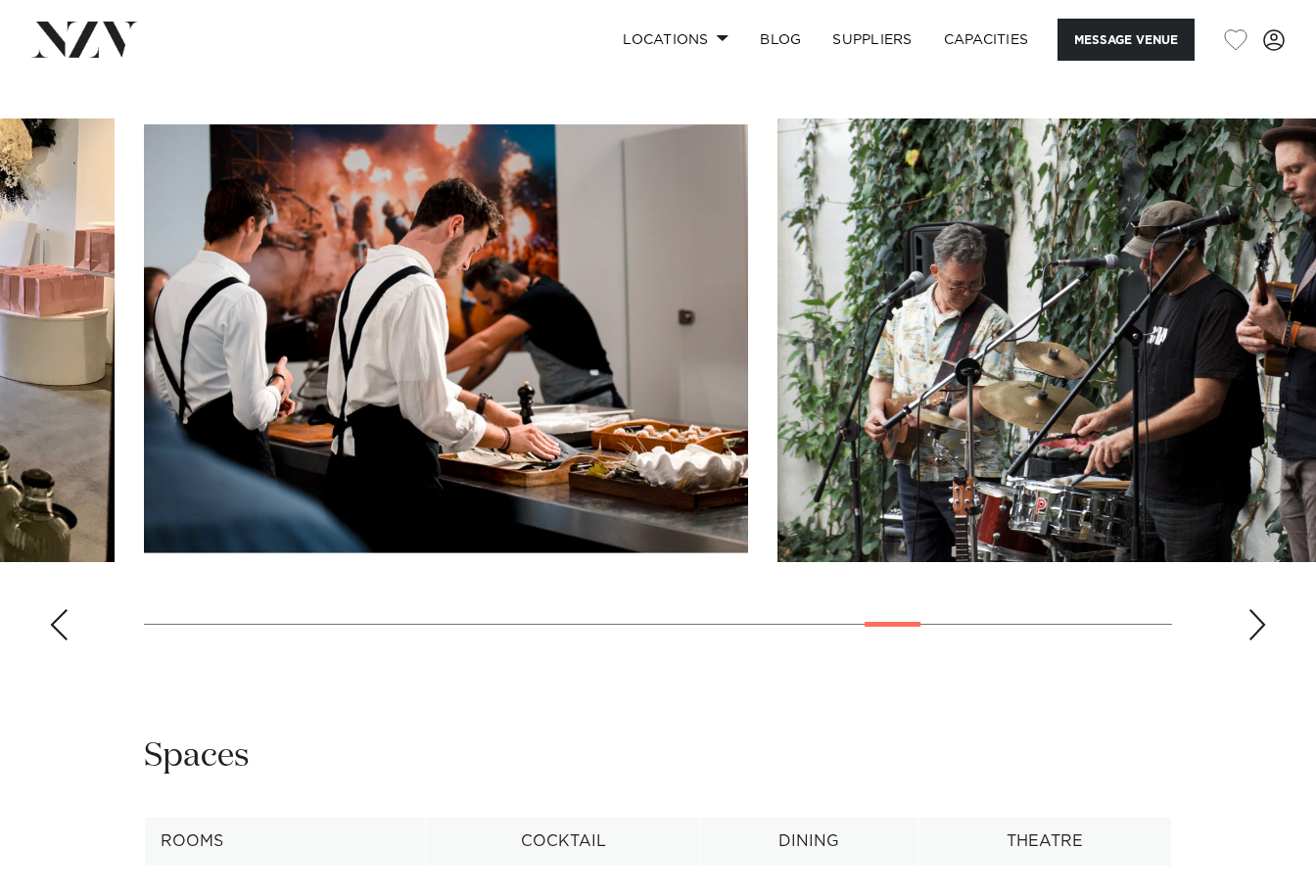
click at [1257, 617] on div "Next slide" at bounding box center [1257, 625] width 20 height 32
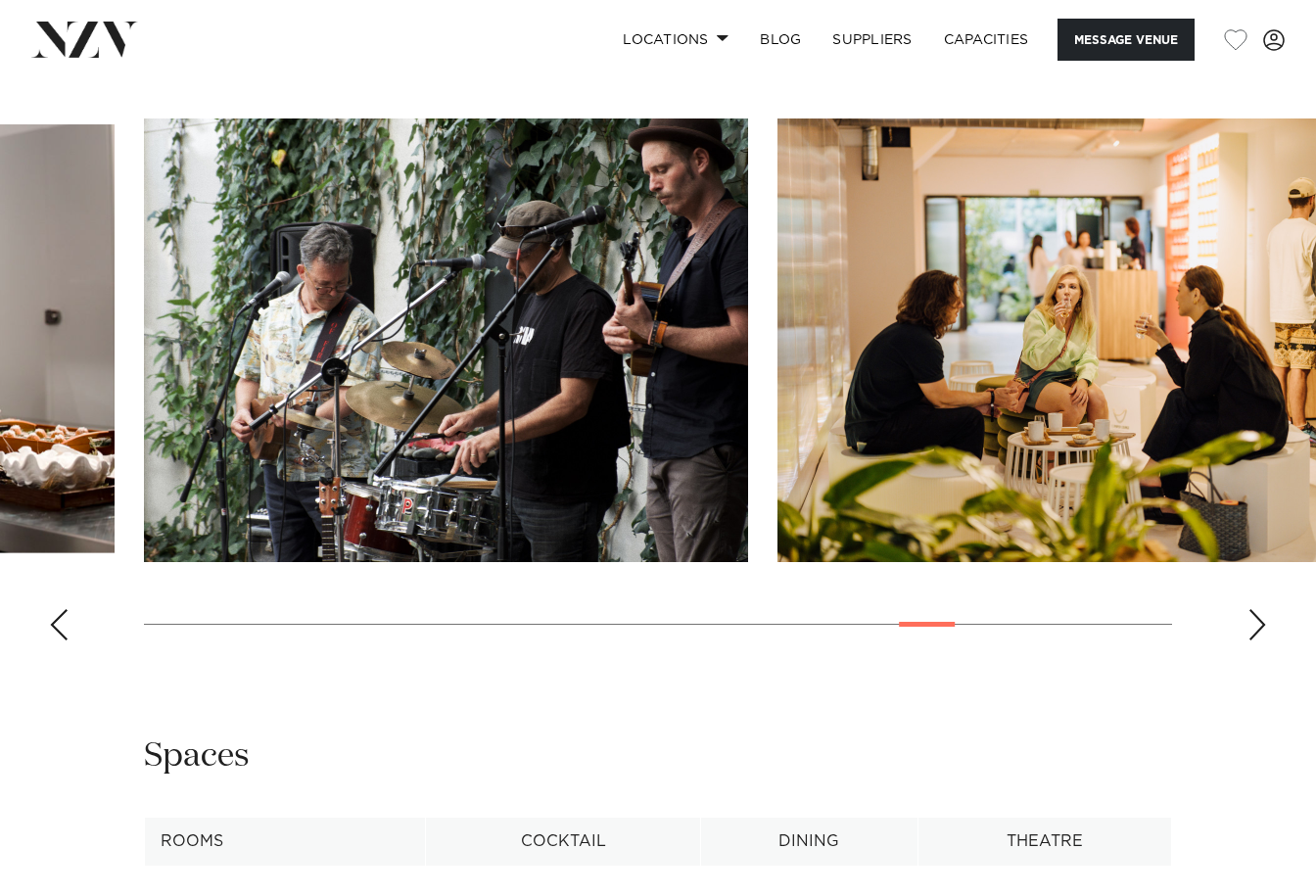
click at [1257, 617] on div "Next slide" at bounding box center [1257, 625] width 20 height 32
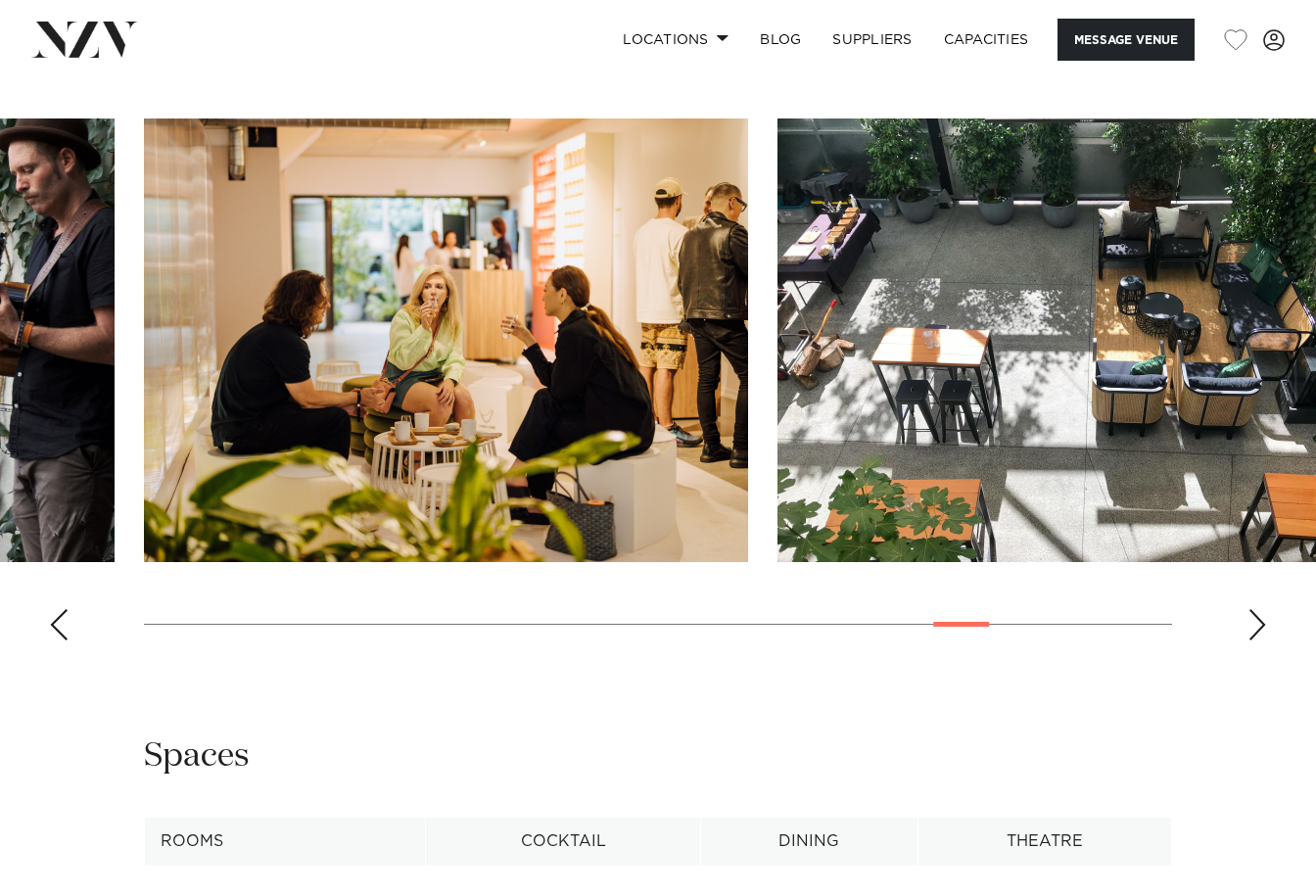
click at [1257, 617] on div "Next slide" at bounding box center [1257, 625] width 20 height 32
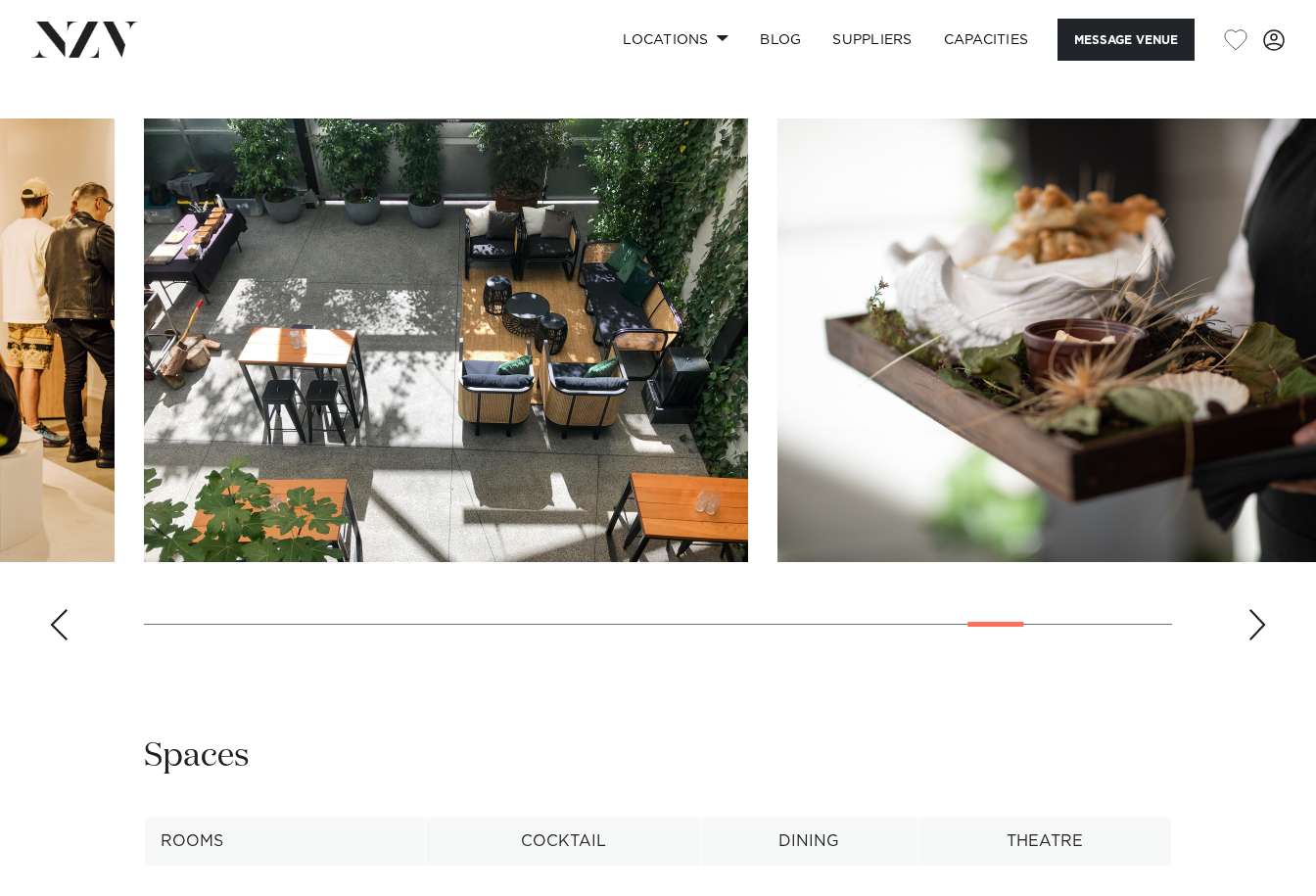
click at [1257, 617] on div "Next slide" at bounding box center [1257, 625] width 20 height 32
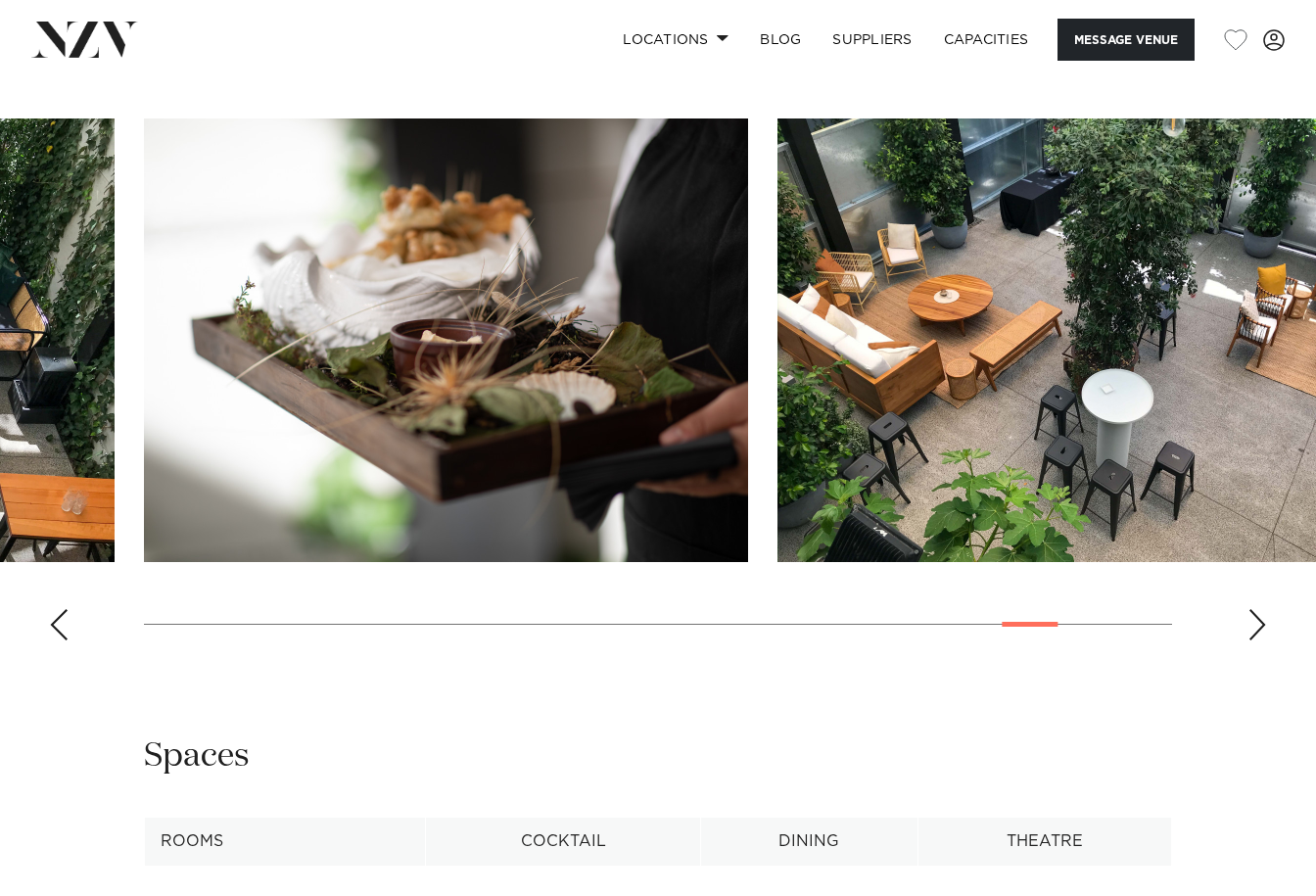
click at [1257, 617] on div "Next slide" at bounding box center [1257, 625] width 20 height 32
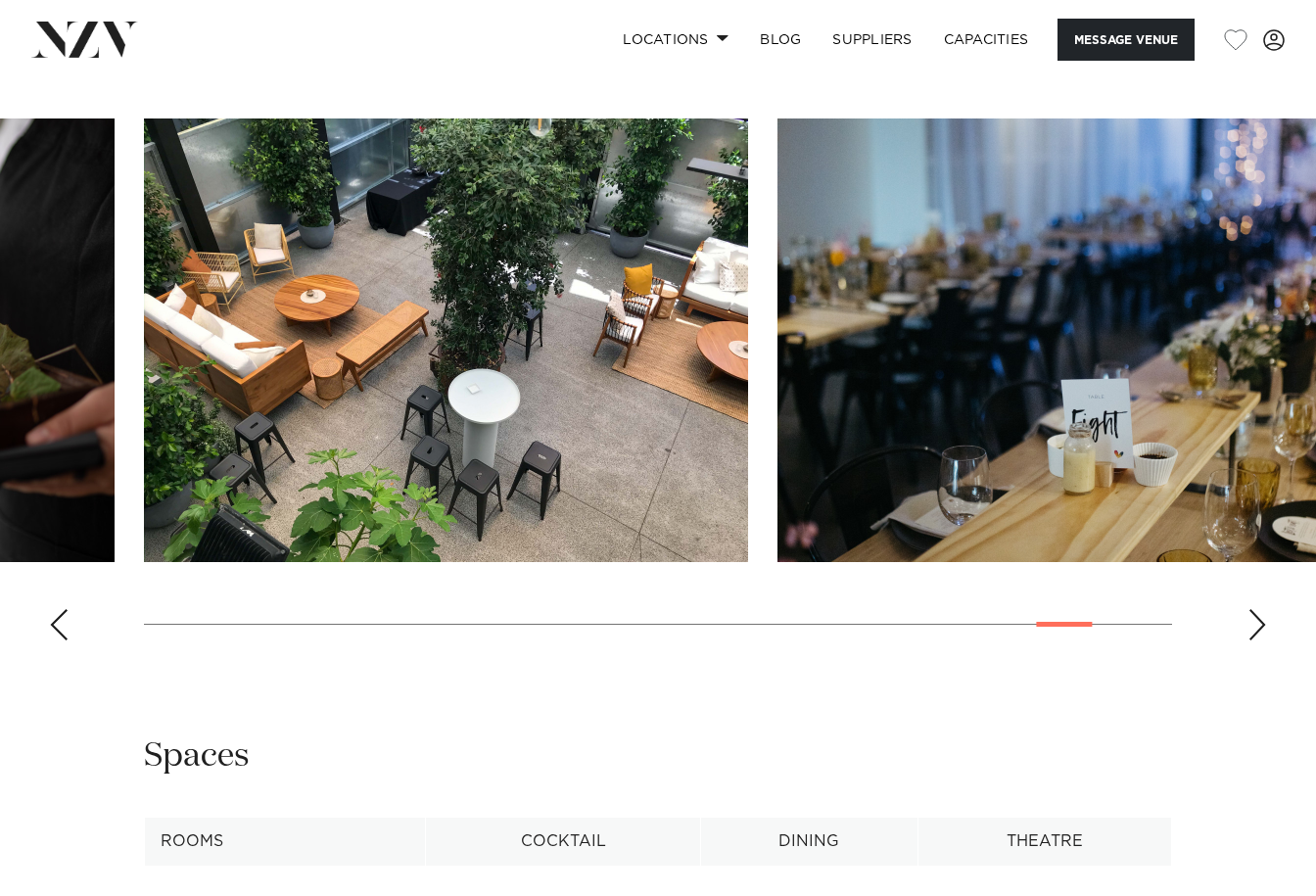
click at [1257, 617] on div "Next slide" at bounding box center [1257, 625] width 20 height 32
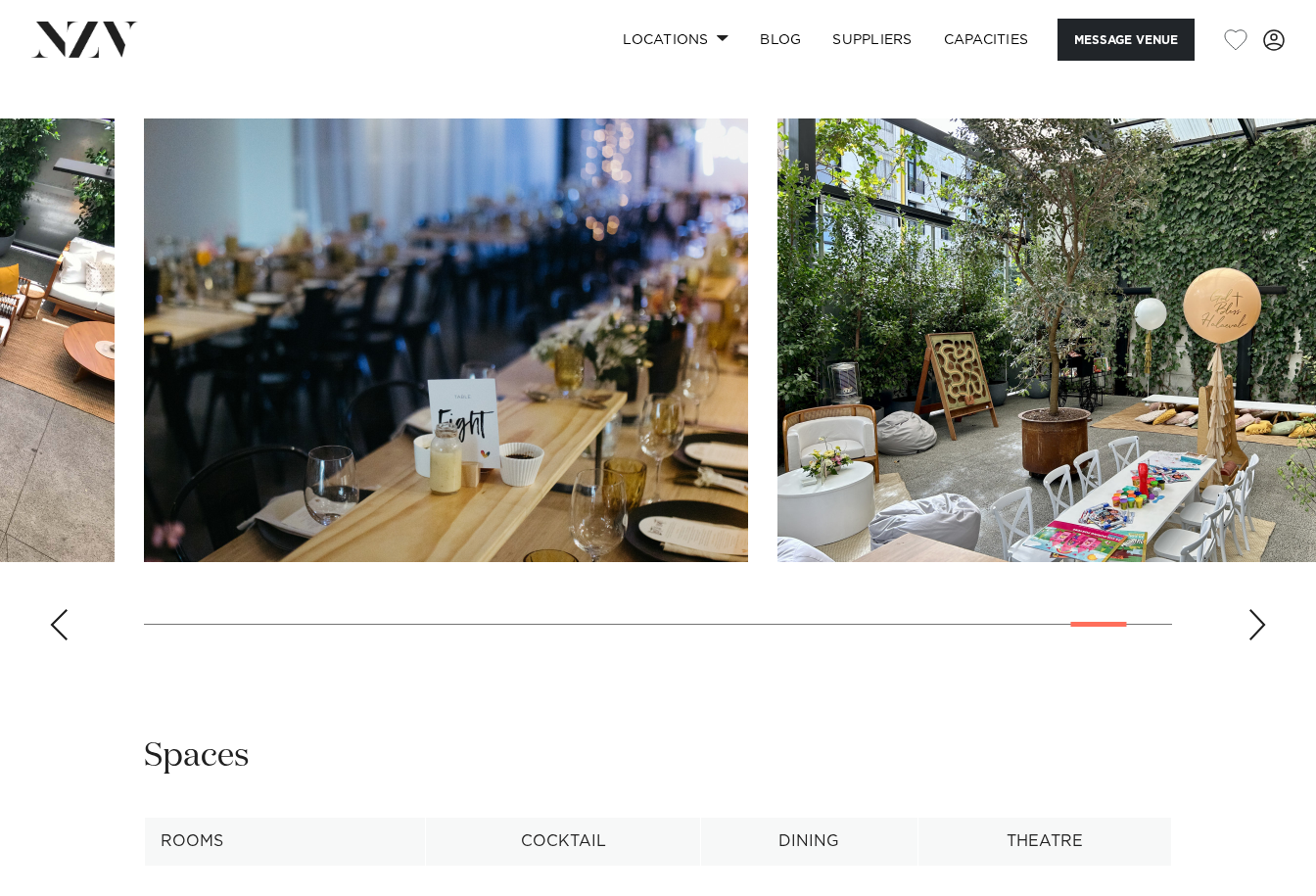
click at [1257, 617] on div "Next slide" at bounding box center [1257, 625] width 20 height 32
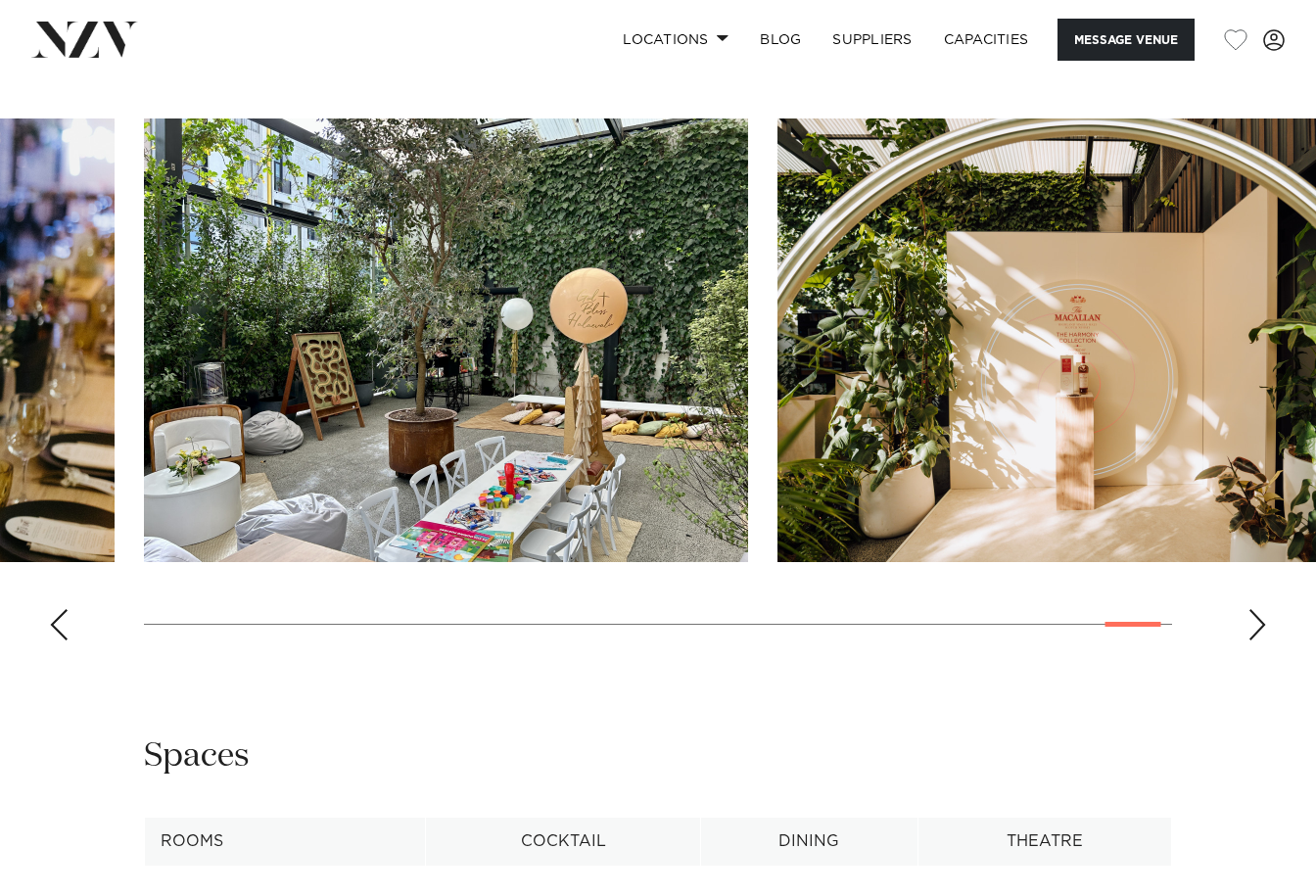
click at [1257, 617] on div "Next slide" at bounding box center [1257, 625] width 20 height 32
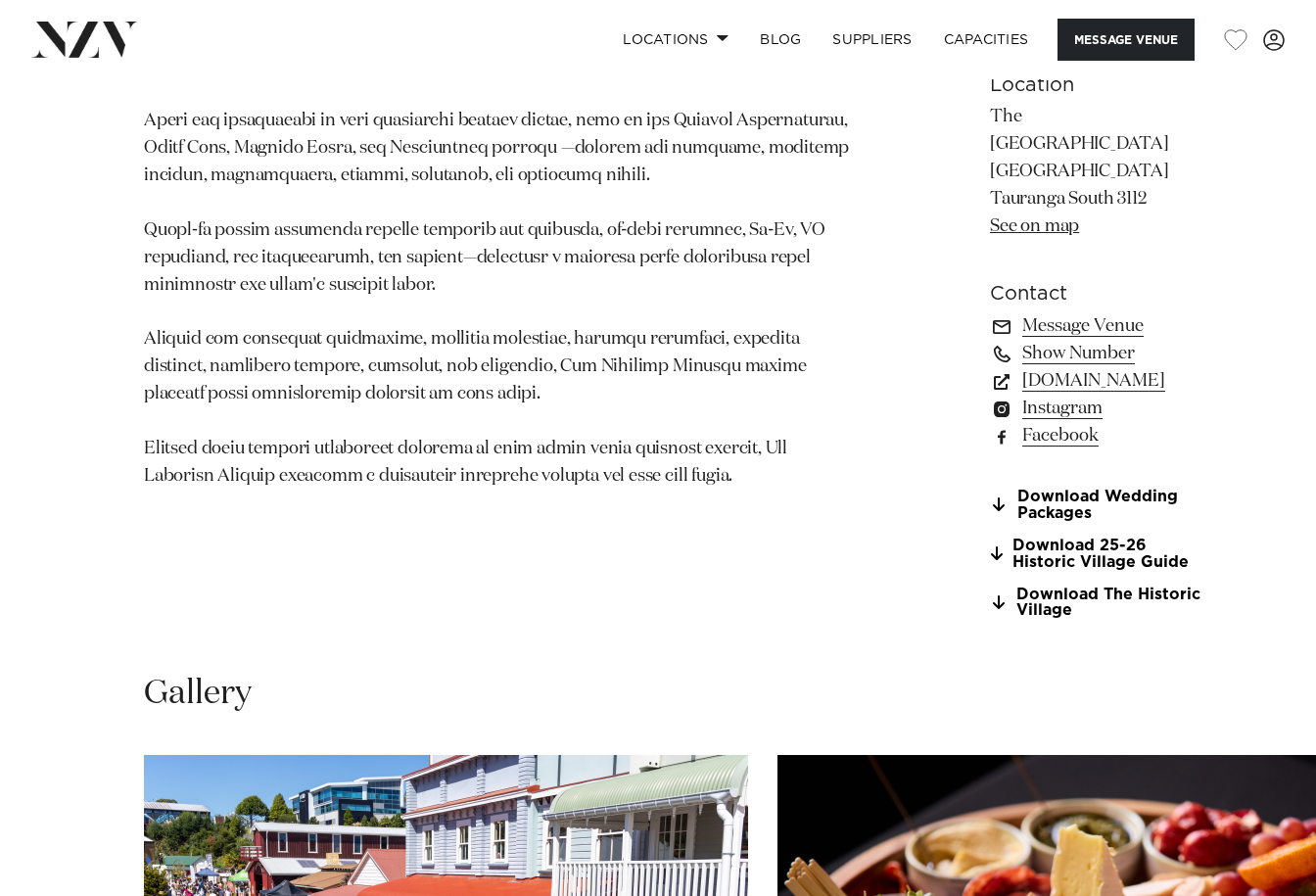
scroll to position [1957, 0]
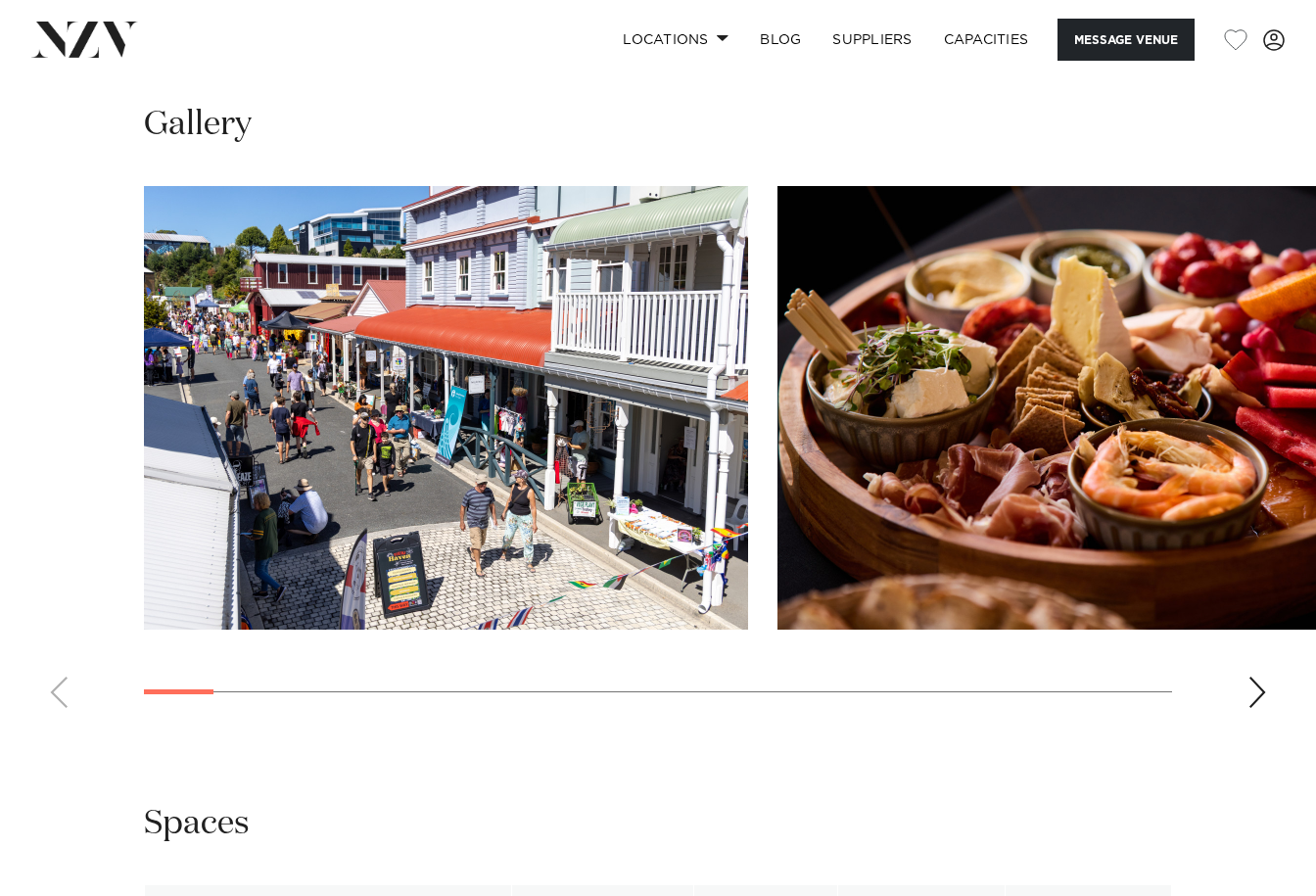
click at [1253, 676] on div "Next slide" at bounding box center [1257, 692] width 20 height 32
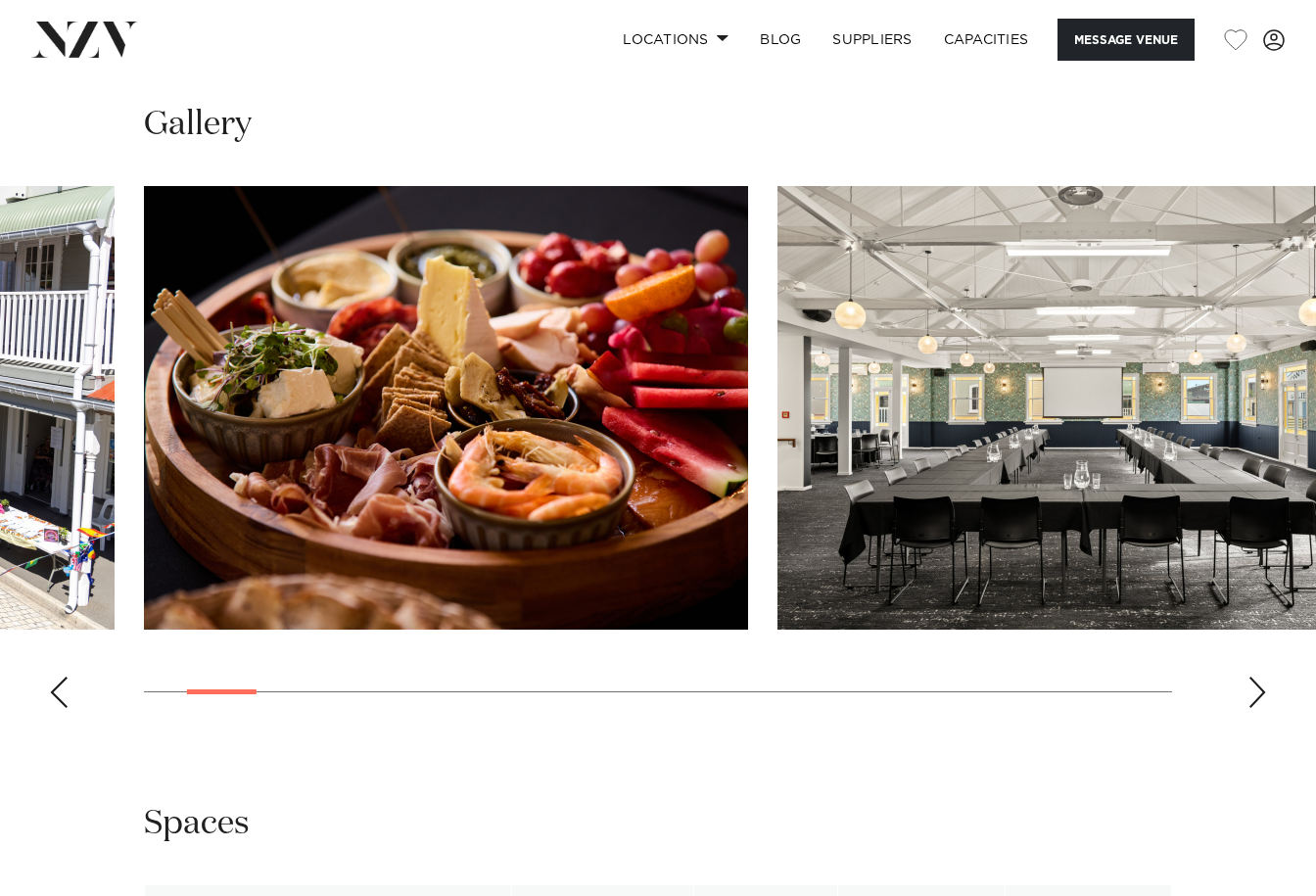
click at [1255, 676] on div "Next slide" at bounding box center [1257, 692] width 20 height 32
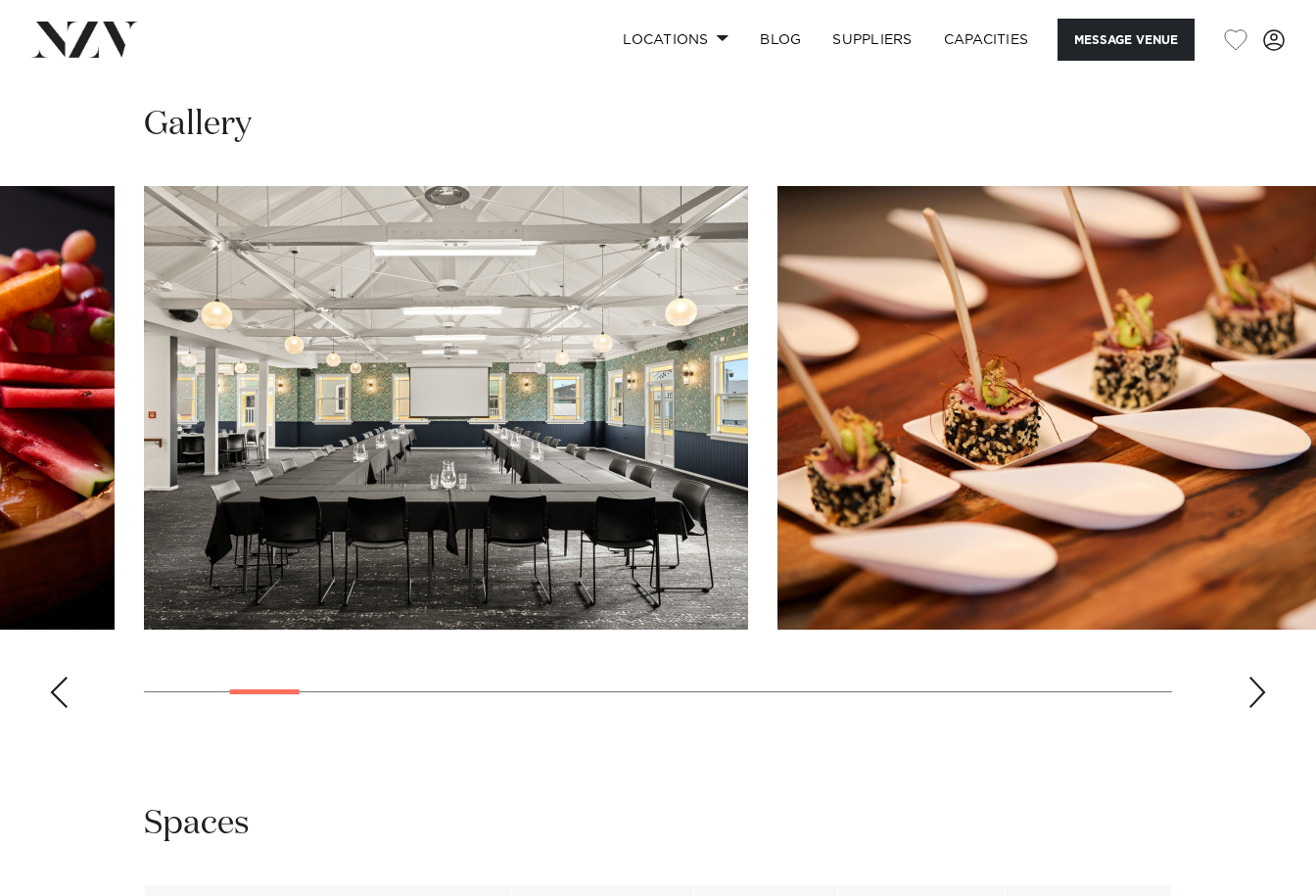
click at [1255, 676] on div "Next slide" at bounding box center [1257, 692] width 20 height 32
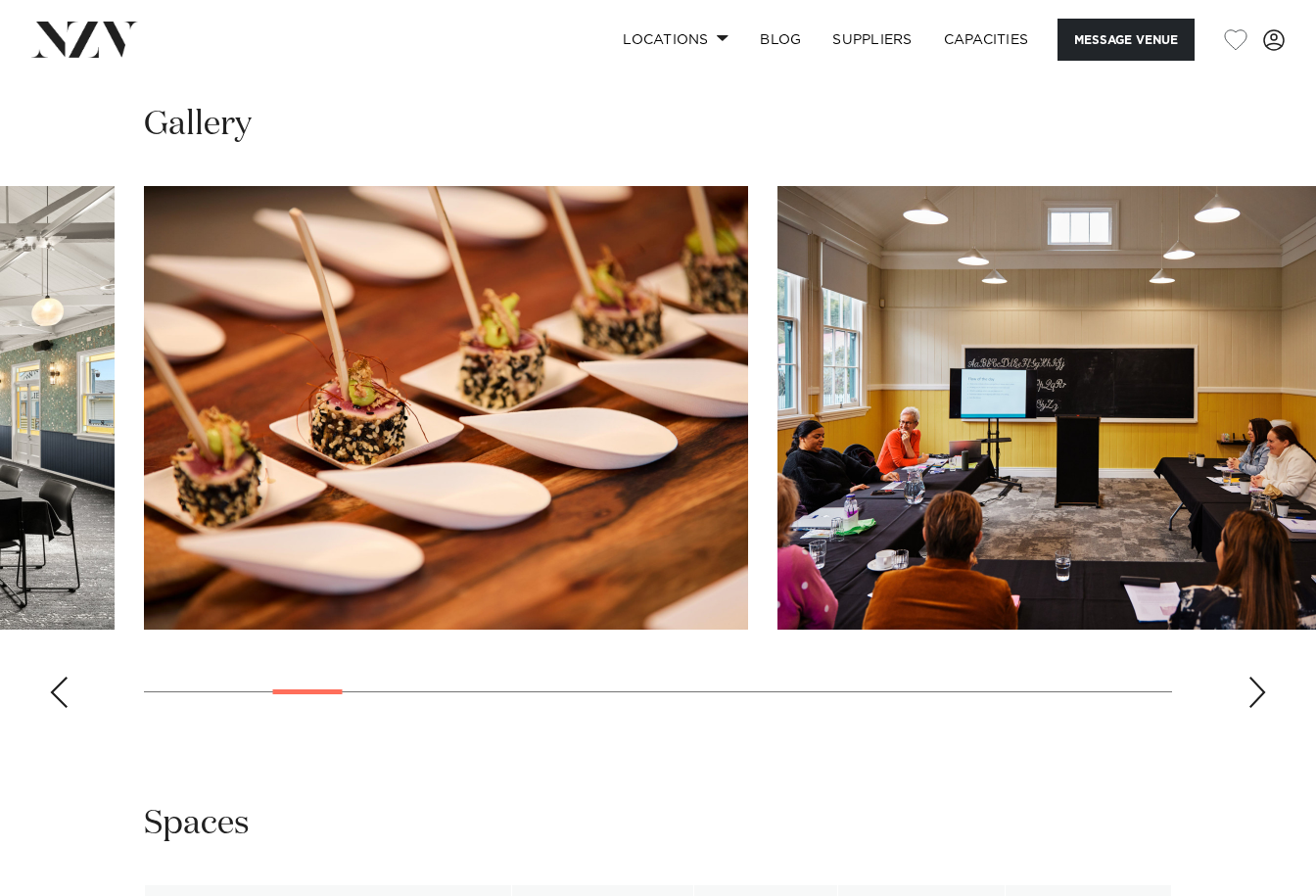
click at [1255, 676] on div "Next slide" at bounding box center [1257, 692] width 20 height 32
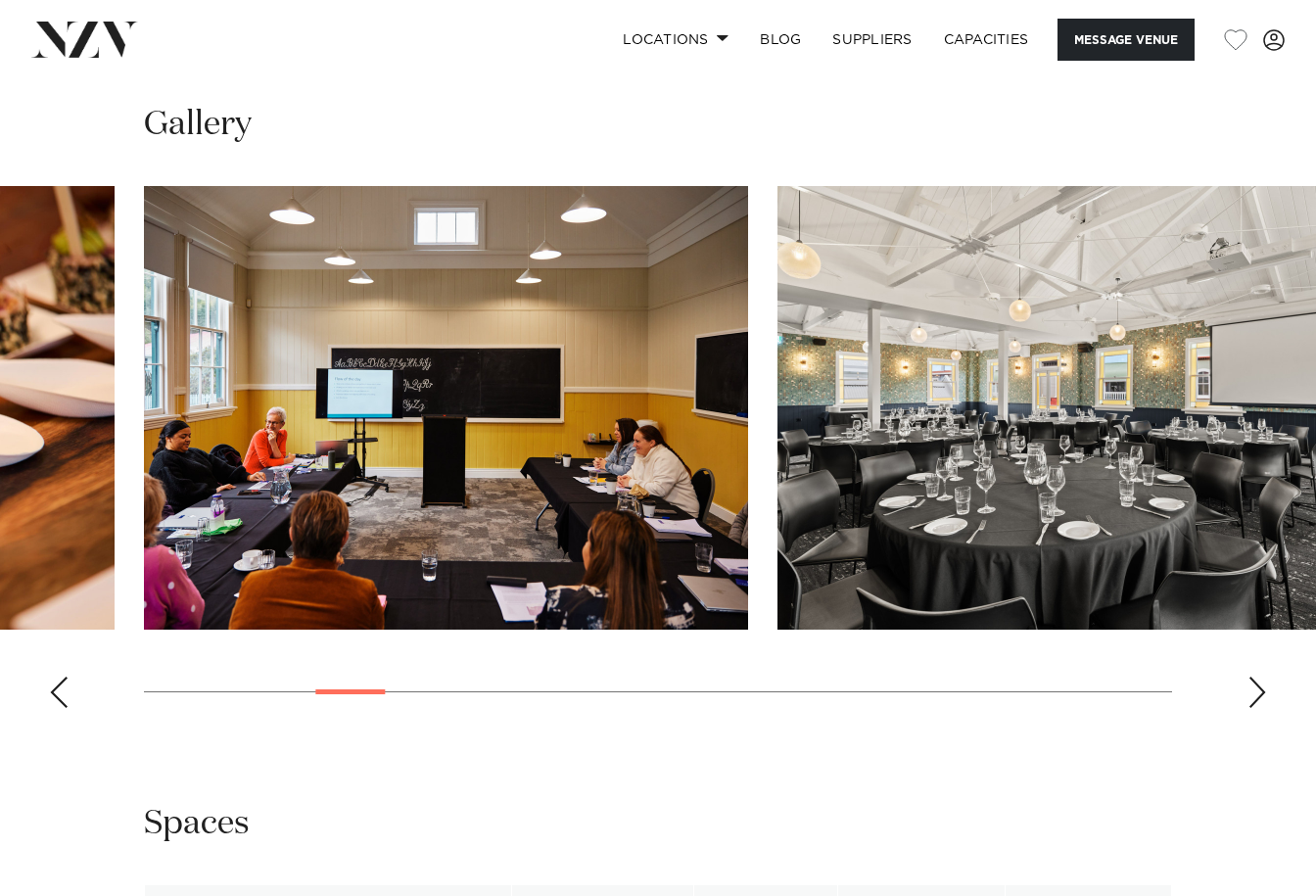
click at [1255, 676] on div "Next slide" at bounding box center [1257, 692] width 20 height 32
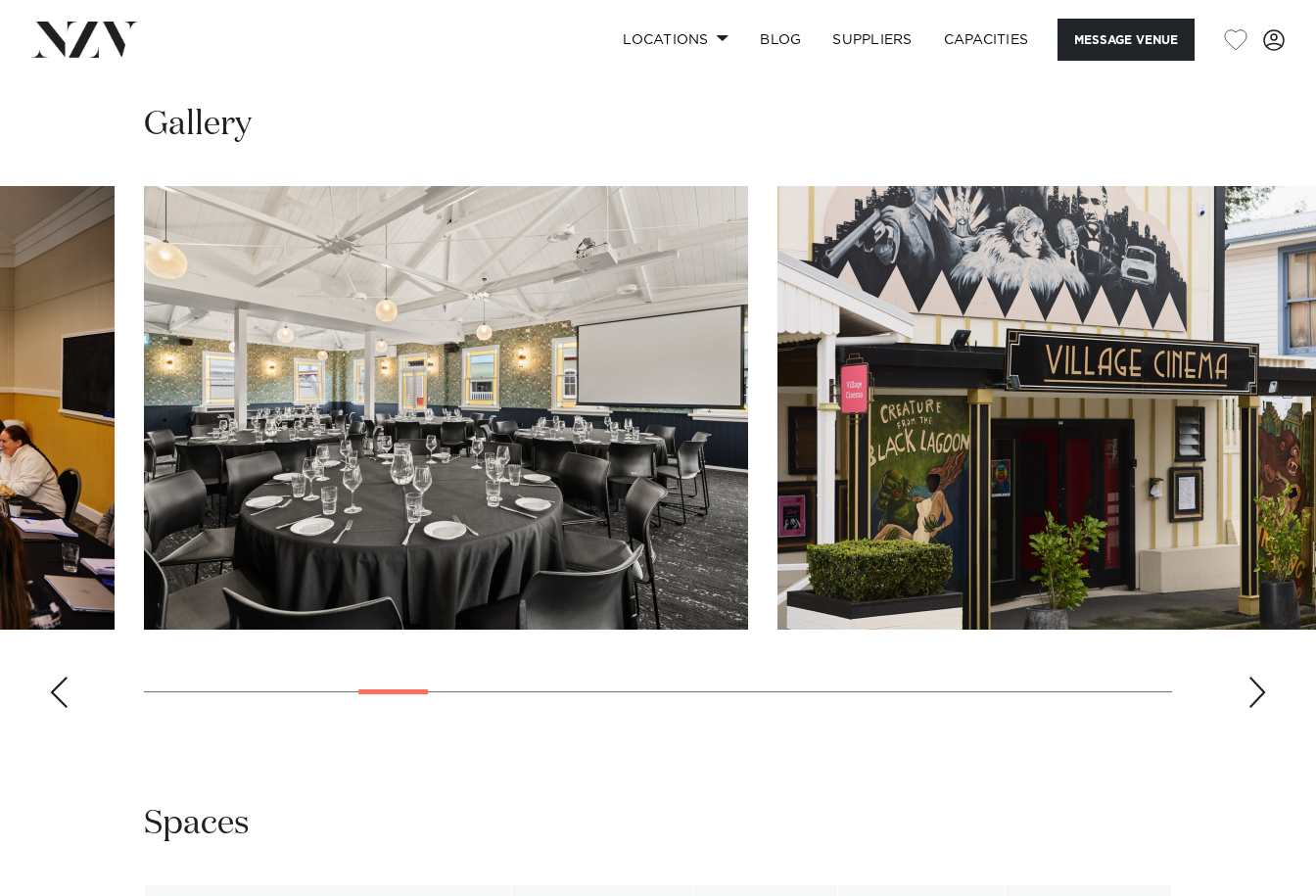
click at [1255, 676] on div "Next slide" at bounding box center [1257, 692] width 20 height 32
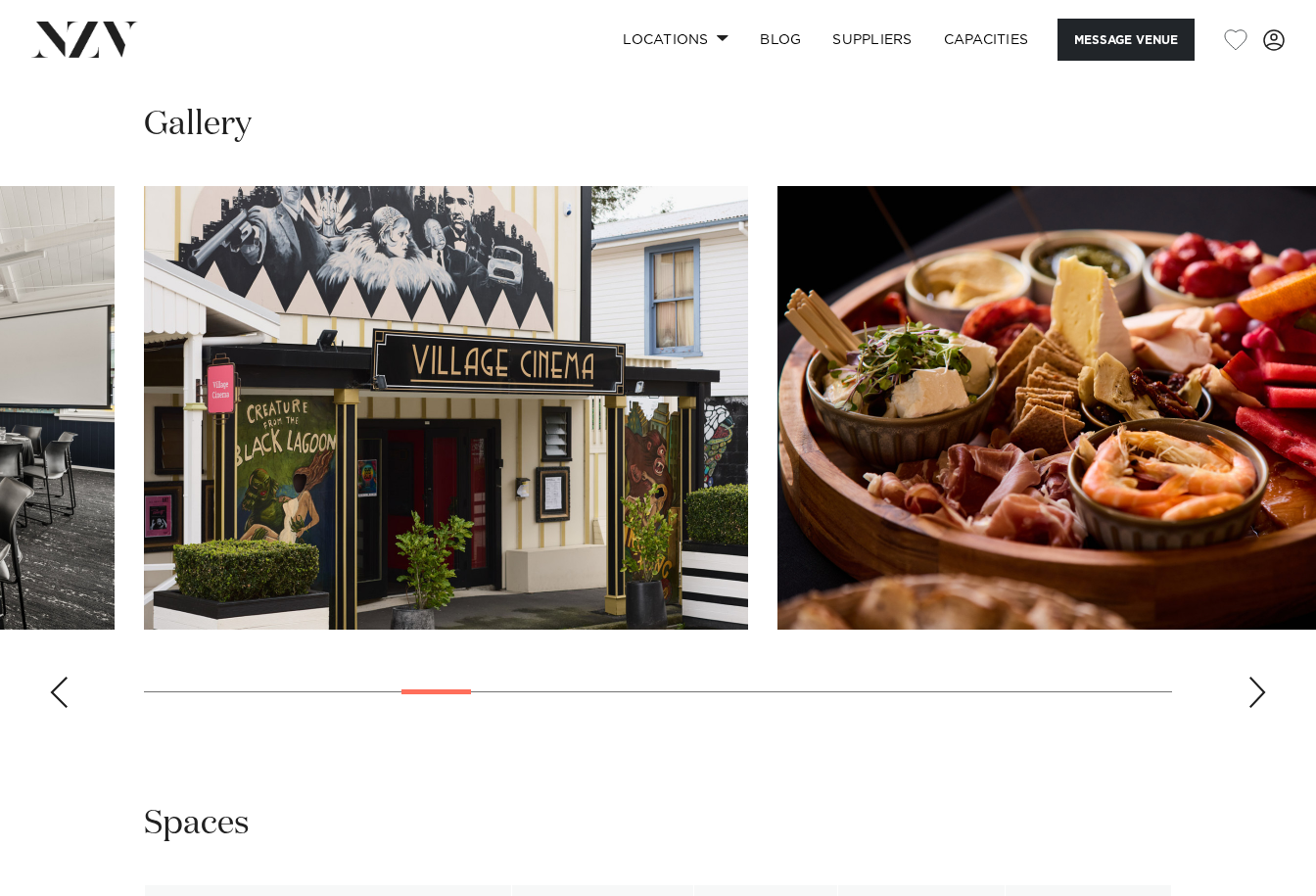
click at [1255, 676] on div "Next slide" at bounding box center [1257, 692] width 20 height 32
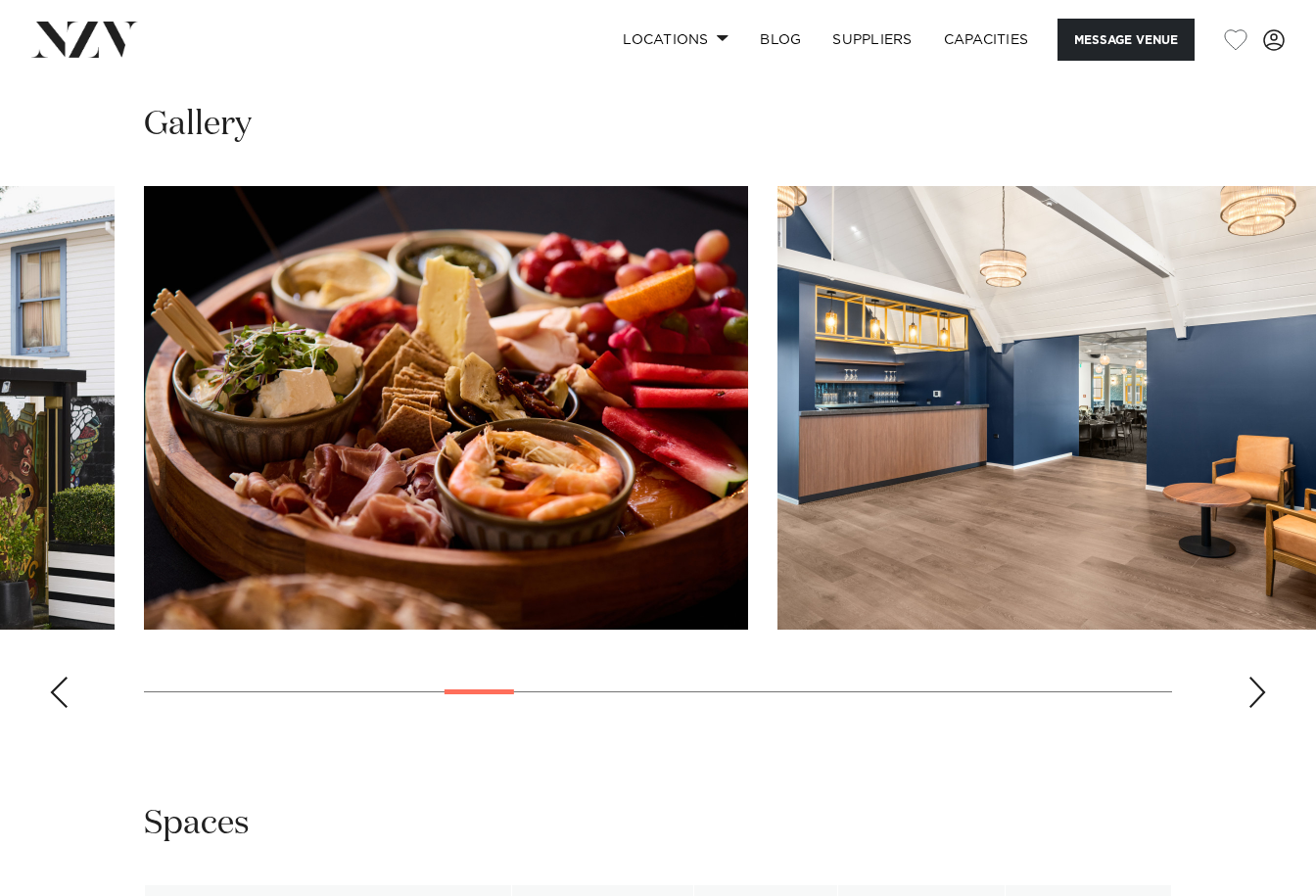
click at [1255, 676] on div "Next slide" at bounding box center [1257, 692] width 20 height 32
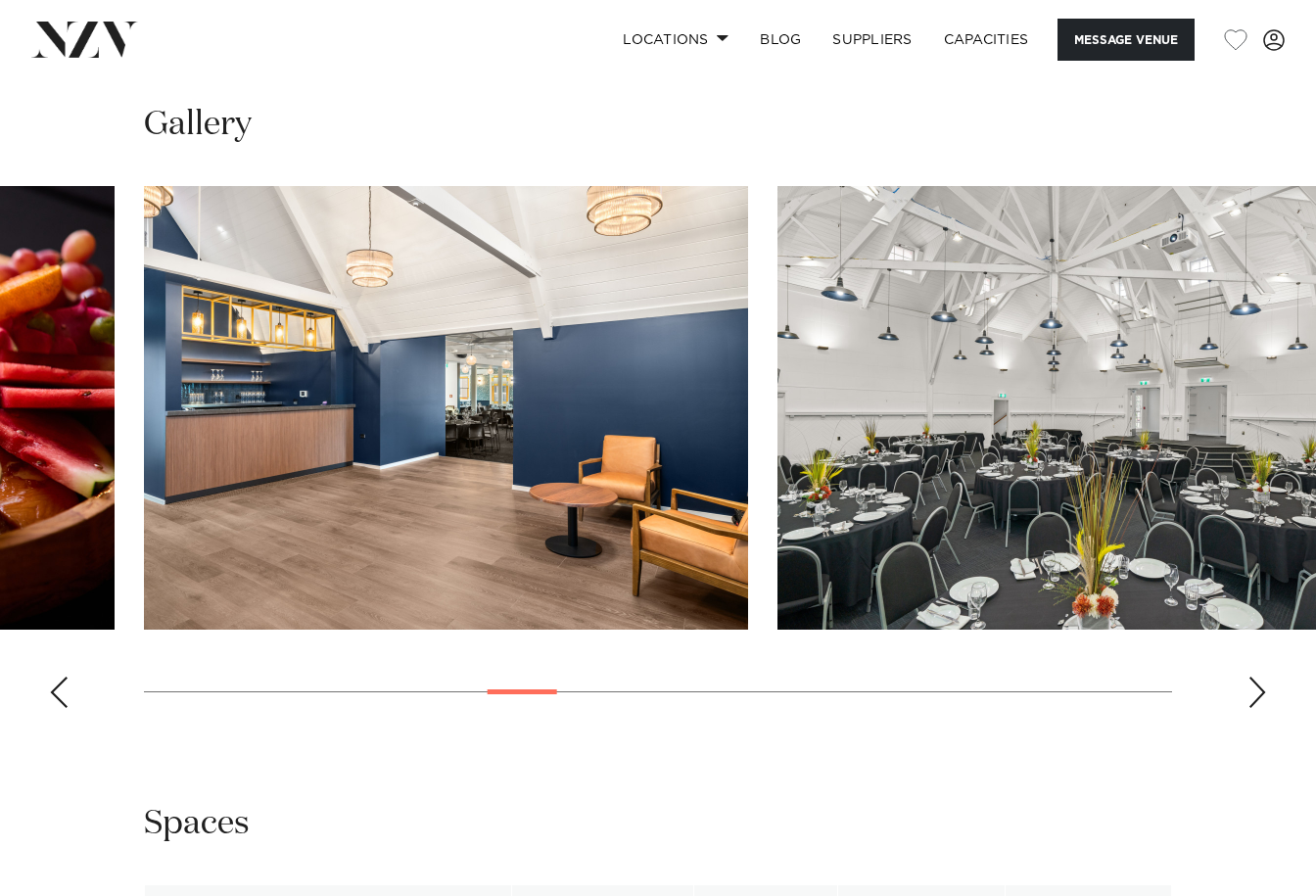
click at [1255, 676] on div "Next slide" at bounding box center [1257, 692] width 20 height 32
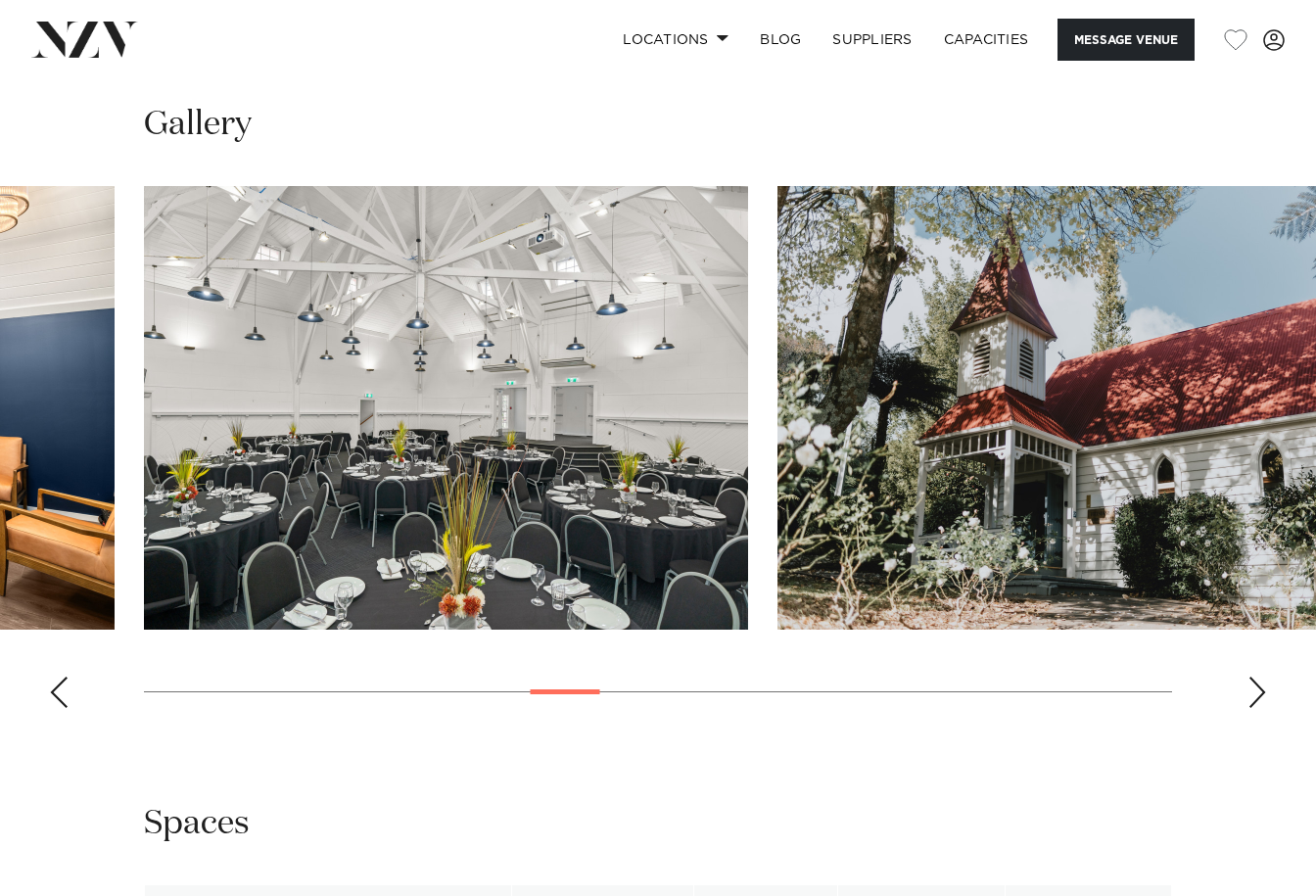
click at [1255, 676] on div "Next slide" at bounding box center [1257, 692] width 20 height 32
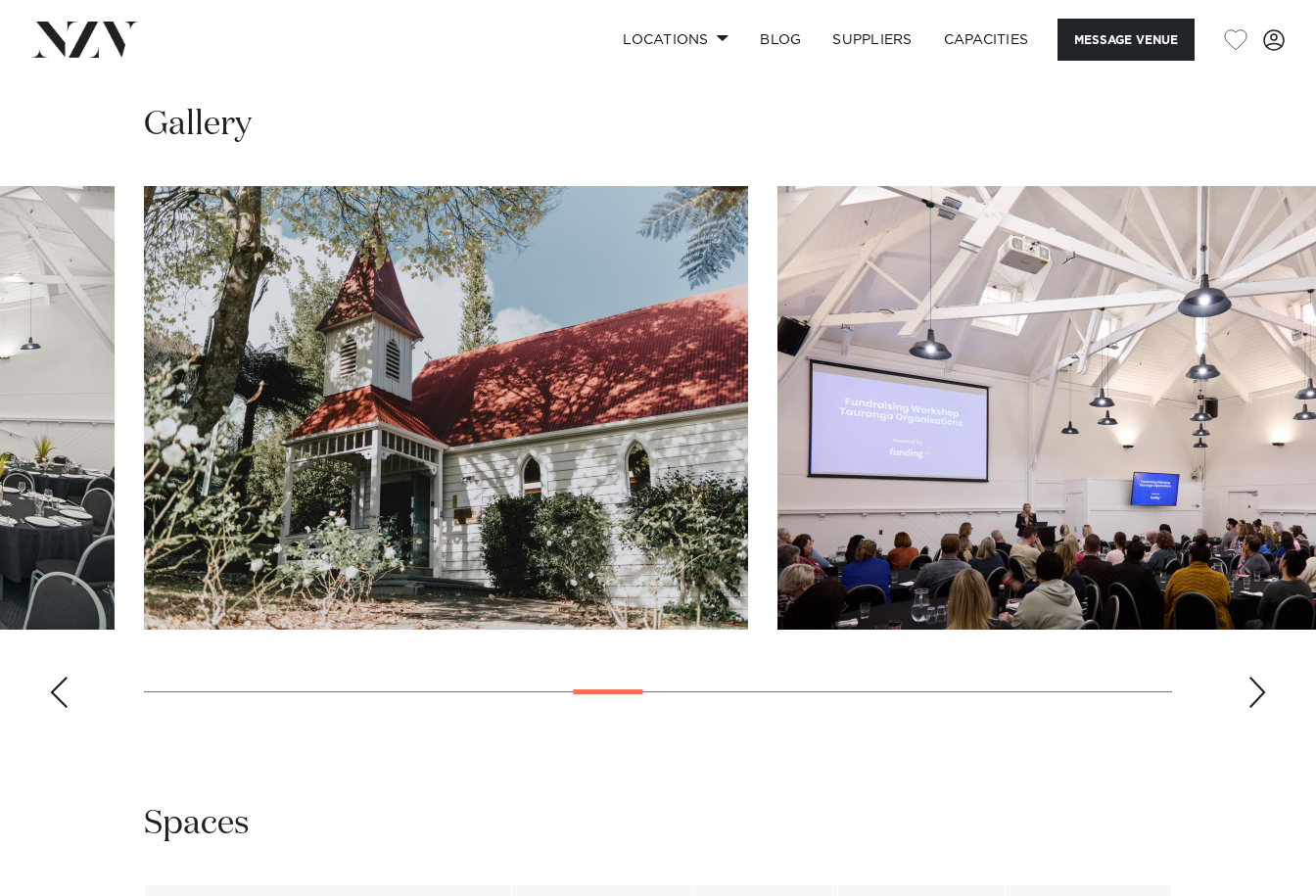
click at [1255, 676] on div "Next slide" at bounding box center [1257, 692] width 20 height 32
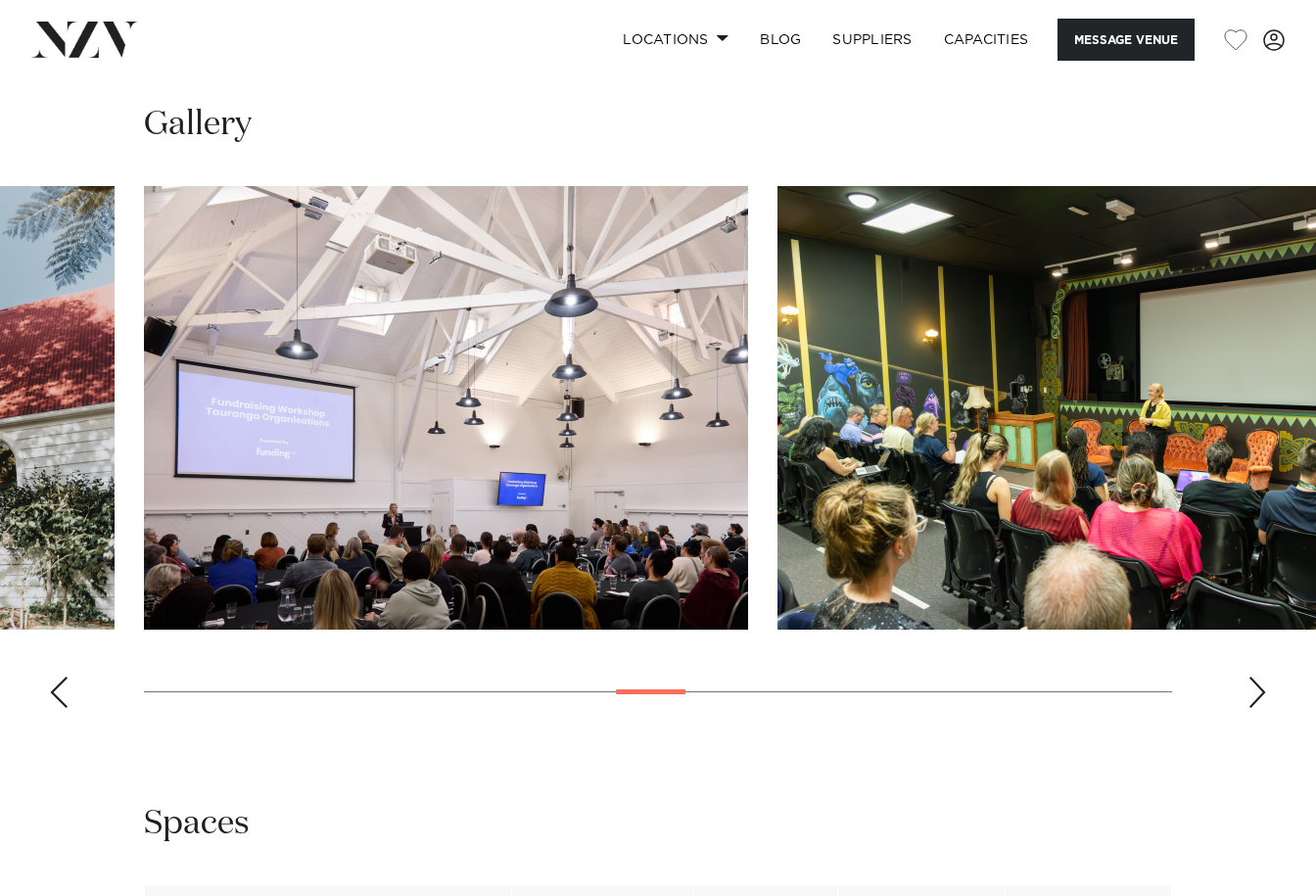
click at [1254, 676] on div "Next slide" at bounding box center [1257, 692] width 20 height 32
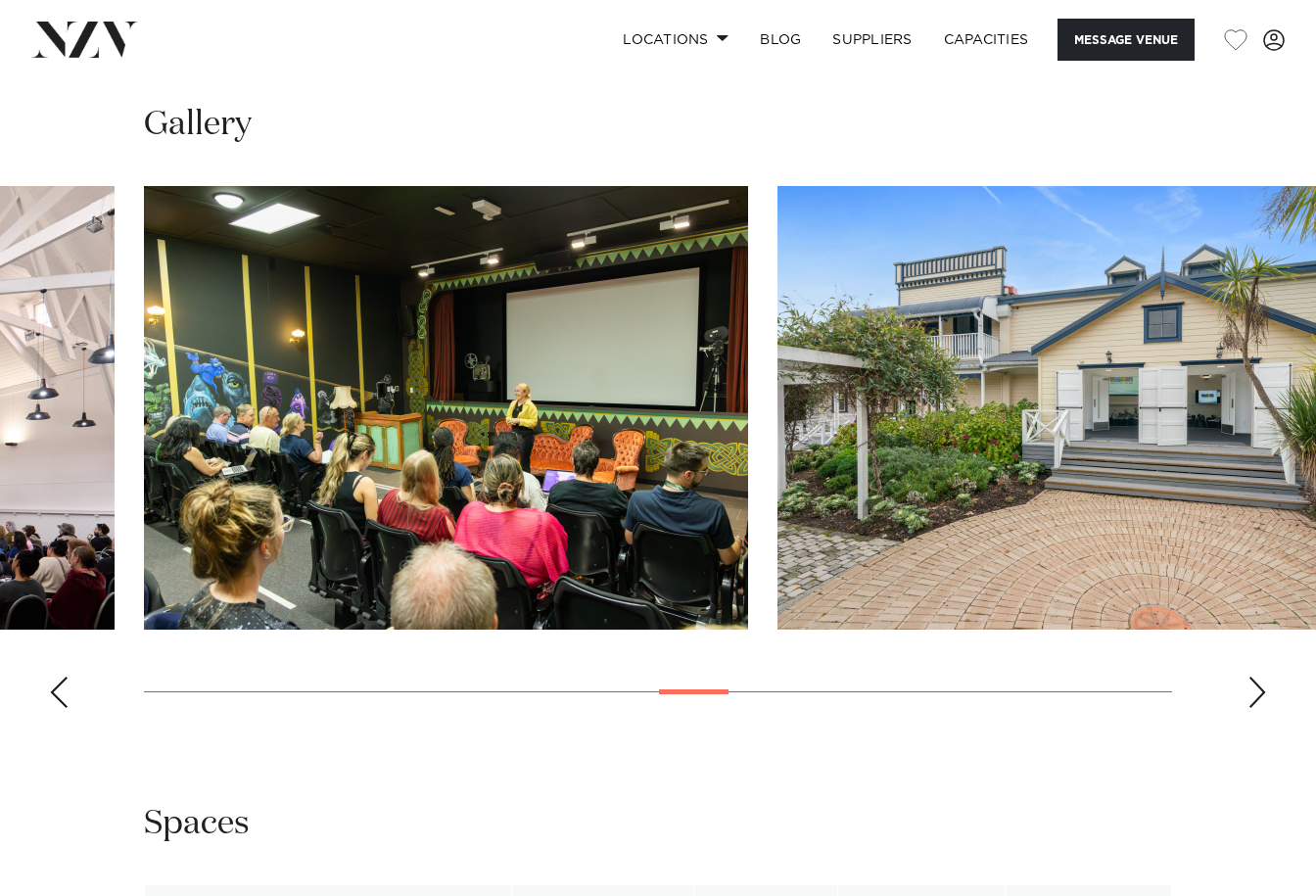
click at [1254, 676] on div "Next slide" at bounding box center [1257, 692] width 20 height 32
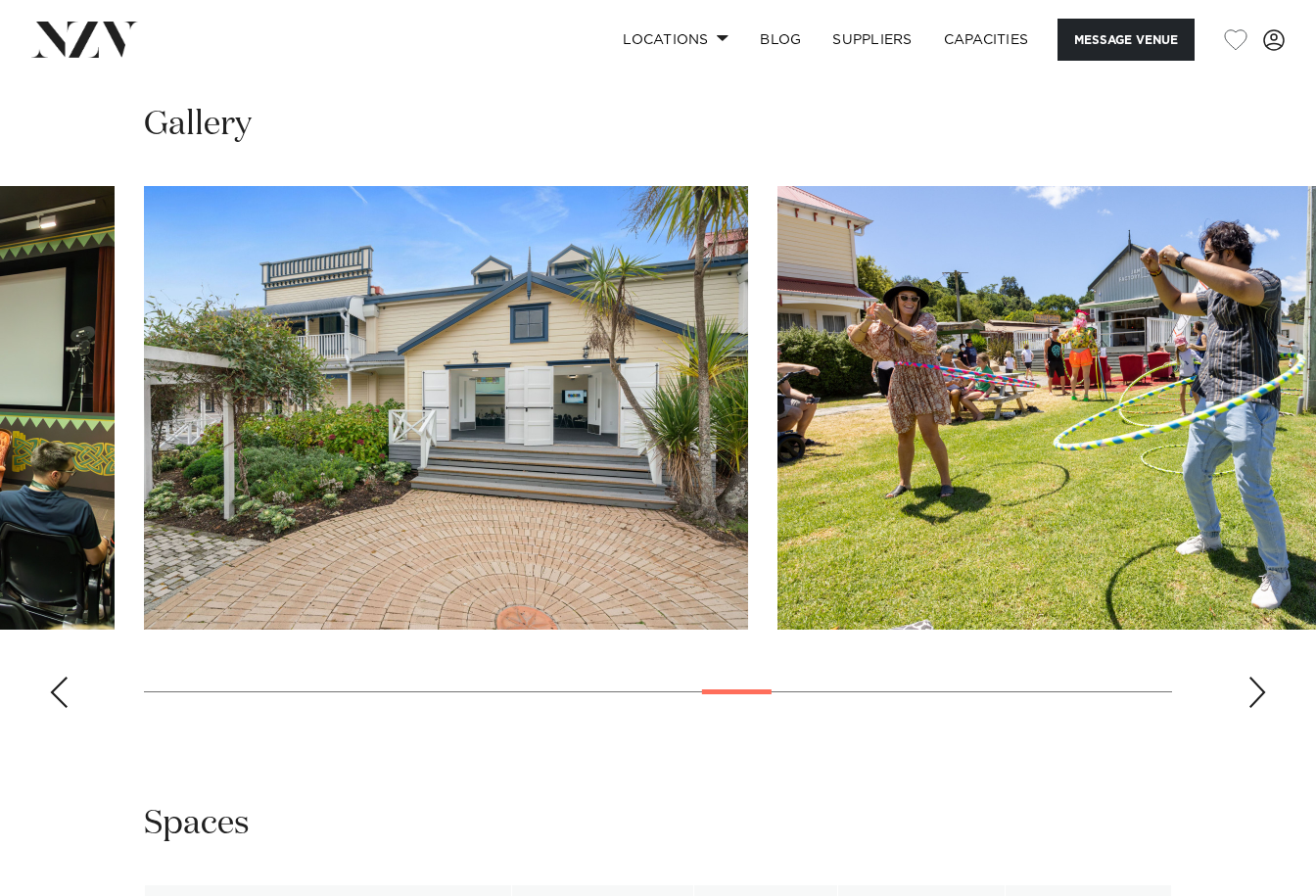
click at [1254, 676] on div "Next slide" at bounding box center [1257, 692] width 20 height 32
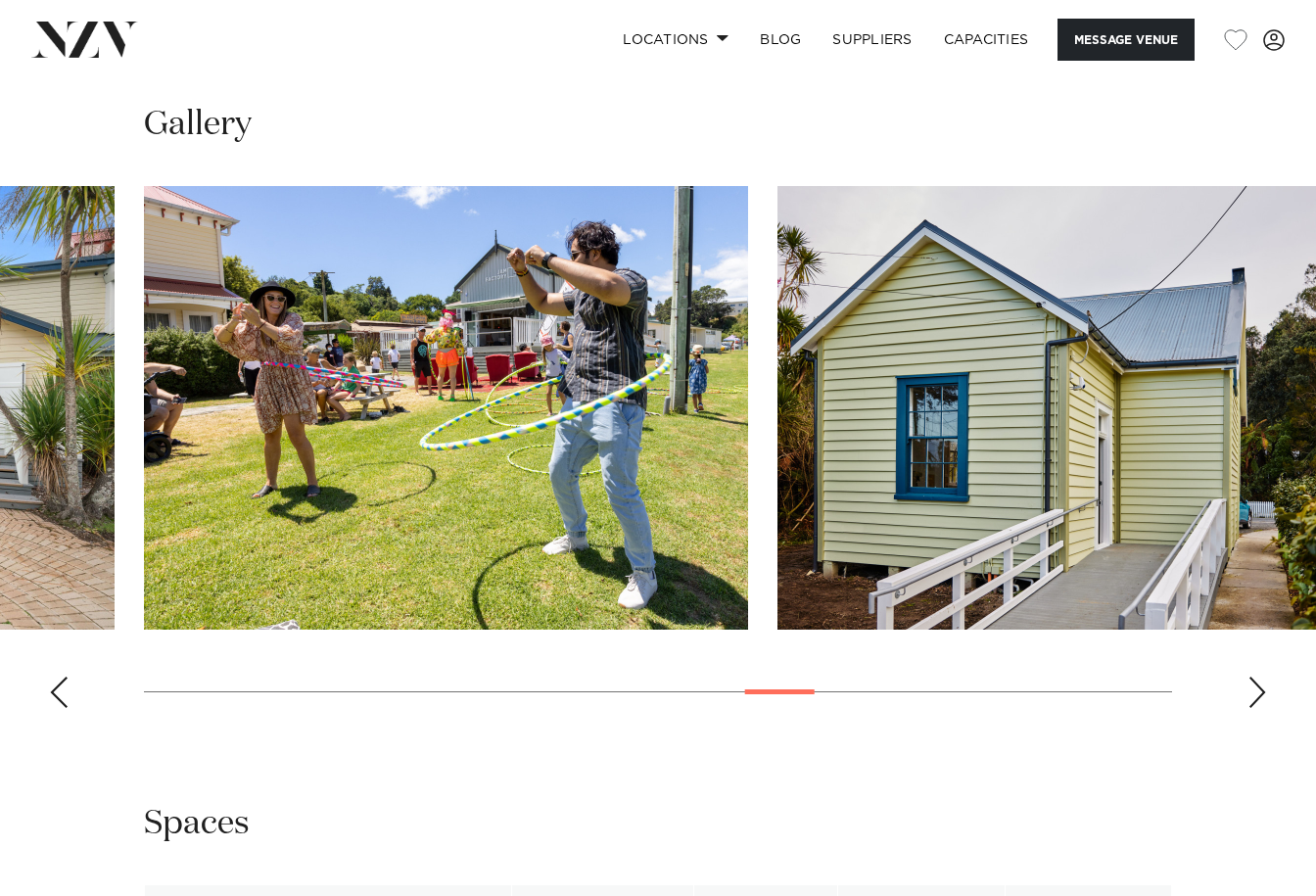
click at [1254, 676] on div "Next slide" at bounding box center [1257, 692] width 20 height 32
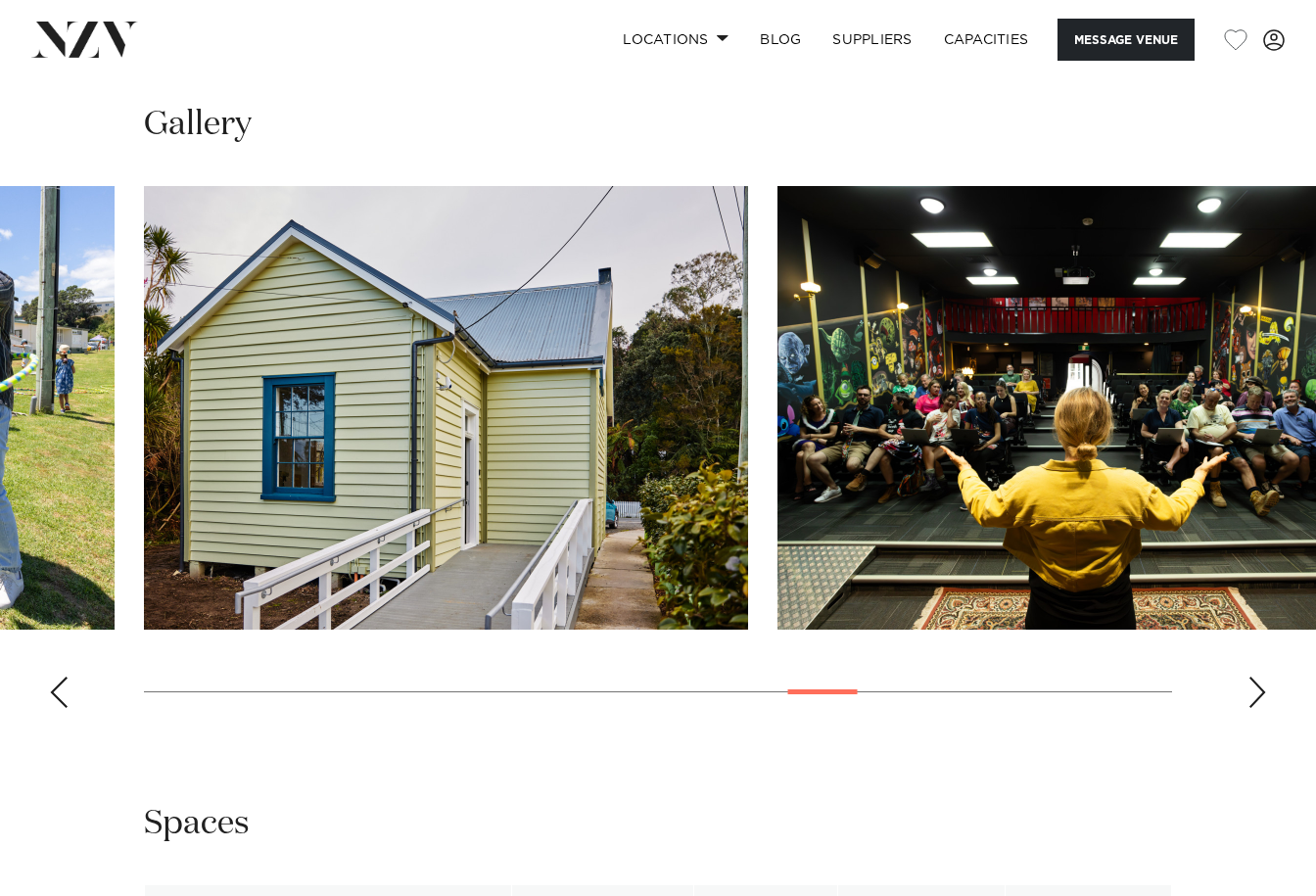
click at [1254, 676] on div "Next slide" at bounding box center [1257, 692] width 20 height 32
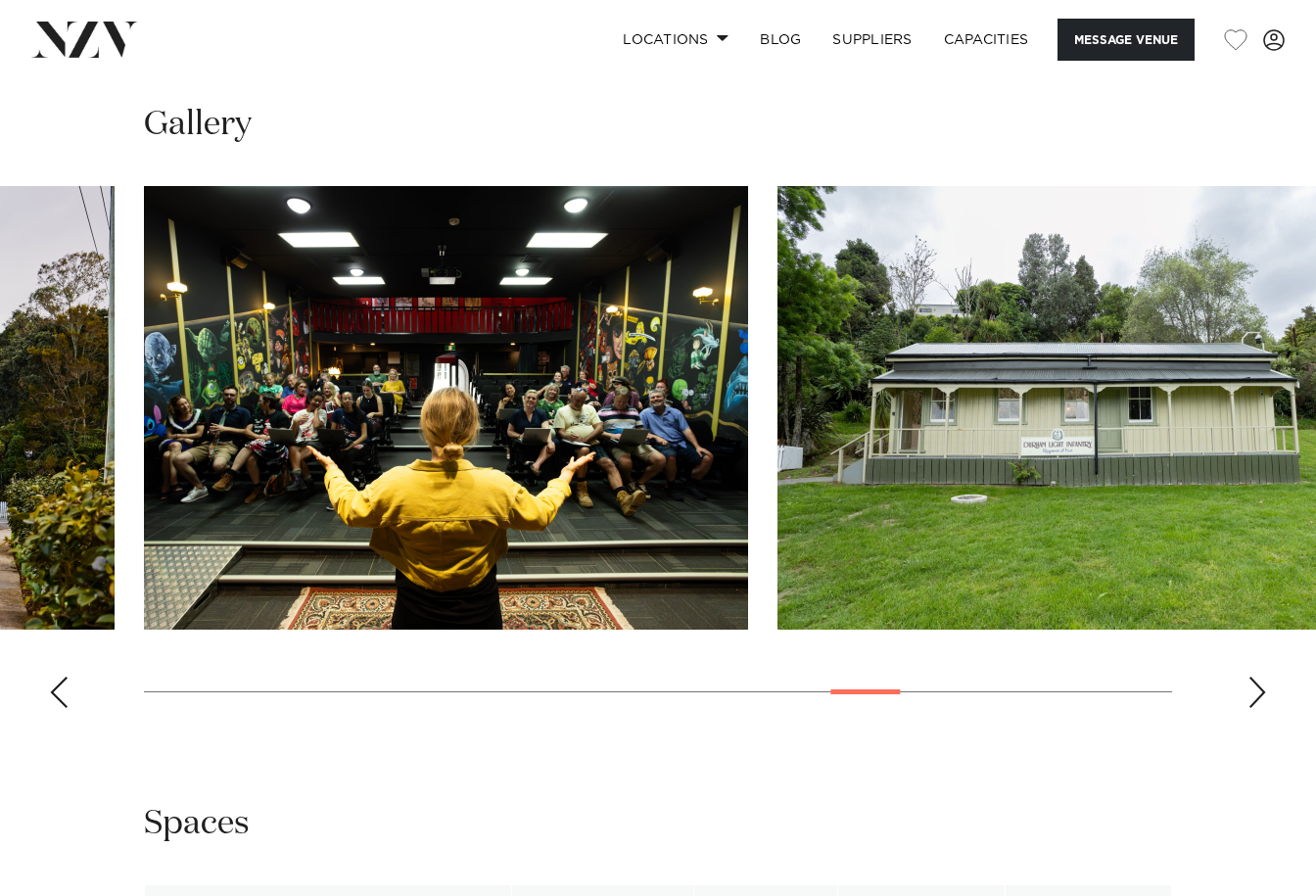
click at [1254, 676] on div "Next slide" at bounding box center [1257, 692] width 20 height 32
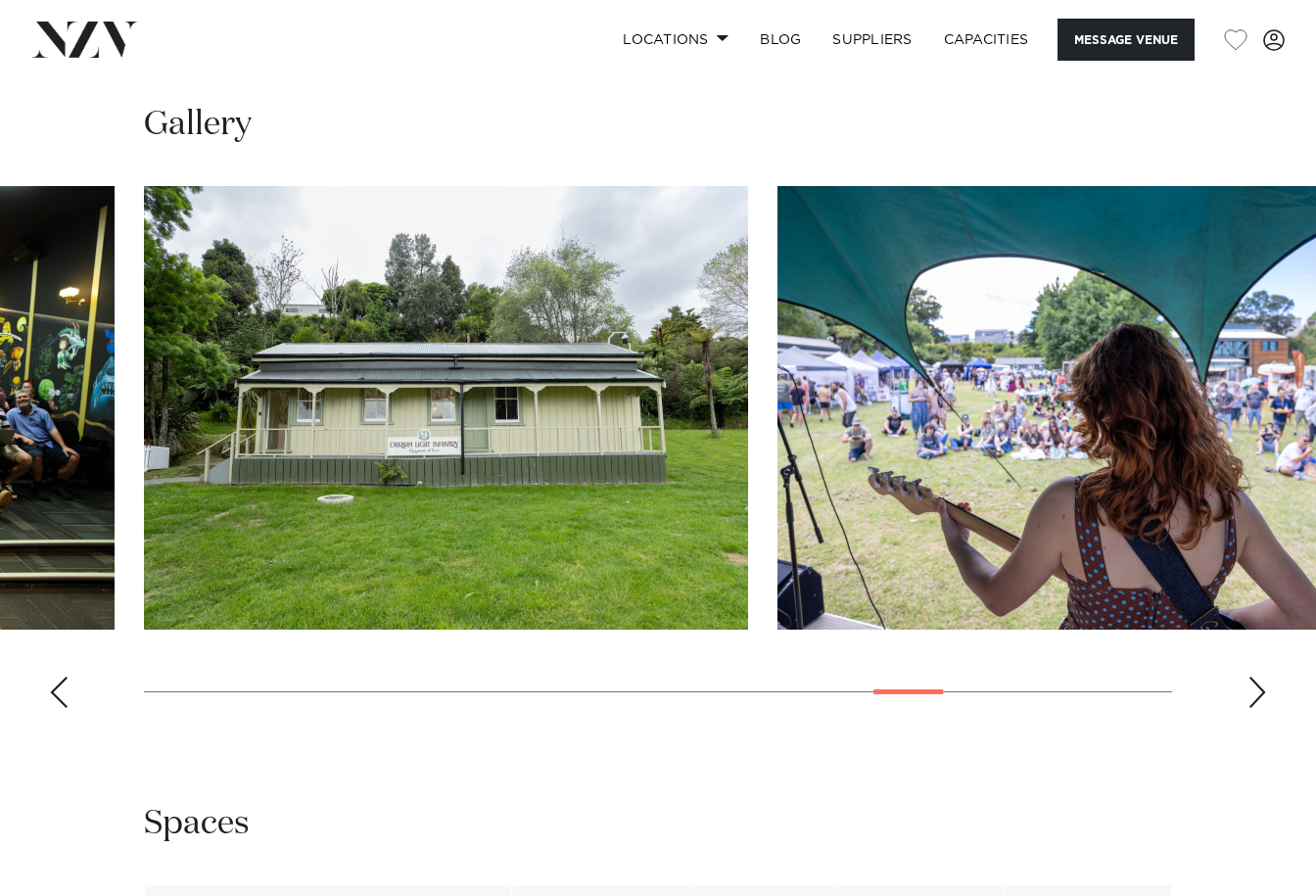
click at [1254, 676] on div "Next slide" at bounding box center [1257, 692] width 20 height 32
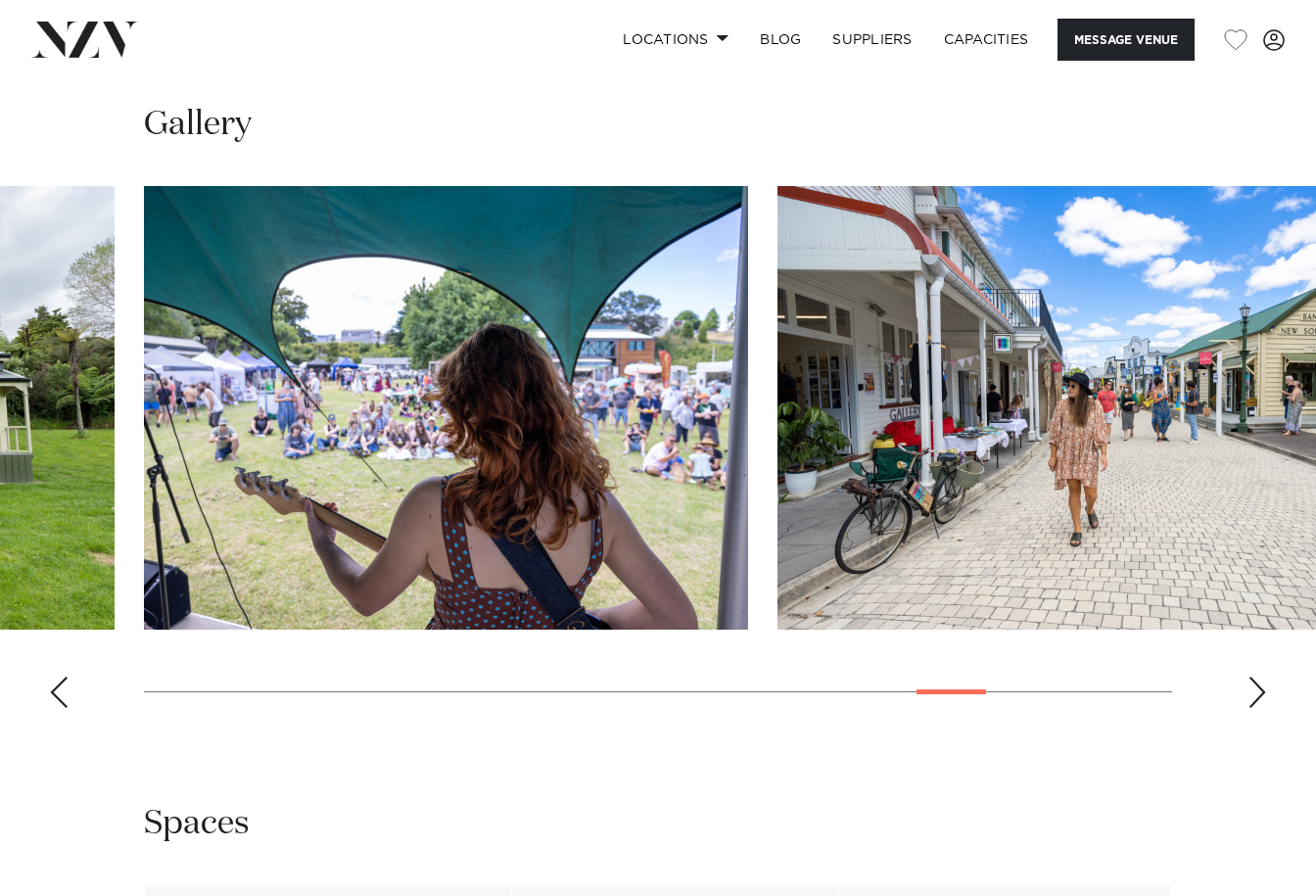
click at [1254, 676] on div "Next slide" at bounding box center [1257, 692] width 20 height 32
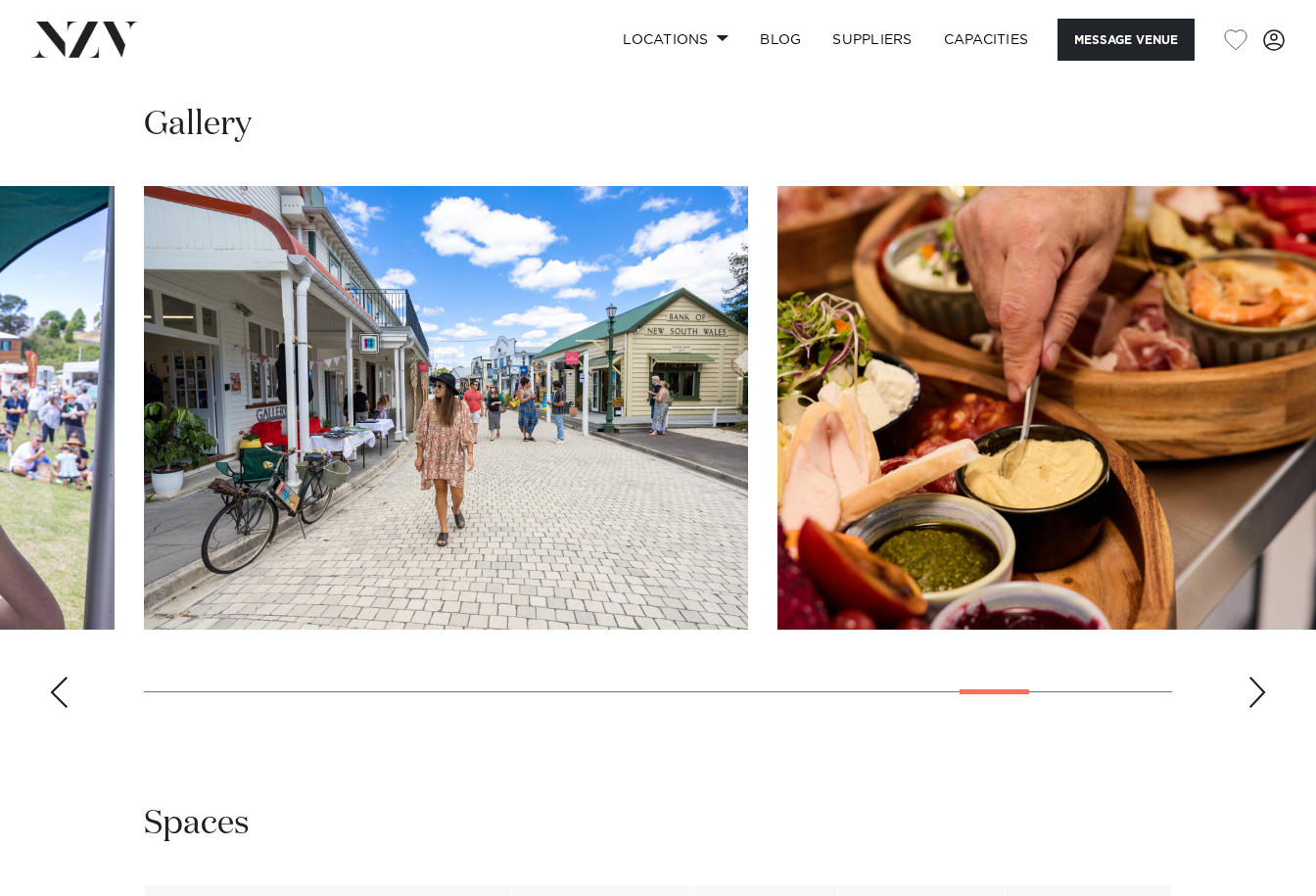
click at [1254, 676] on div "Next slide" at bounding box center [1257, 692] width 20 height 32
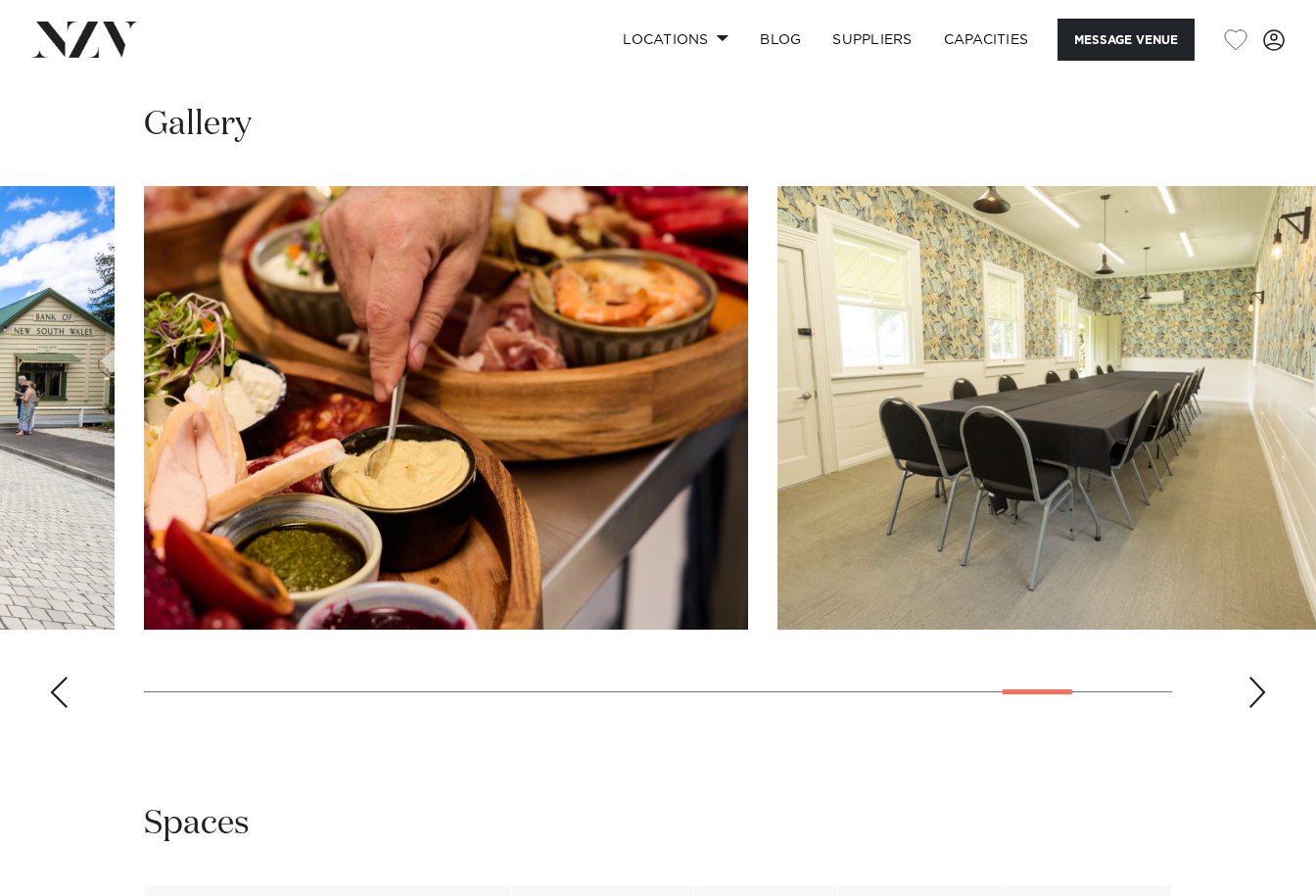
click at [1254, 676] on div "Next slide" at bounding box center [1257, 692] width 20 height 32
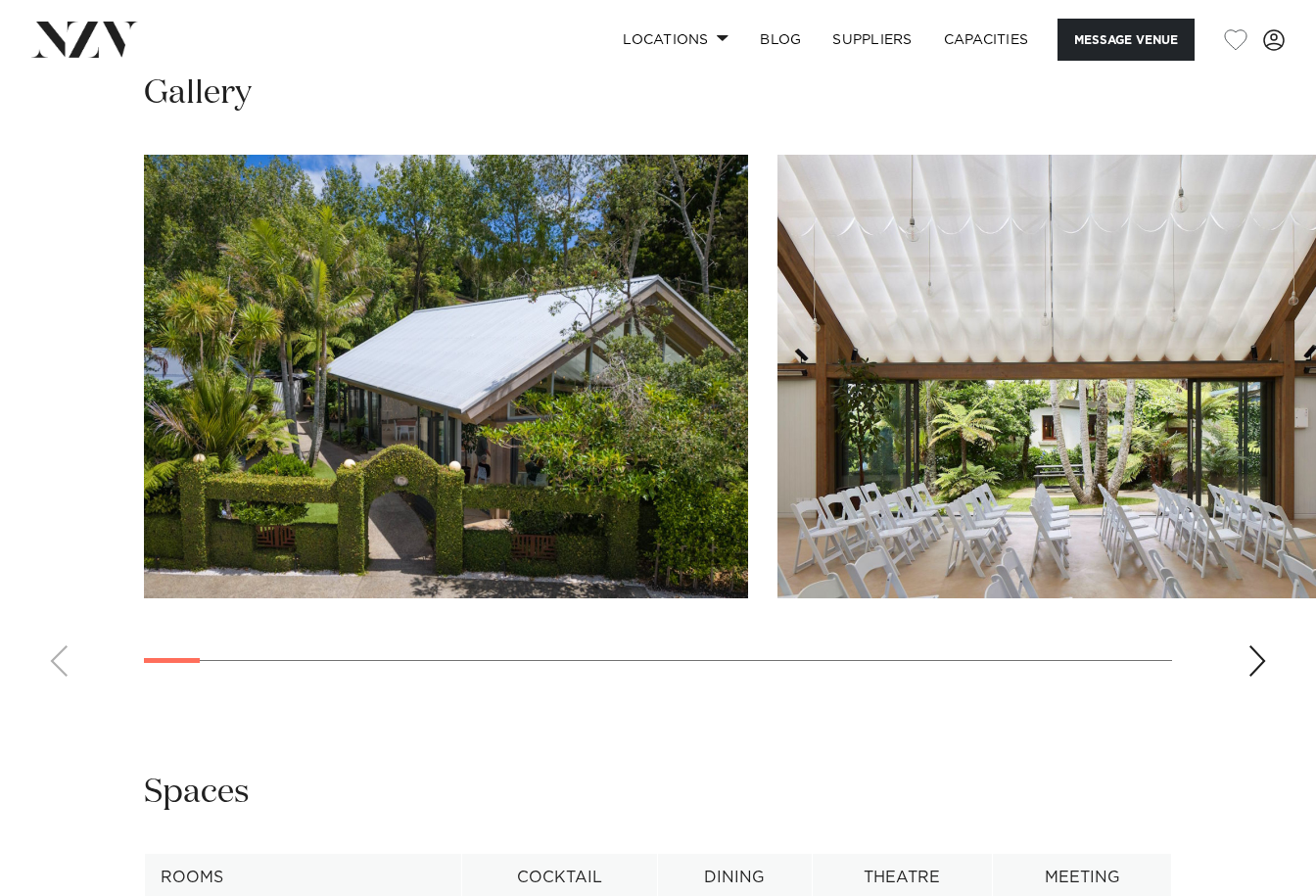
scroll to position [2446, 0]
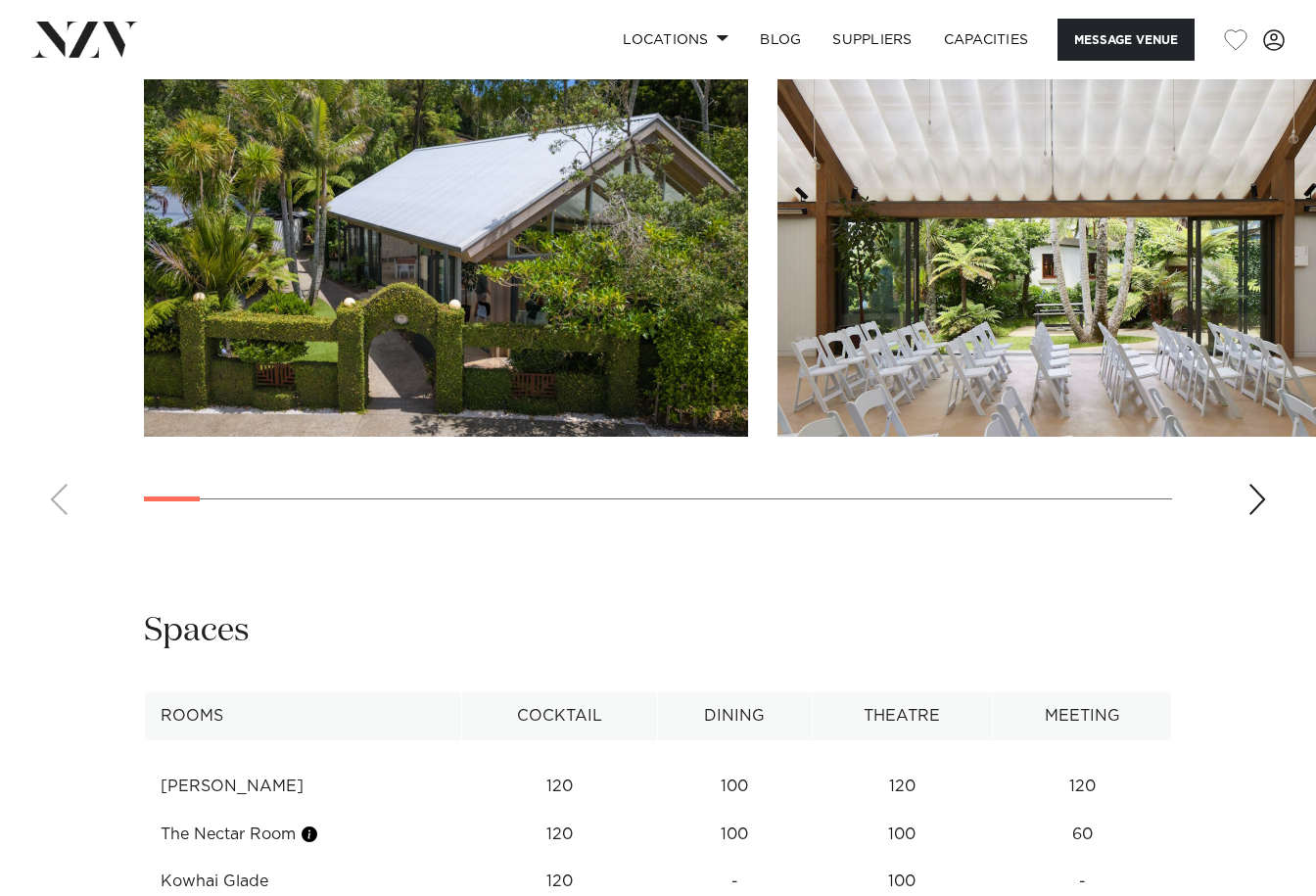
click at [1252, 515] on div "Next slide" at bounding box center [1257, 499] width 20 height 32
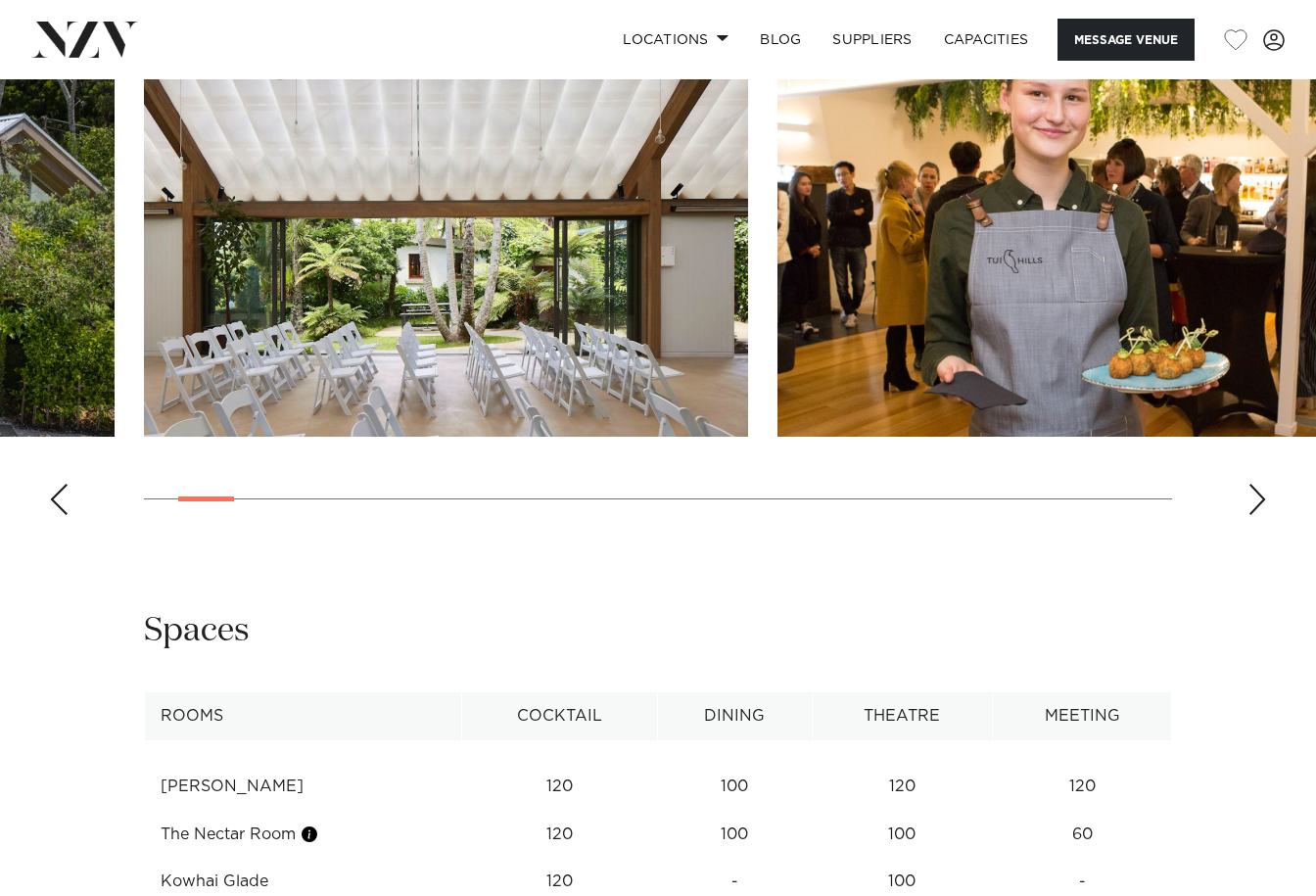
click at [1254, 515] on div "Next slide" at bounding box center [1257, 499] width 20 height 32
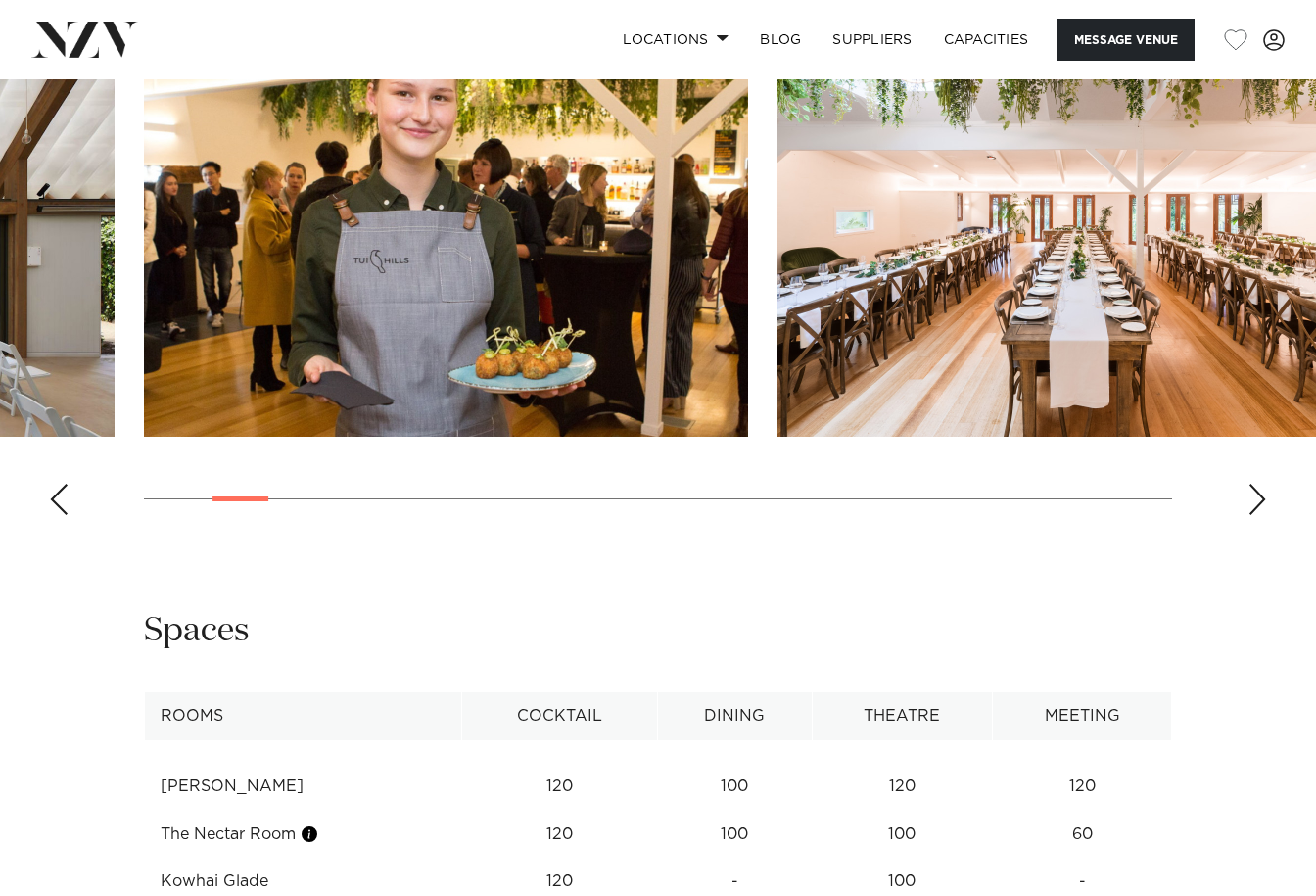
click at [1254, 515] on div "Next slide" at bounding box center [1257, 499] width 20 height 32
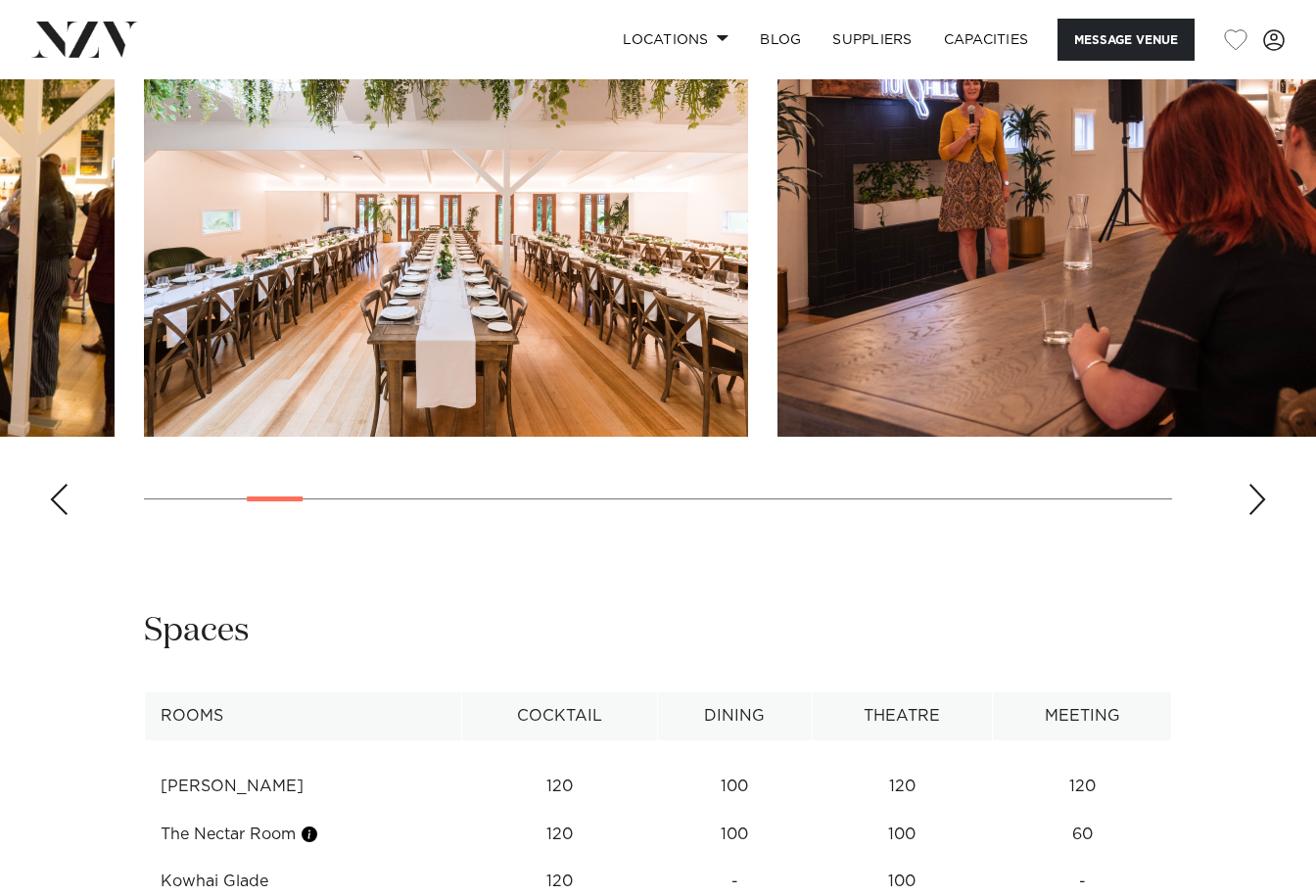
click at [1254, 515] on div "Next slide" at bounding box center [1257, 499] width 20 height 32
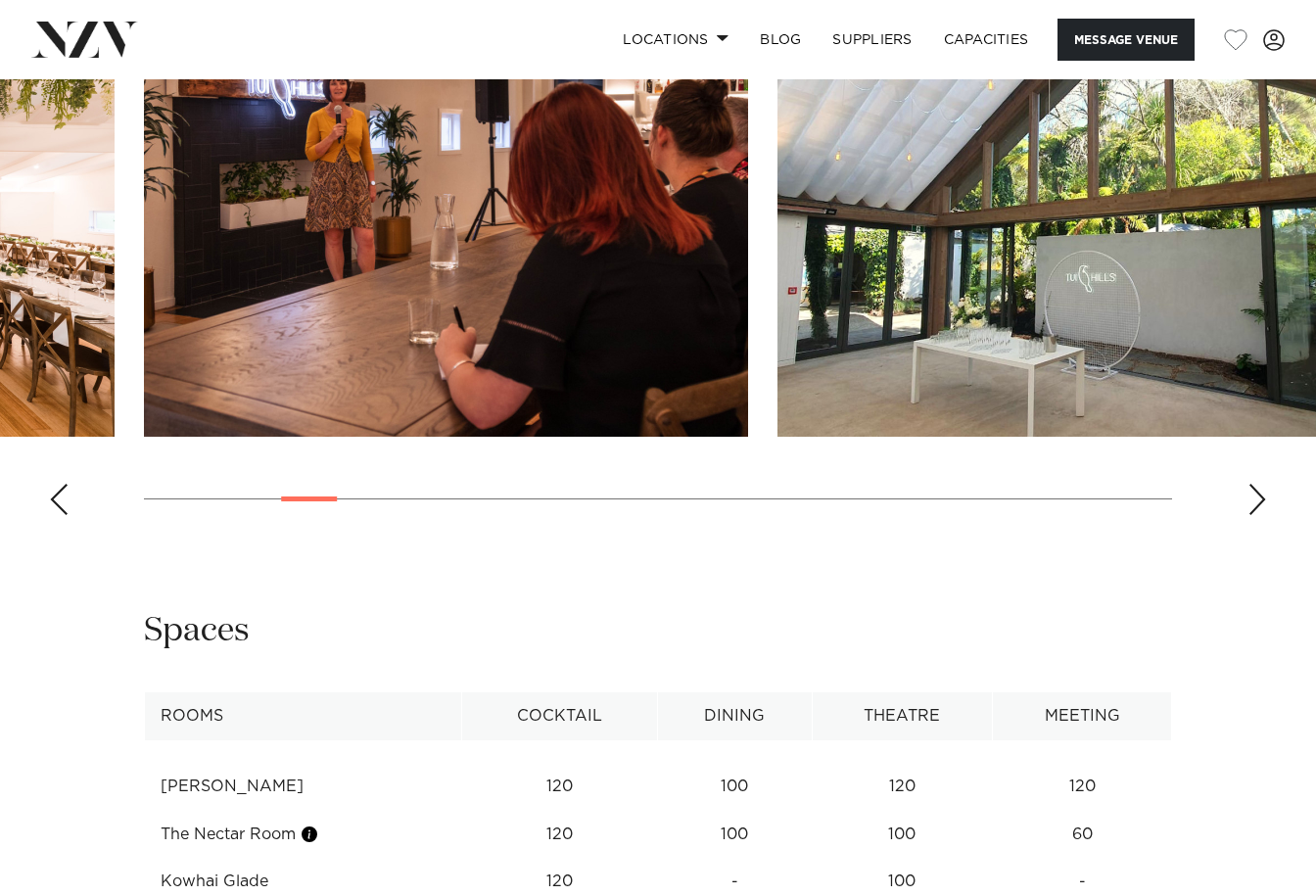
click at [1254, 515] on div "Next slide" at bounding box center [1257, 499] width 20 height 32
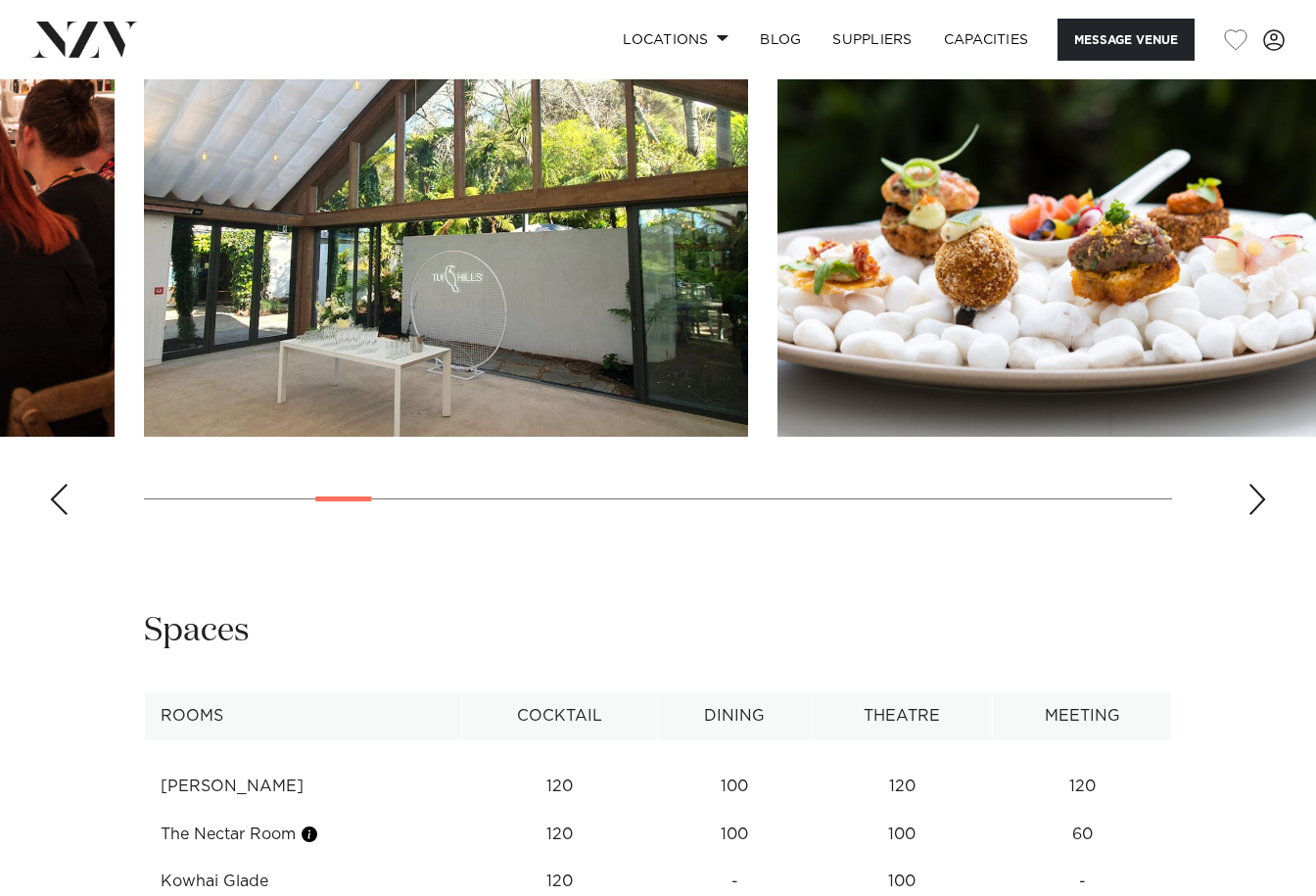
click at [1254, 515] on div "Next slide" at bounding box center [1257, 499] width 20 height 32
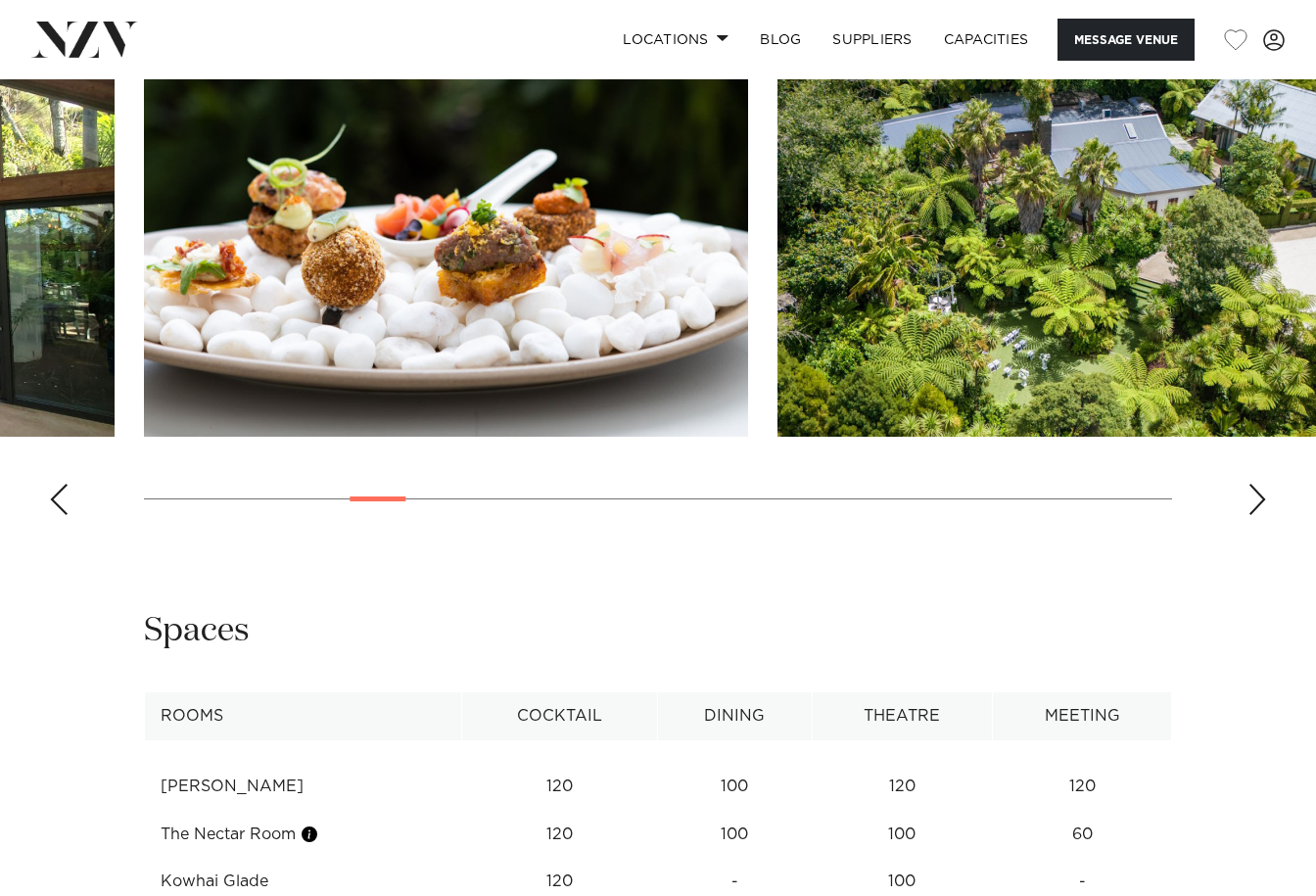
click at [1254, 515] on div "Next slide" at bounding box center [1257, 499] width 20 height 32
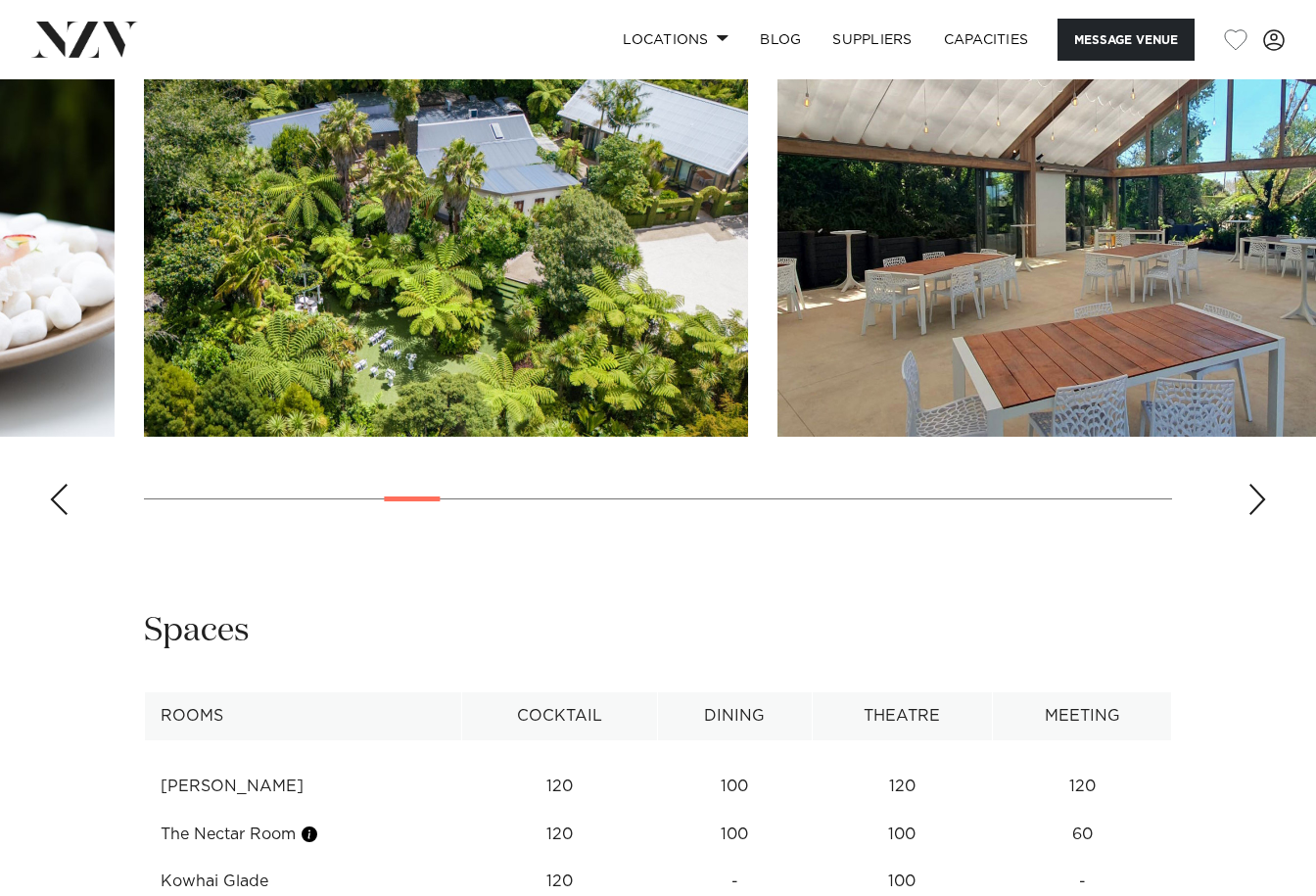
click at [1254, 515] on div "Next slide" at bounding box center [1257, 499] width 20 height 32
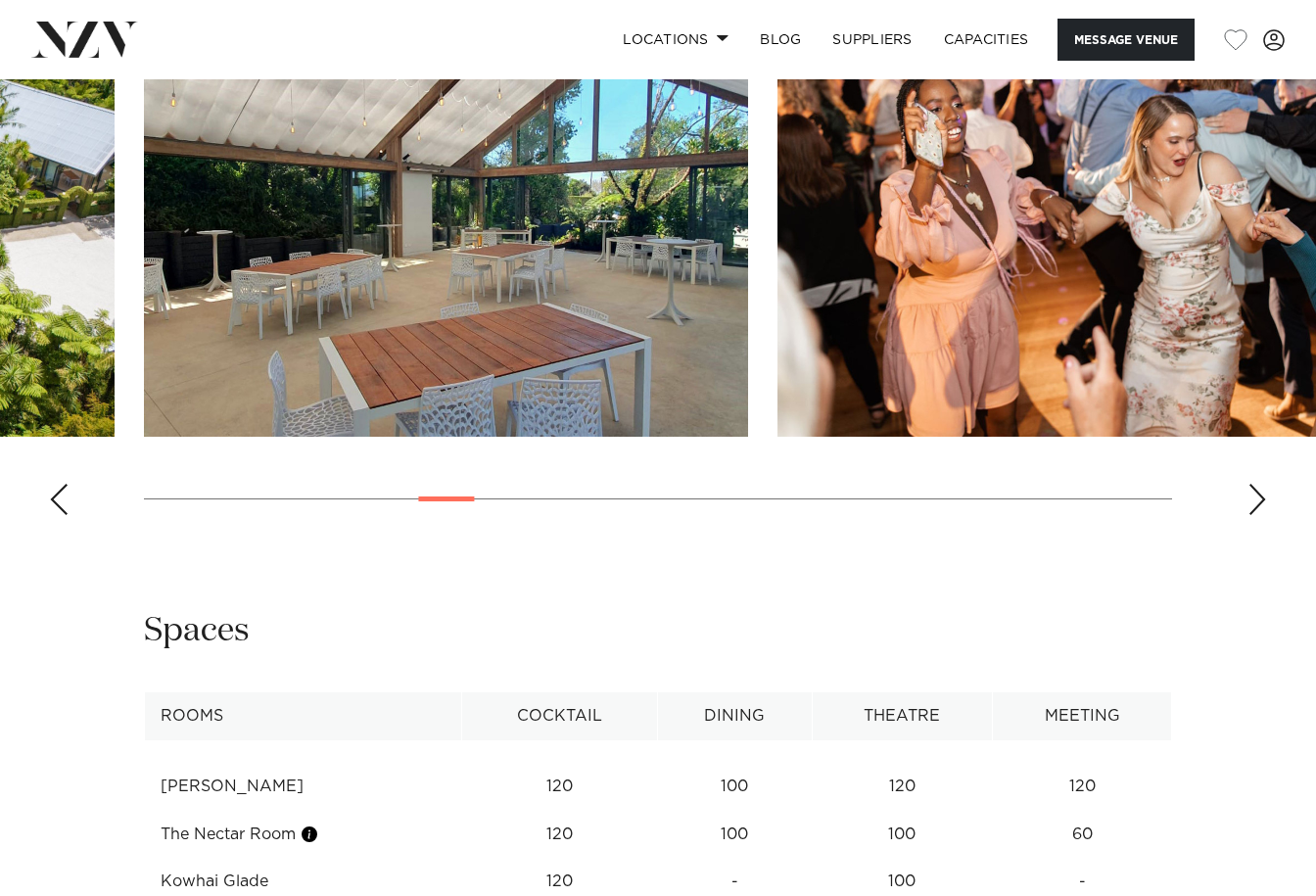
click at [1254, 515] on div "Next slide" at bounding box center [1257, 499] width 20 height 32
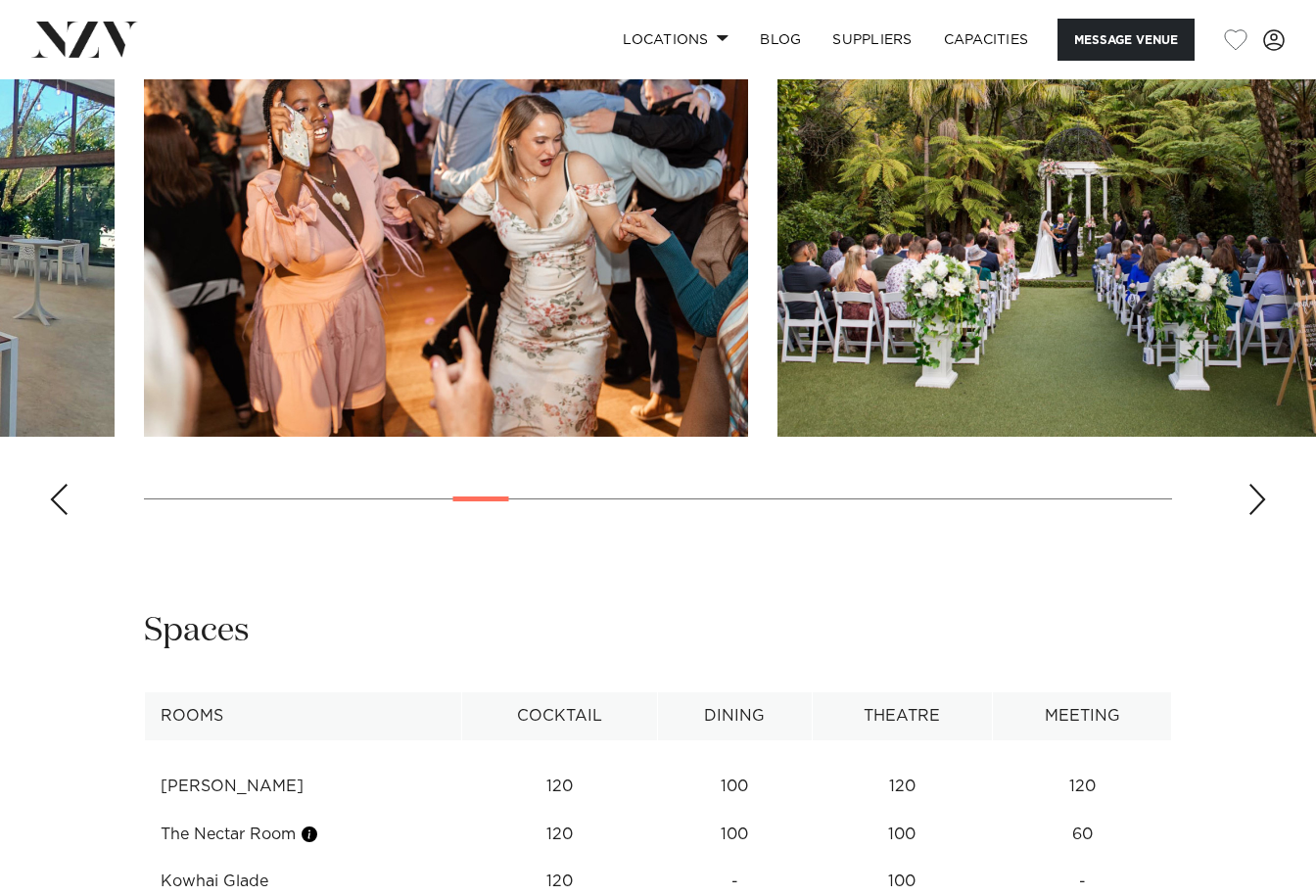
click at [1254, 515] on div "Next slide" at bounding box center [1257, 499] width 20 height 32
